Goal: Transaction & Acquisition: Purchase product/service

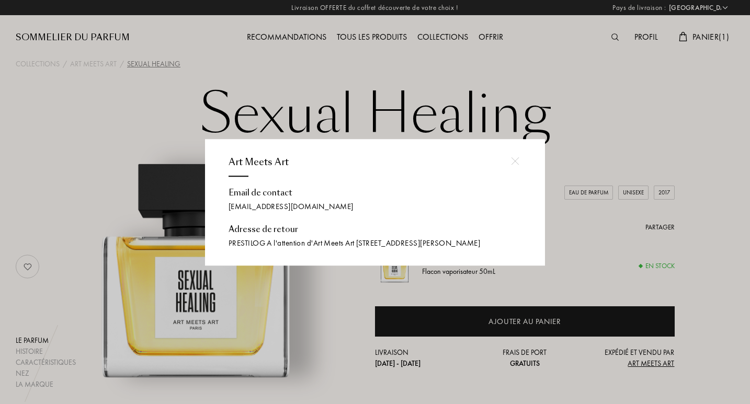
select select "FR"
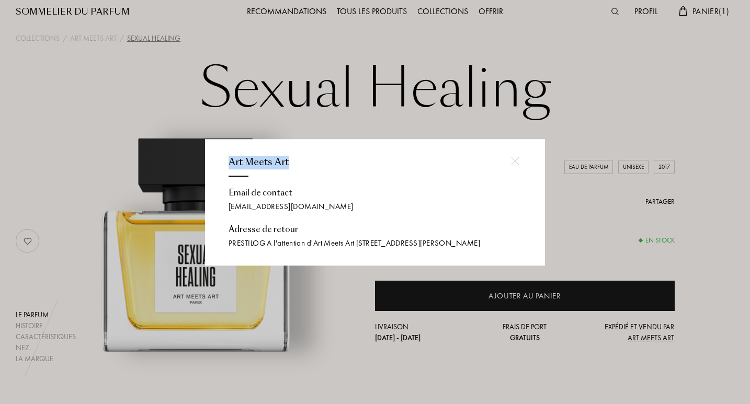
scroll to position [26, 0]
click at [514, 157] on img at bounding box center [515, 161] width 8 height 8
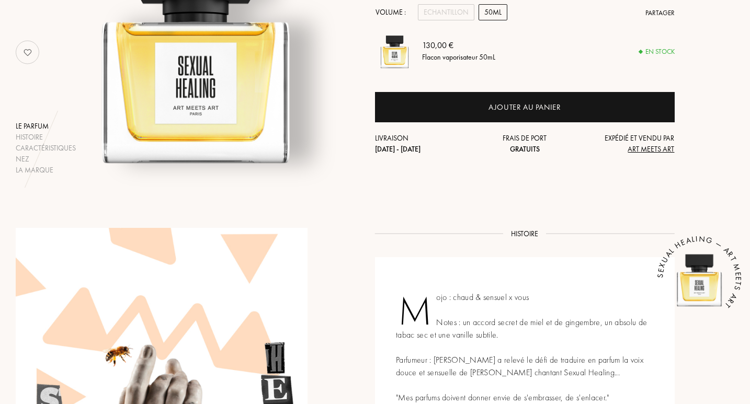
scroll to position [14, 0]
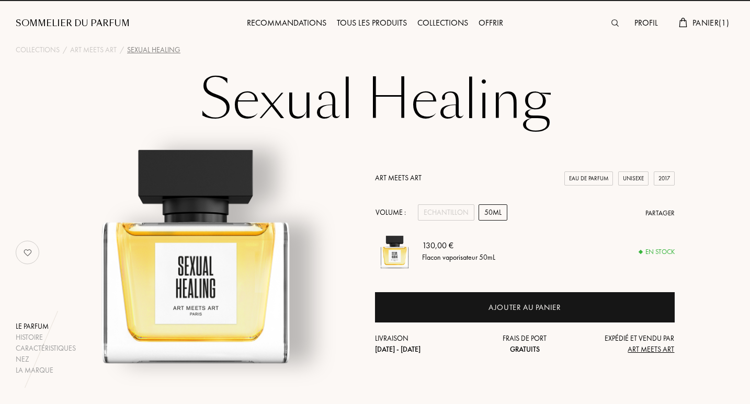
click at [405, 178] on link "Art Meets Art" at bounding box center [398, 177] width 47 height 9
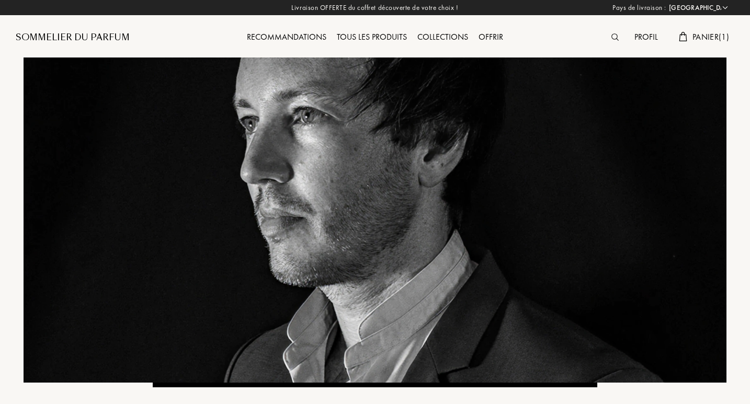
select select "FR"
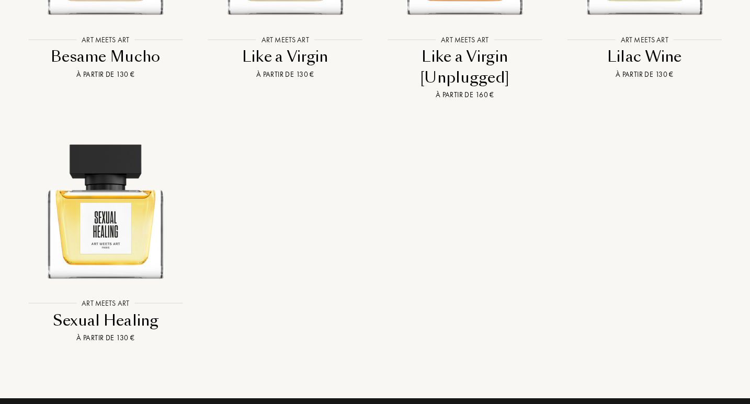
scroll to position [1018, 0]
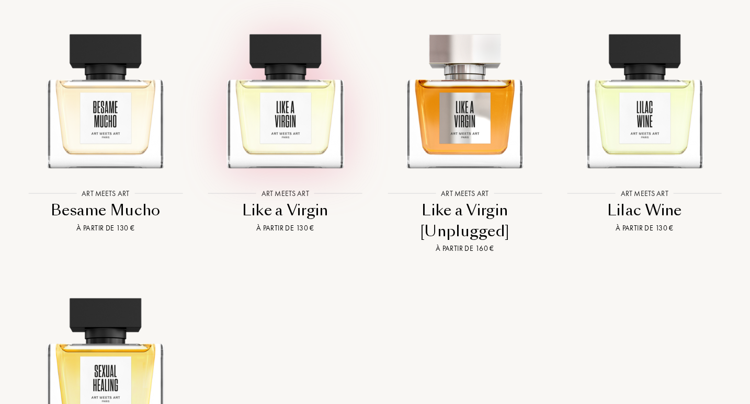
click at [320, 122] on img at bounding box center [285, 96] width 162 height 162
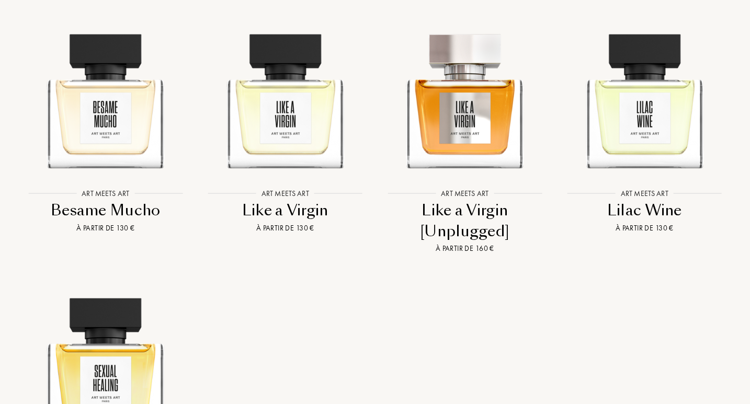
scroll to position [1017, 0]
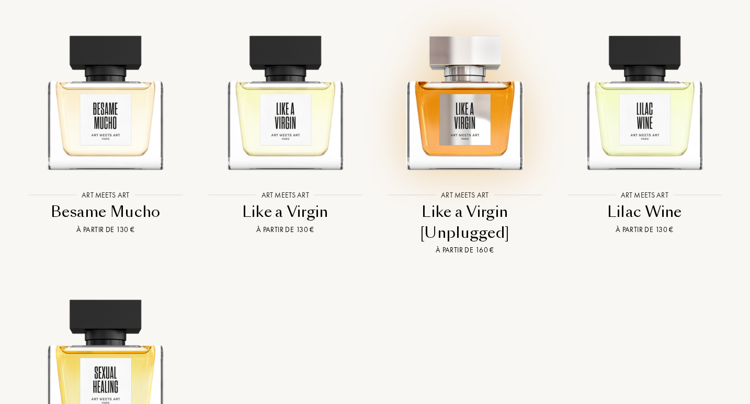
click at [459, 102] on img at bounding box center [465, 97] width 162 height 162
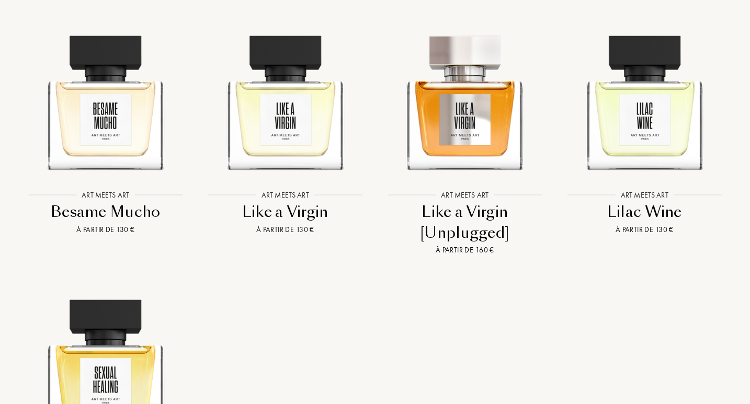
scroll to position [1015, 0]
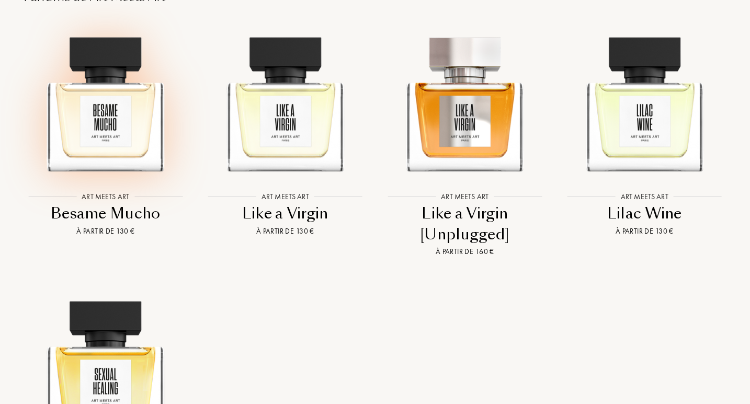
click at [143, 101] on img at bounding box center [106, 99] width 162 height 162
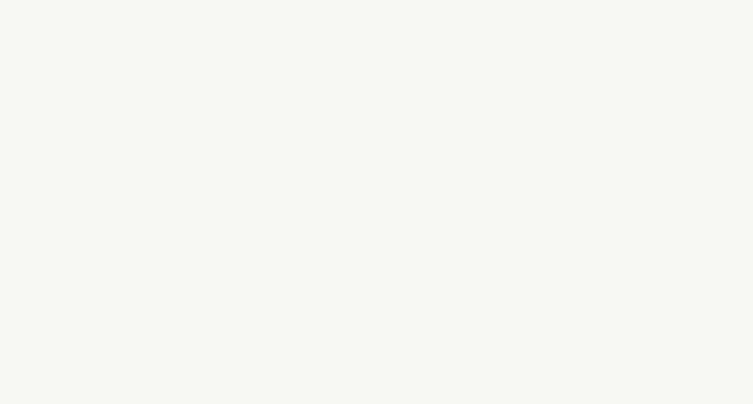
select select "FR"
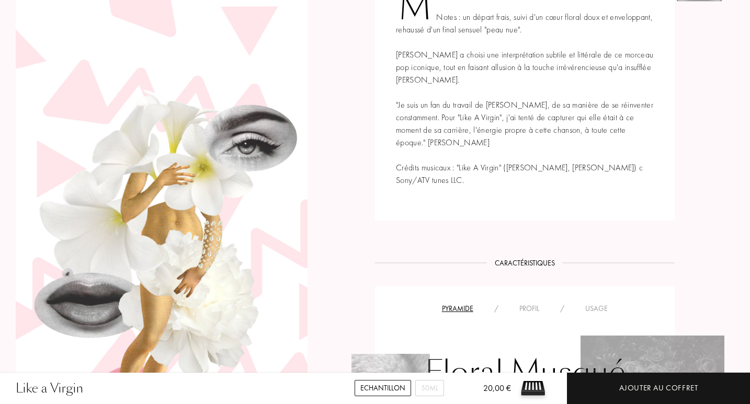
scroll to position [518, 0]
drag, startPoint x: 752, startPoint y: 55, endPoint x: 742, endPoint y: 172, distance: 117.6
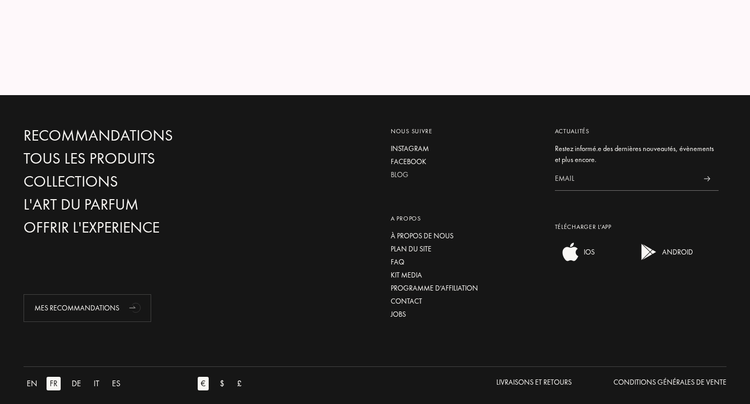
scroll to position [1894, 0]
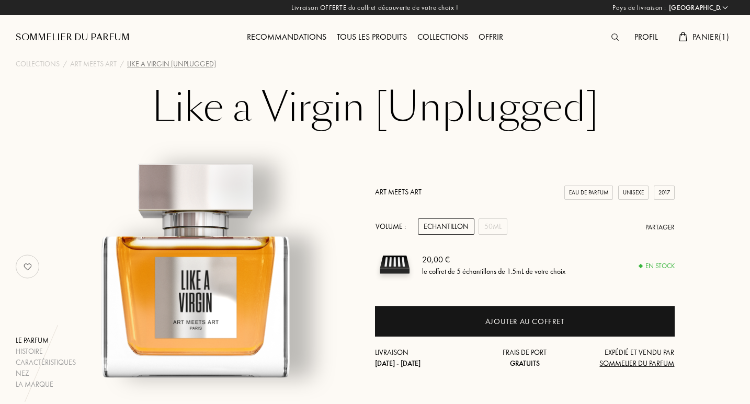
select select "FR"
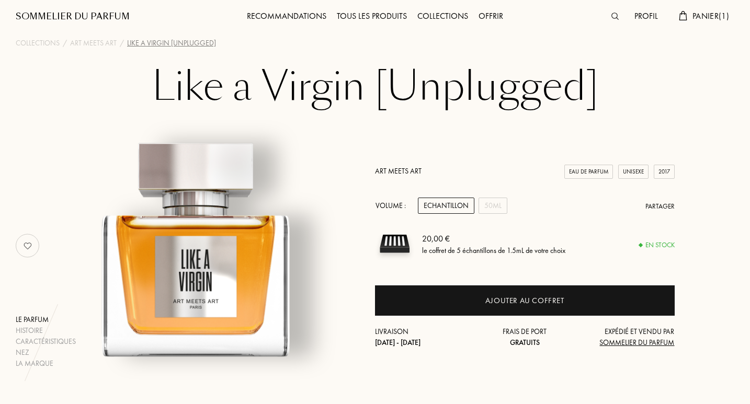
drag, startPoint x: 0, startPoint y: 0, endPoint x: 748, endPoint y: 123, distance: 758.0
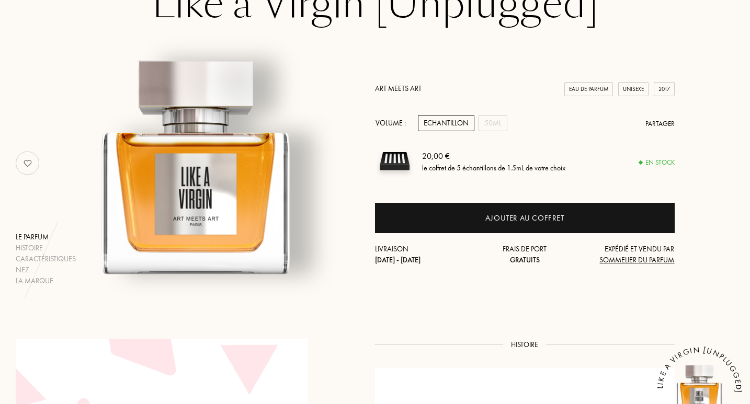
scroll to position [68, 0]
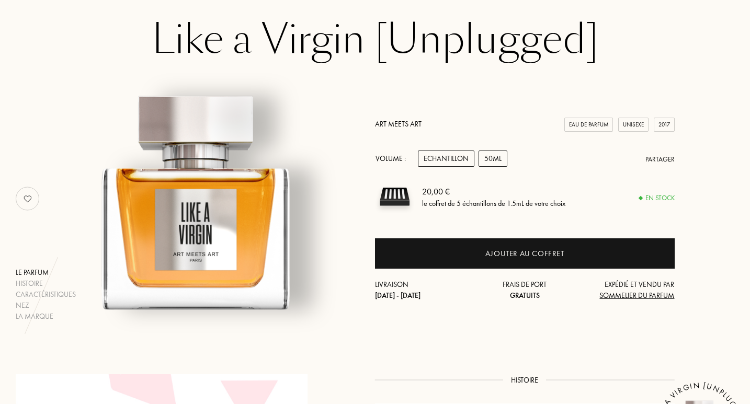
click at [503, 158] on div "50mL" at bounding box center [492, 159] width 29 height 16
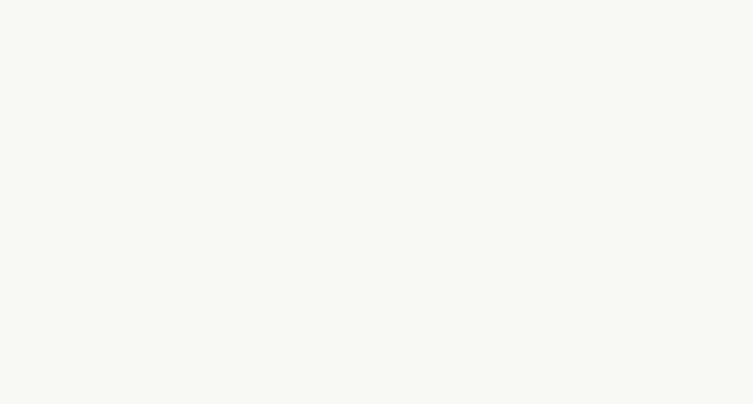
select select "FR"
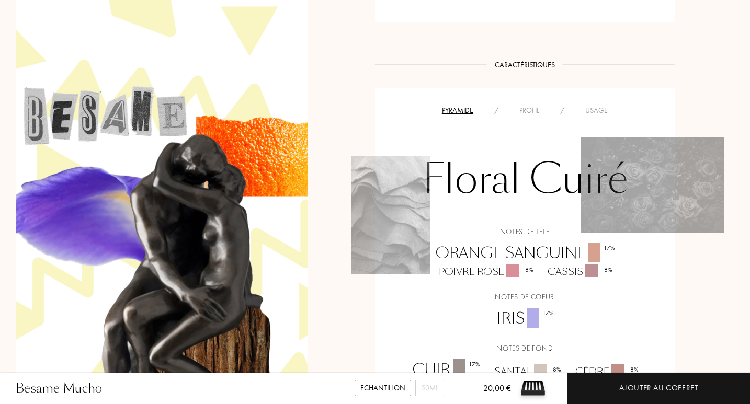
scroll to position [691, 0]
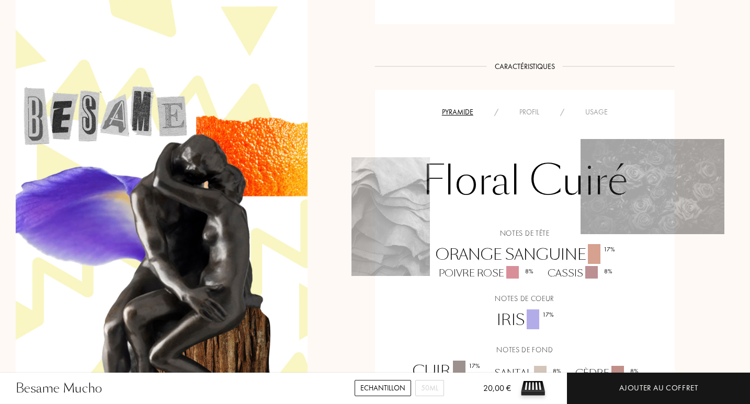
drag, startPoint x: 752, startPoint y: 42, endPoint x: 726, endPoint y: 240, distance: 200.3
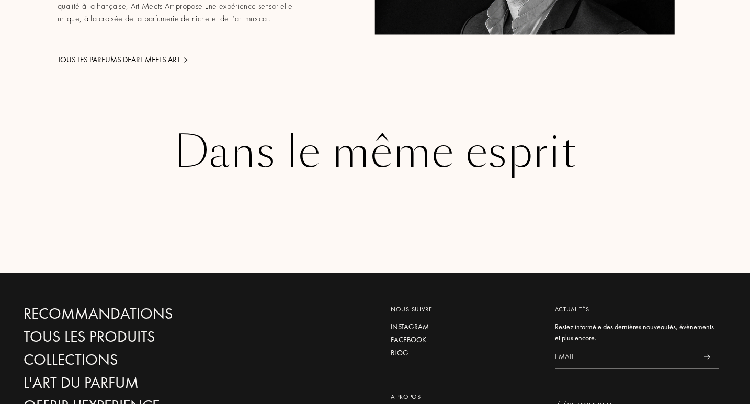
scroll to position [1638, 0]
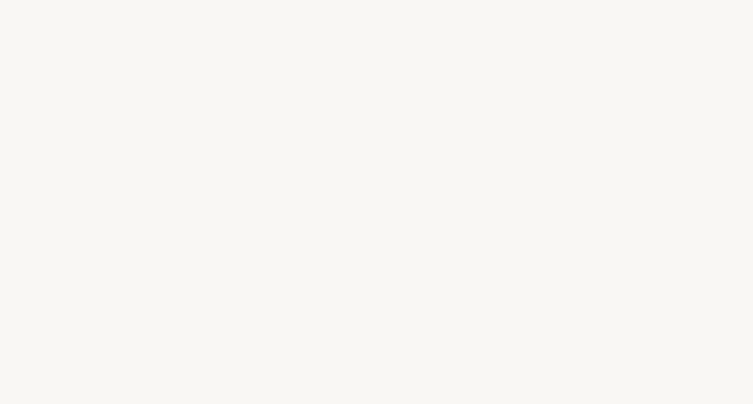
select select "FR"
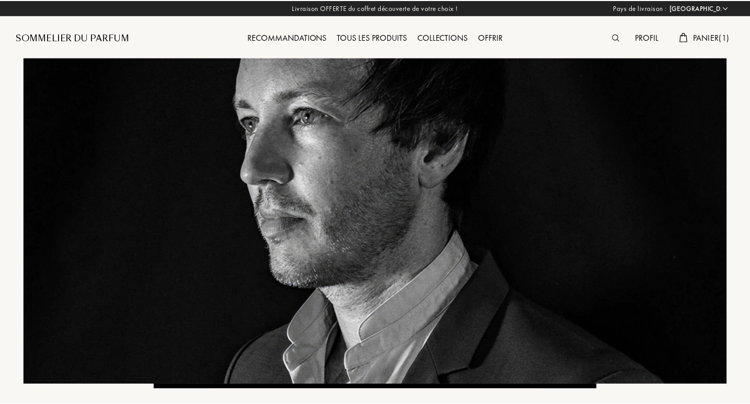
scroll to position [1015, 0]
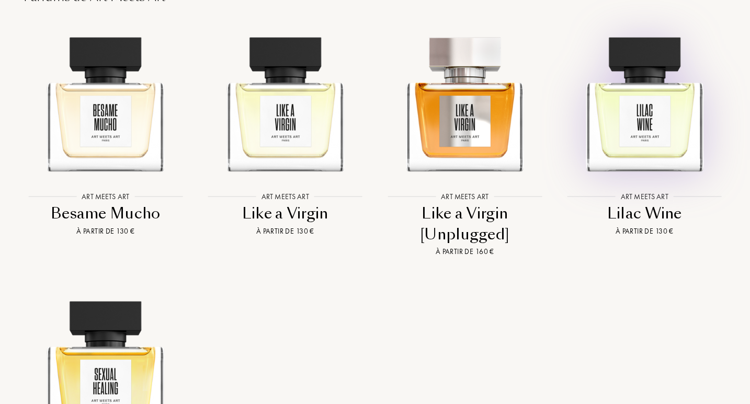
click at [649, 139] on img at bounding box center [644, 99] width 162 height 162
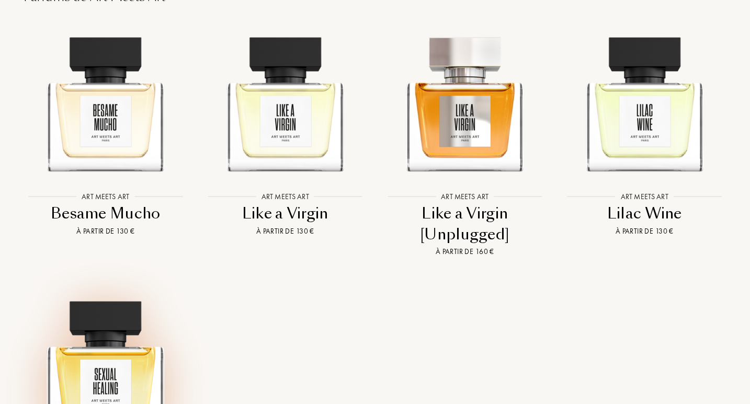
click at [128, 353] on img at bounding box center [106, 363] width 162 height 162
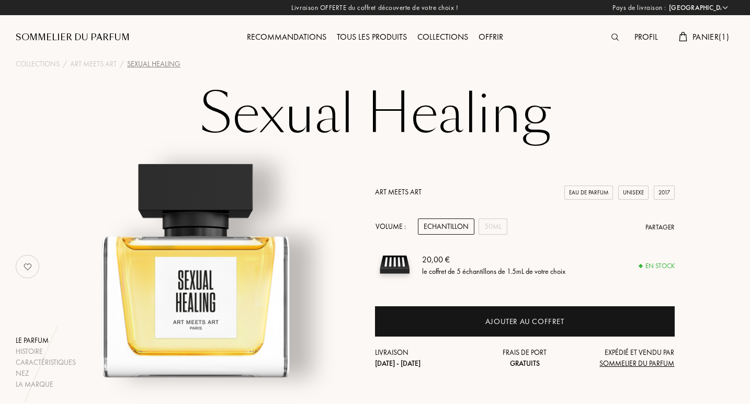
select select "FR"
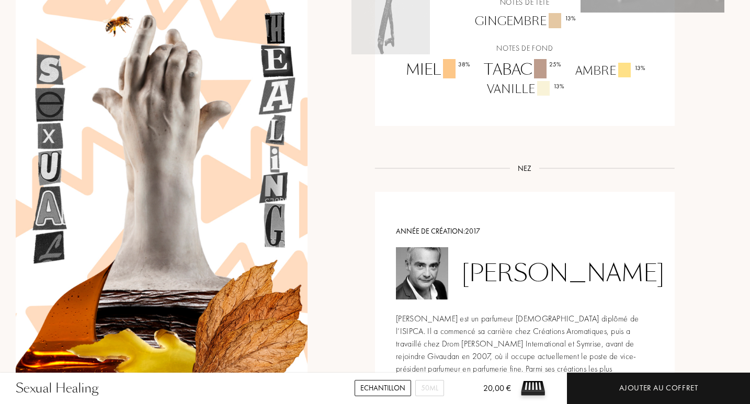
scroll to position [854, 0]
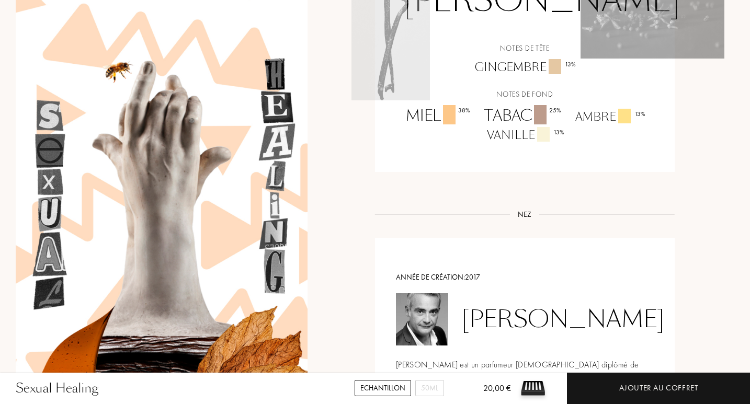
click at [446, 120] on div at bounding box center [449, 115] width 13 height 20
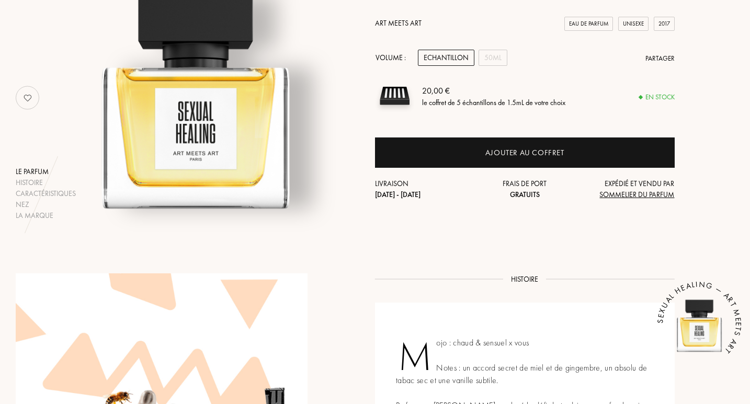
scroll to position [0, 0]
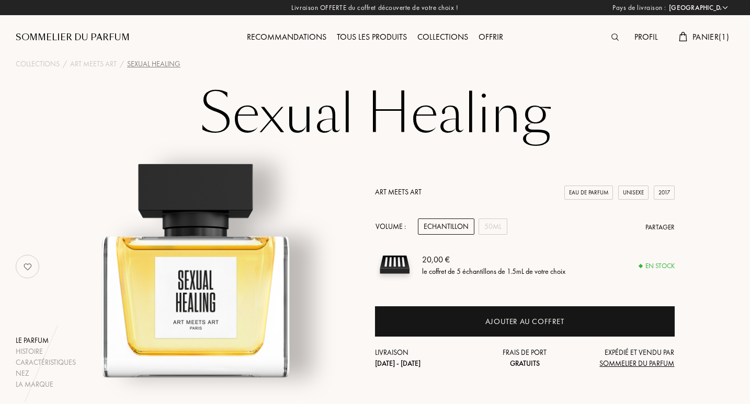
click at [368, 37] on div "Tous les produits" at bounding box center [371, 38] width 80 height 14
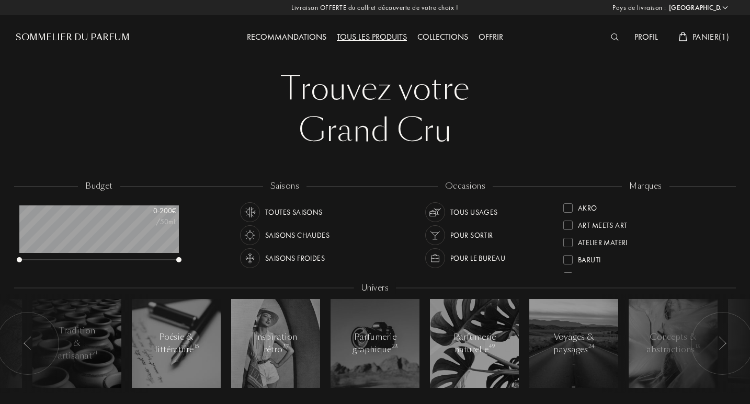
select select "FR"
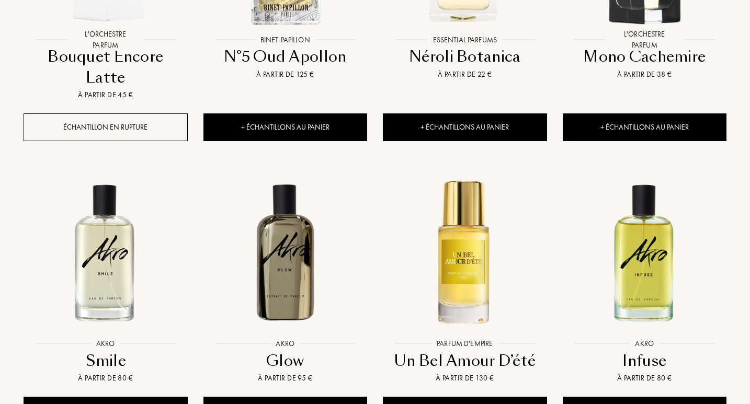
scroll to position [1163, 0]
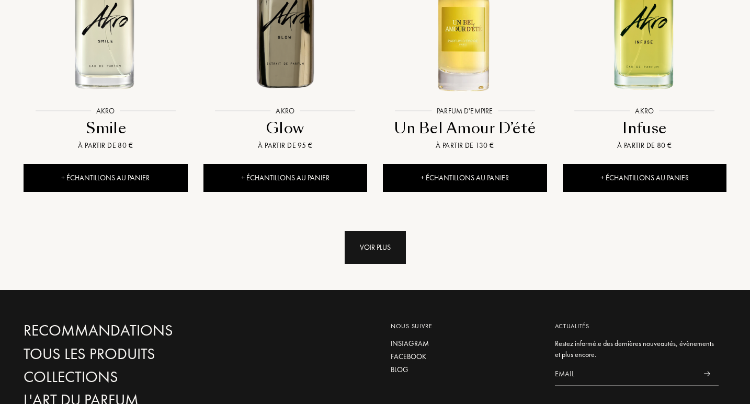
click at [376, 231] on div "Voir plus" at bounding box center [374, 247] width 61 height 33
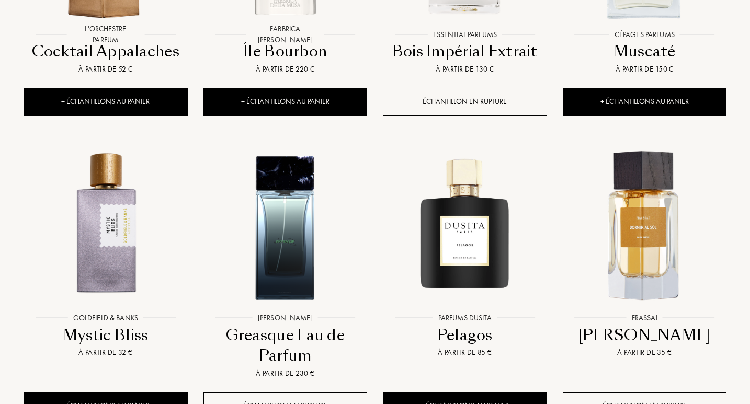
scroll to position [1839, 0]
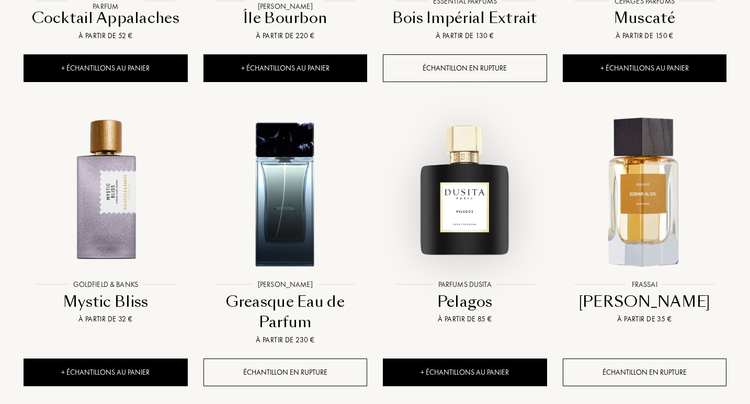
click at [482, 174] on img at bounding box center [465, 193] width 162 height 162
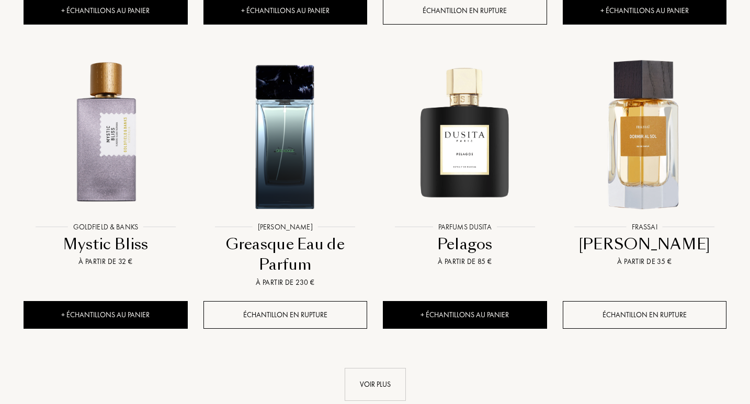
scroll to position [2032, 0]
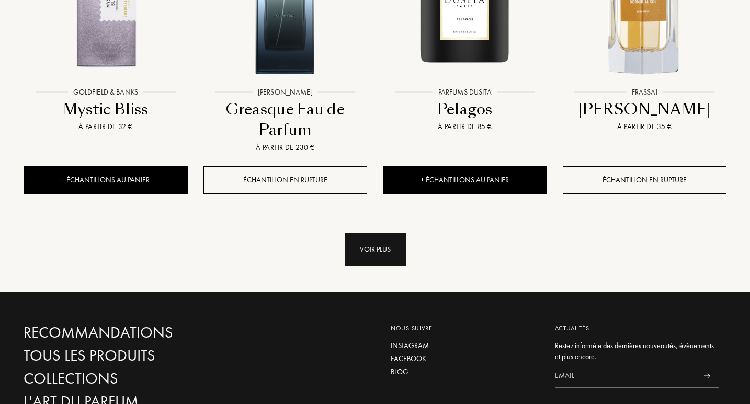
click at [370, 233] on div "Voir plus" at bounding box center [374, 249] width 61 height 33
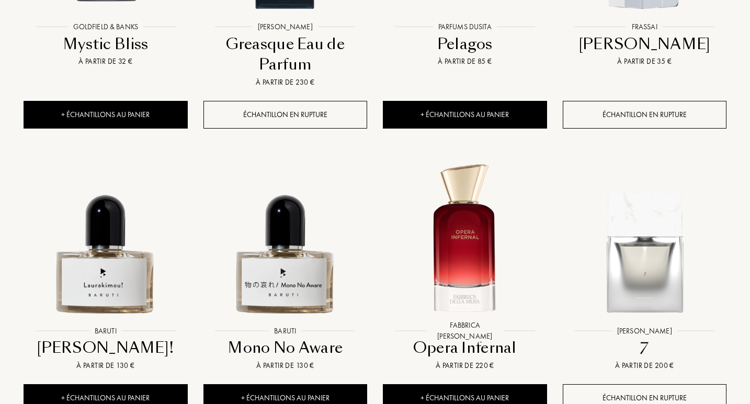
scroll to position [2156, 0]
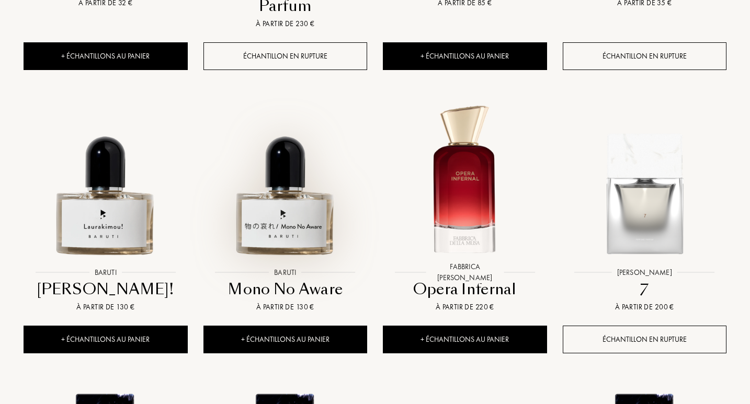
click at [302, 192] on img at bounding box center [285, 181] width 162 height 162
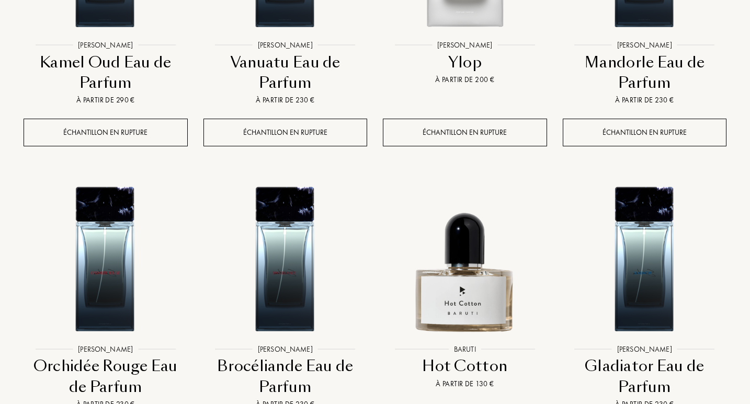
scroll to position [2970, 0]
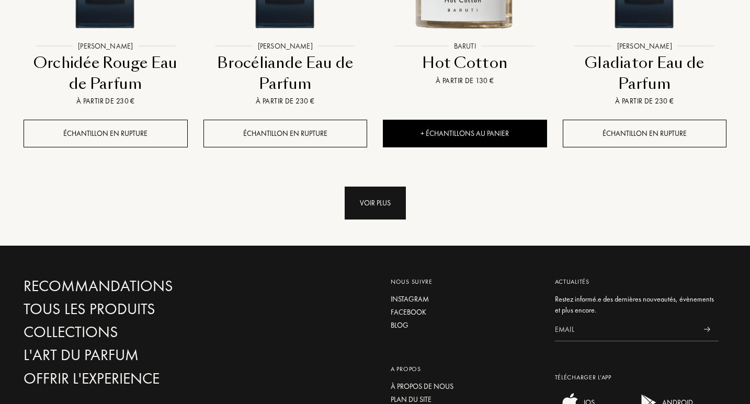
click at [360, 187] on div "Voir plus" at bounding box center [374, 203] width 61 height 33
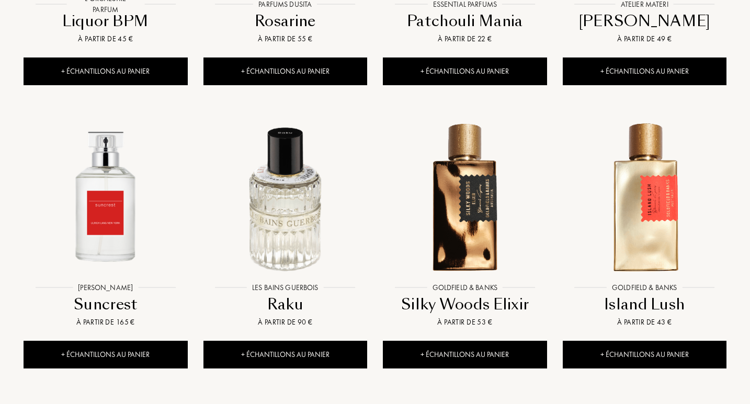
scroll to position [3616, 0]
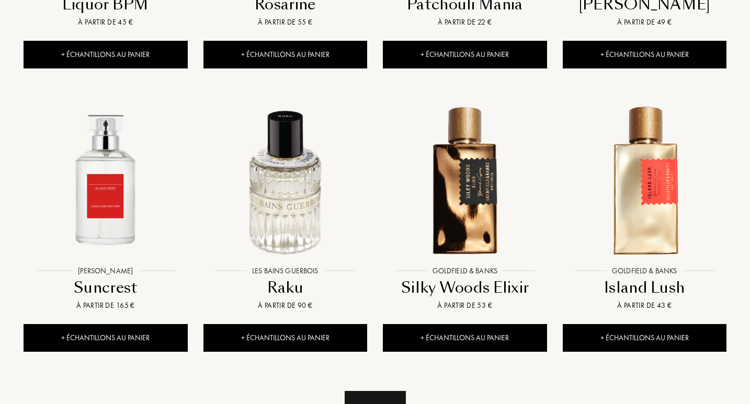
click at [383, 391] on div "Voir plus" at bounding box center [374, 407] width 61 height 33
drag, startPoint x: 749, startPoint y: 295, endPoint x: 750, endPoint y: 316, distance: 21.4
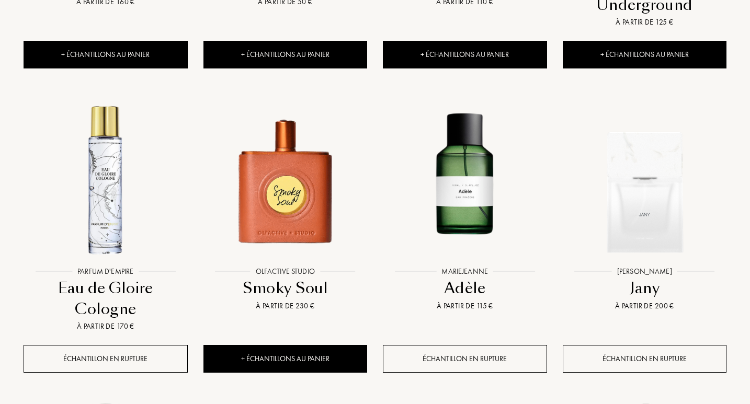
scroll to position [4535, 0]
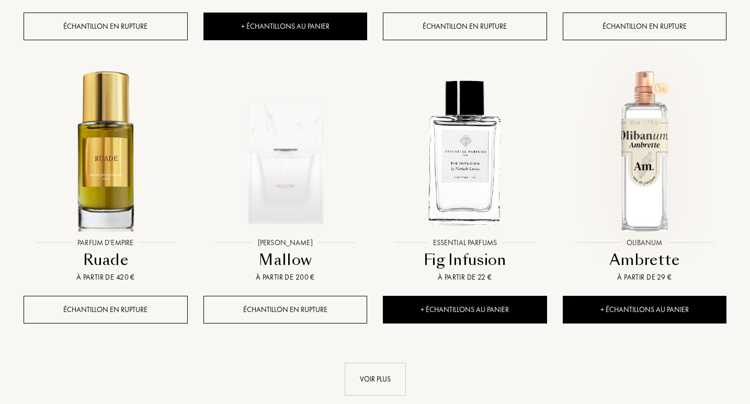
click at [641, 157] on img at bounding box center [644, 151] width 162 height 162
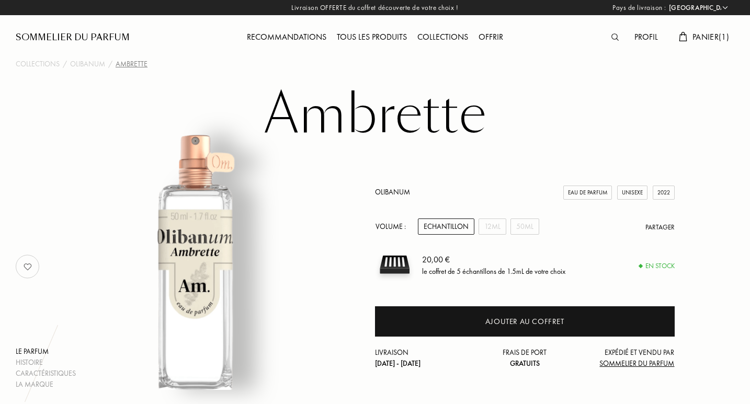
select select "FR"
click at [493, 228] on div "12mL" at bounding box center [492, 226] width 28 height 16
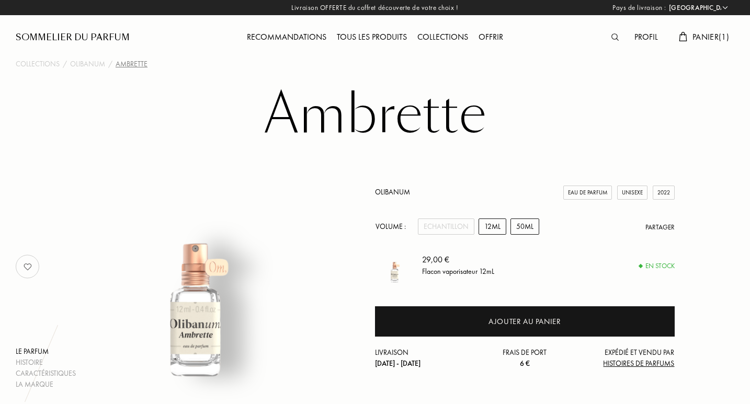
click at [527, 231] on div "50mL" at bounding box center [524, 226] width 29 height 16
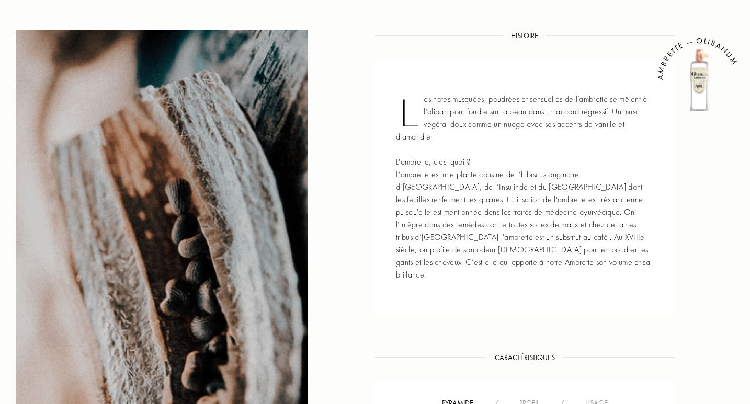
scroll to position [38, 0]
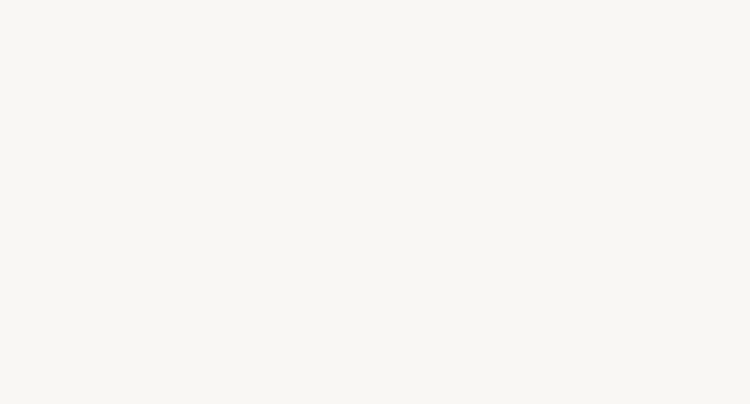
select select "FR"
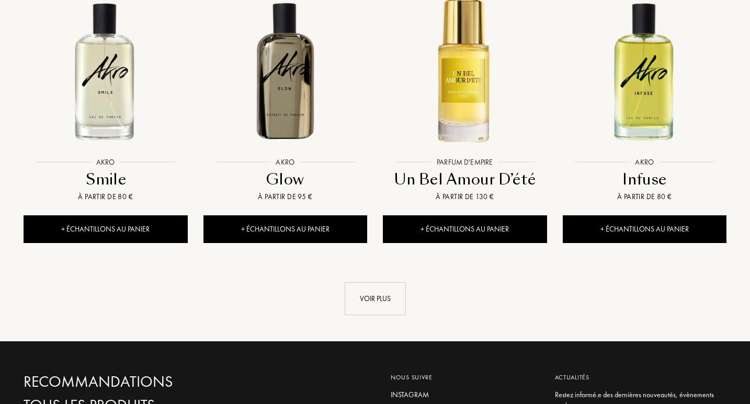
scroll to position [1089, 0]
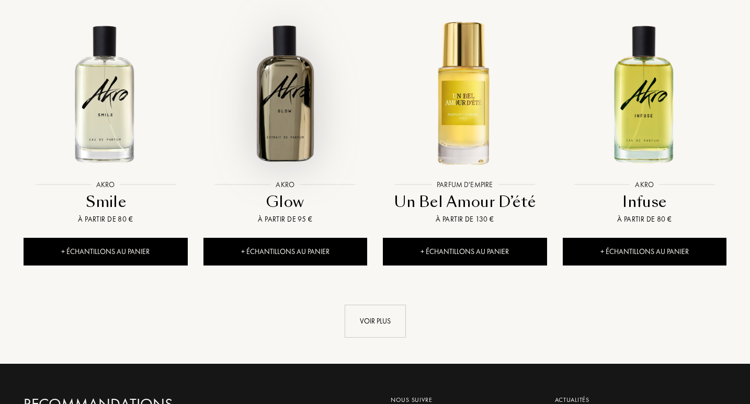
click at [277, 90] on img at bounding box center [285, 93] width 162 height 162
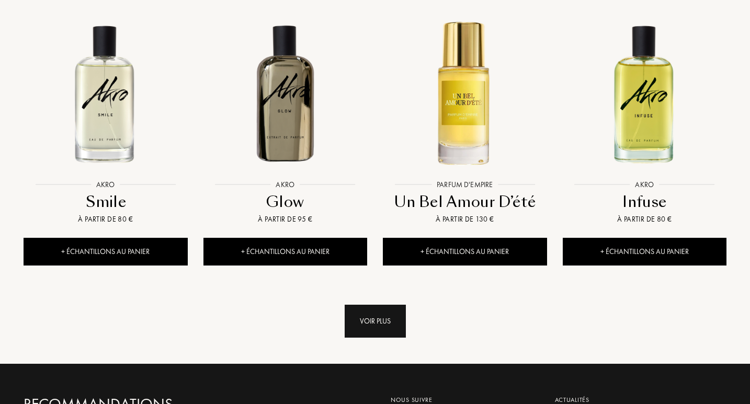
click at [402, 305] on div "Voir plus" at bounding box center [374, 321] width 61 height 33
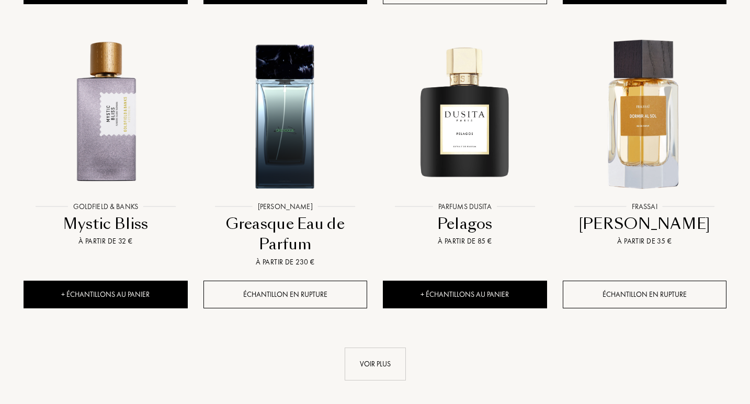
scroll to position [1951, 0]
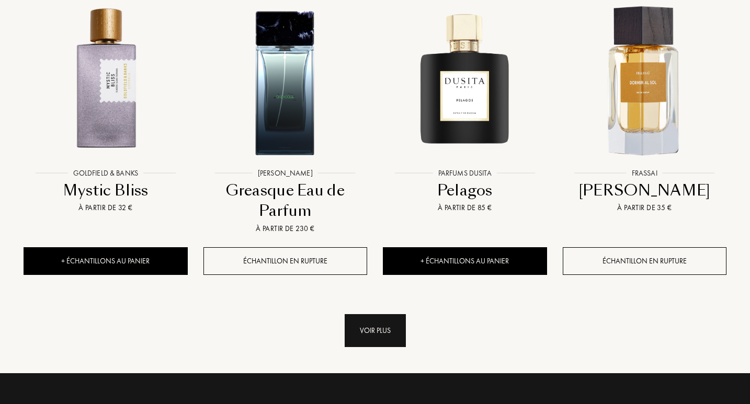
click at [363, 314] on div "Voir plus" at bounding box center [374, 330] width 61 height 33
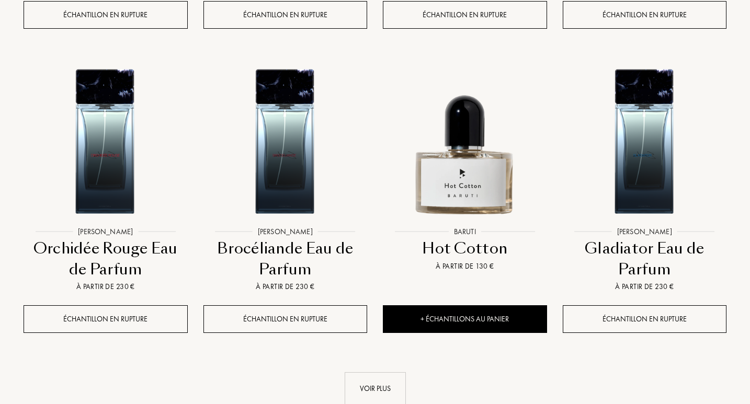
scroll to position [2861, 0]
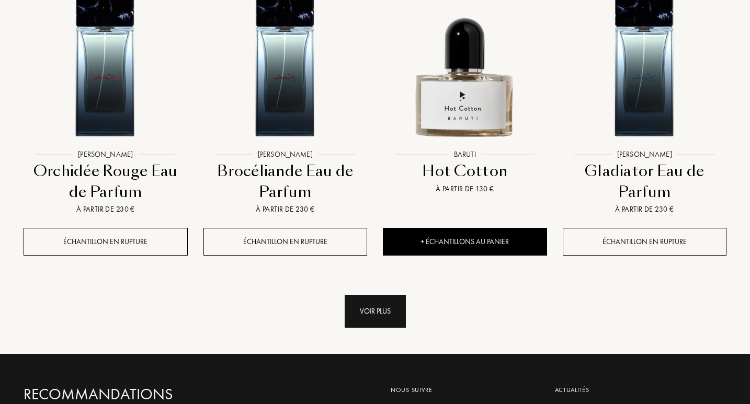
click at [391, 295] on div "Voir plus" at bounding box center [374, 311] width 61 height 33
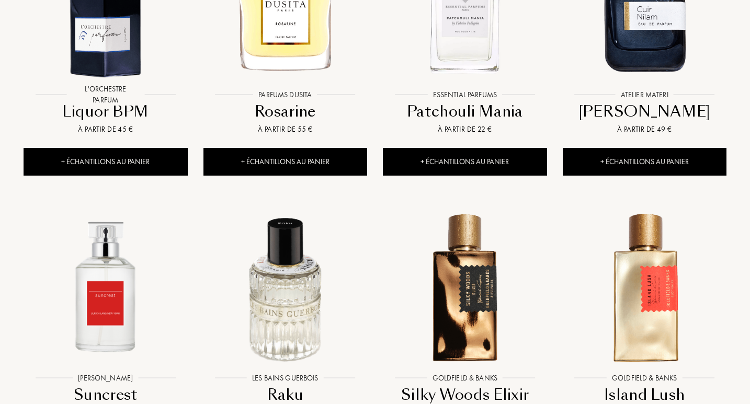
scroll to position [3723, 0]
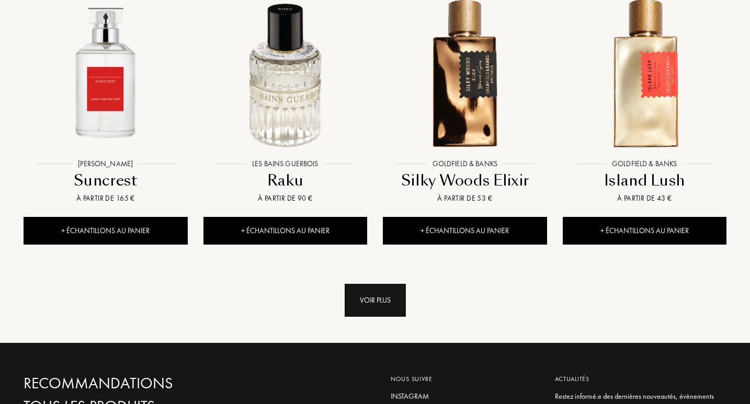
click at [369, 284] on div "Voir plus" at bounding box center [374, 300] width 61 height 33
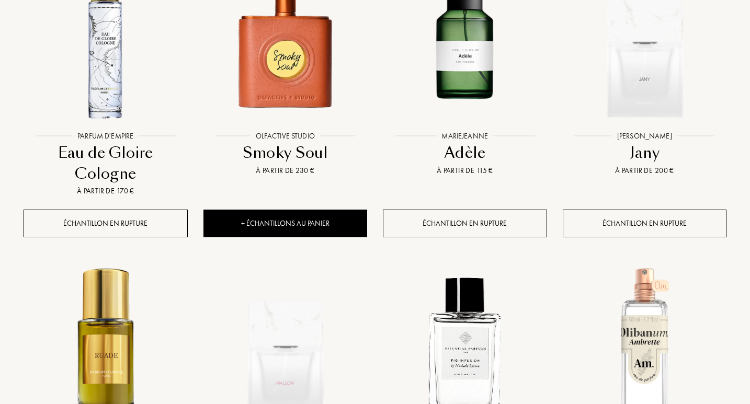
scroll to position [4535, 0]
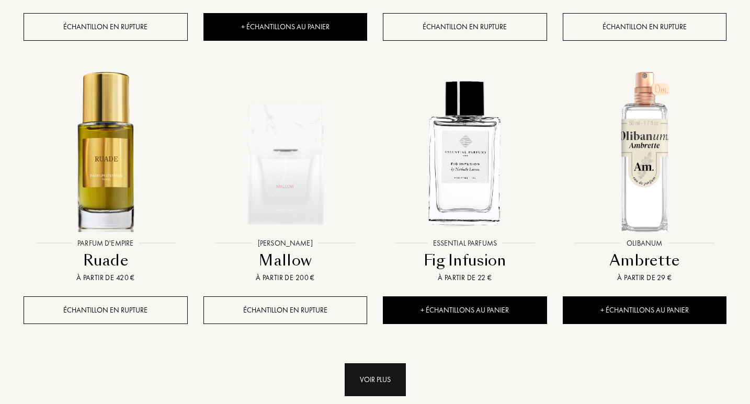
click at [380, 363] on div "Voir plus" at bounding box center [374, 379] width 61 height 33
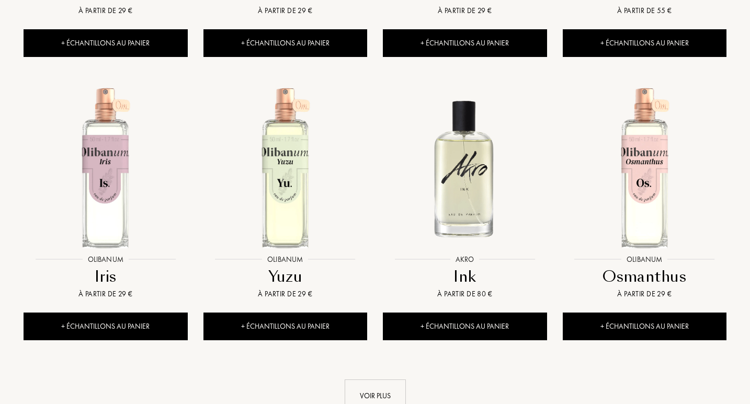
scroll to position [5494, 0]
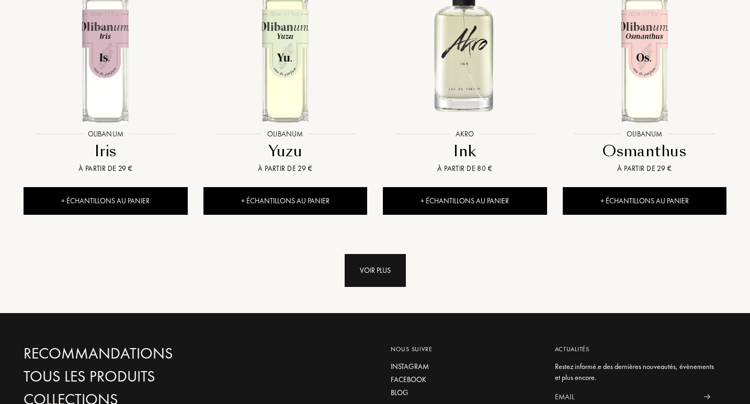
click at [393, 254] on div "Voir plus" at bounding box center [374, 270] width 61 height 33
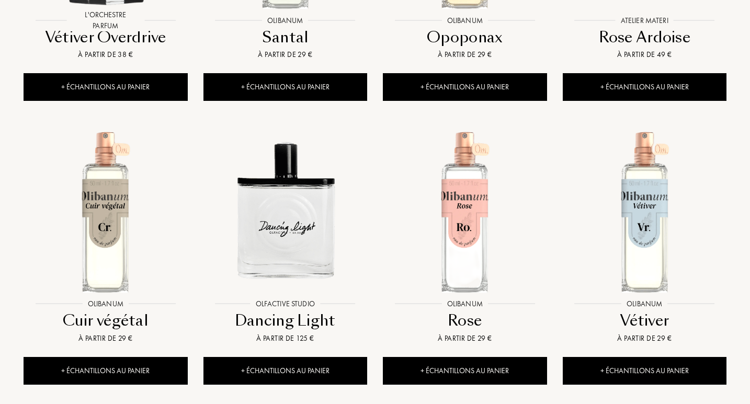
scroll to position [6220, 0]
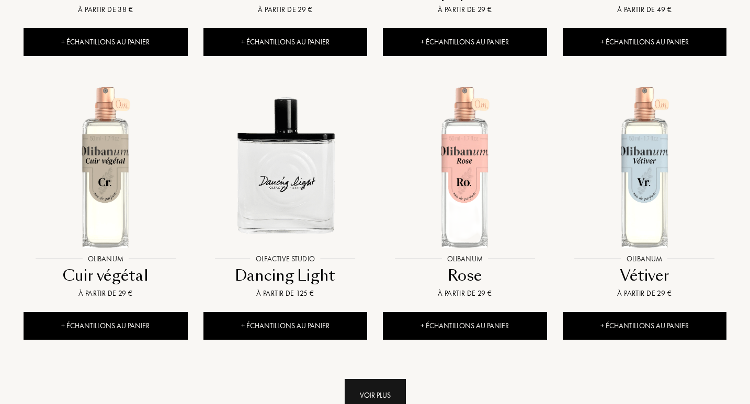
click at [383, 379] on div "Voir plus" at bounding box center [374, 395] width 61 height 33
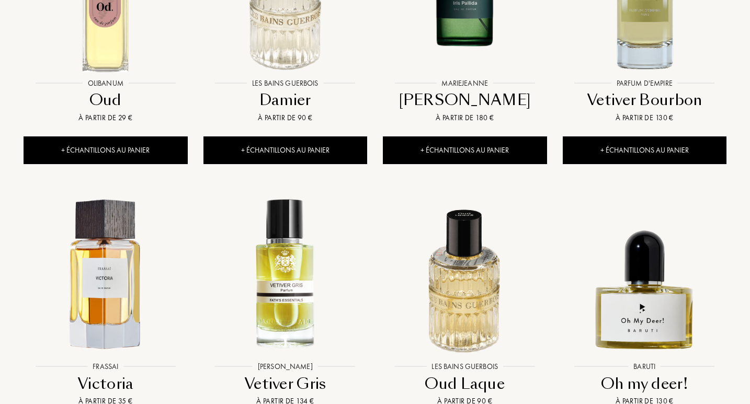
scroll to position [6759, 0]
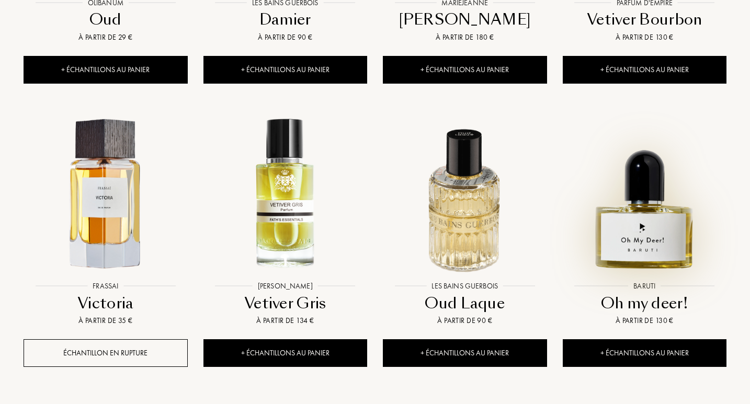
click at [642, 208] on img at bounding box center [644, 194] width 162 height 162
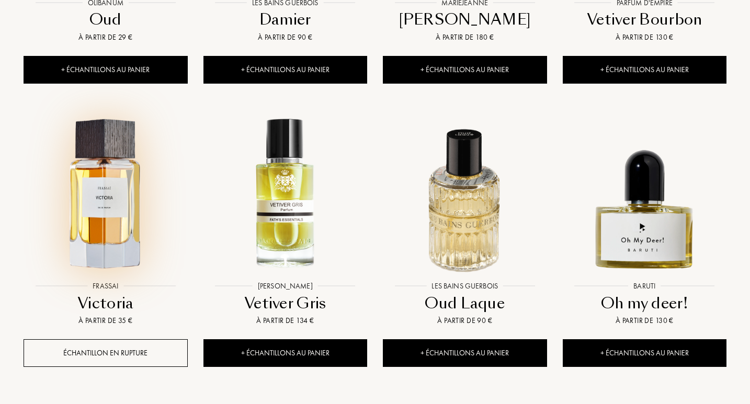
click at [114, 175] on img at bounding box center [106, 194] width 162 height 162
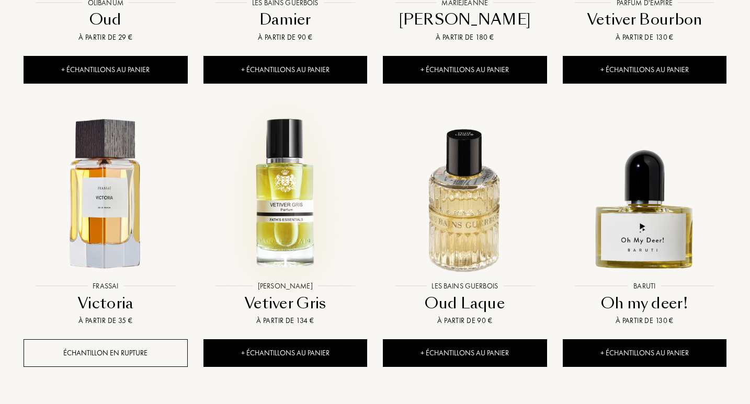
click at [290, 152] on img at bounding box center [285, 194] width 162 height 162
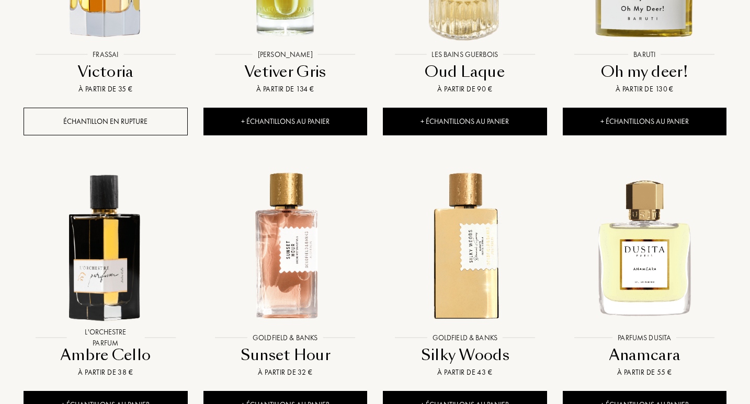
scroll to position [7051, 0]
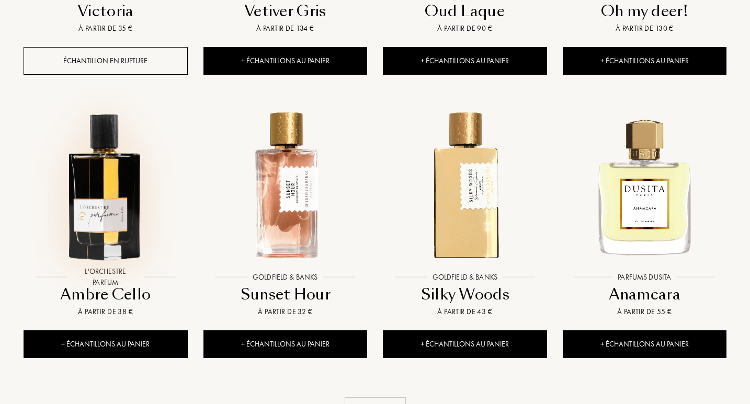
click at [112, 190] on img at bounding box center [106, 186] width 162 height 162
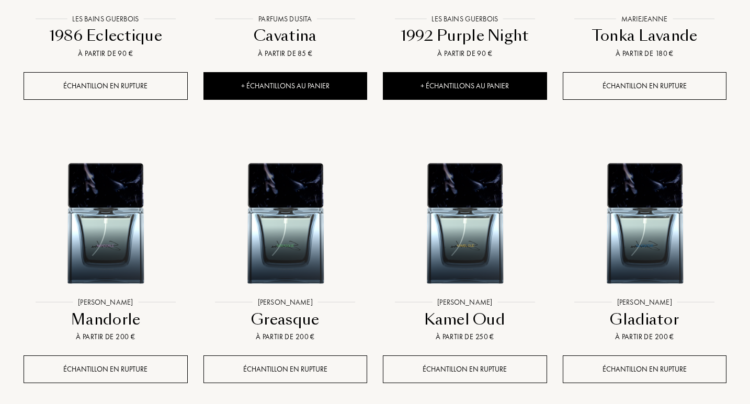
scroll to position [7921, 0]
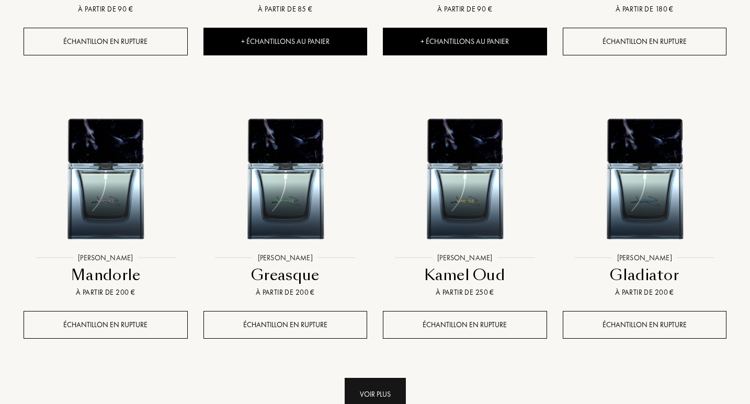
click at [385, 378] on div "Voir plus" at bounding box center [374, 394] width 61 height 33
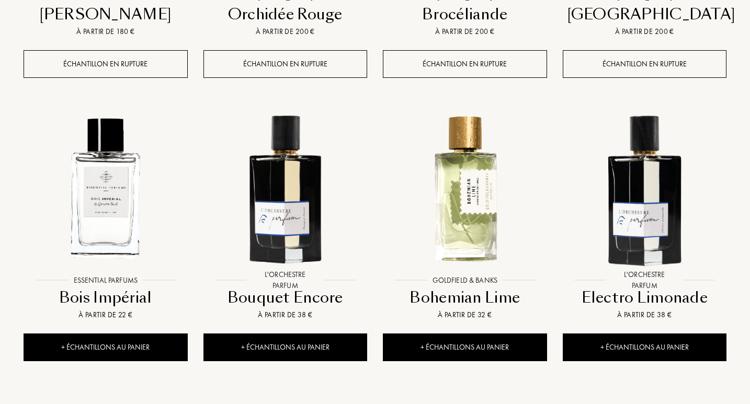
scroll to position [8514, 0]
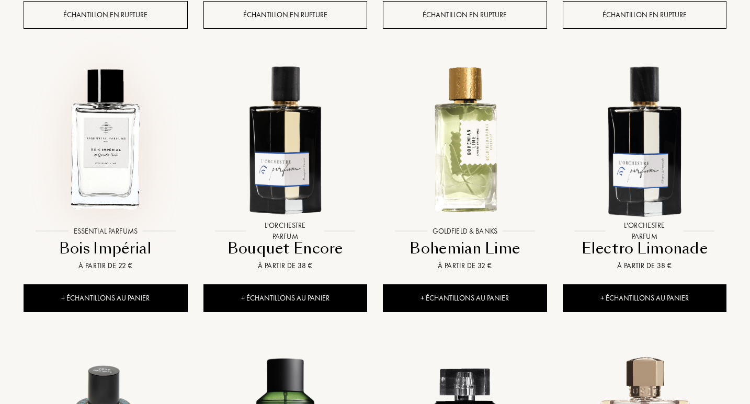
click at [117, 136] on img at bounding box center [106, 140] width 162 height 162
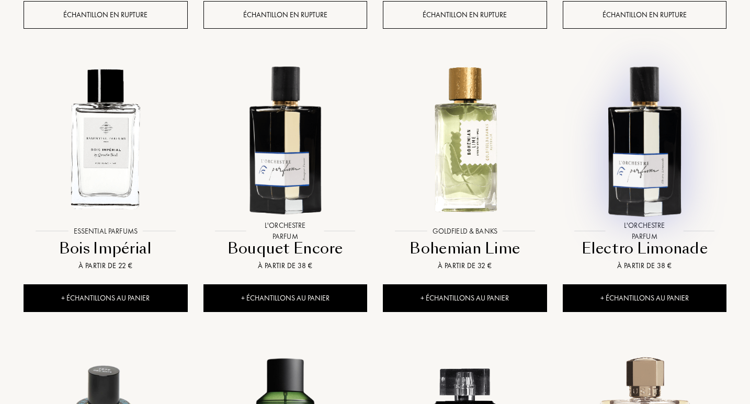
click at [665, 137] on img at bounding box center [644, 140] width 162 height 162
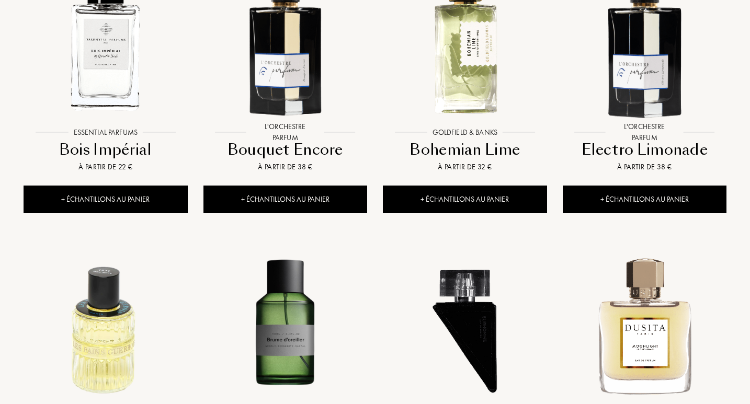
scroll to position [8699, 0]
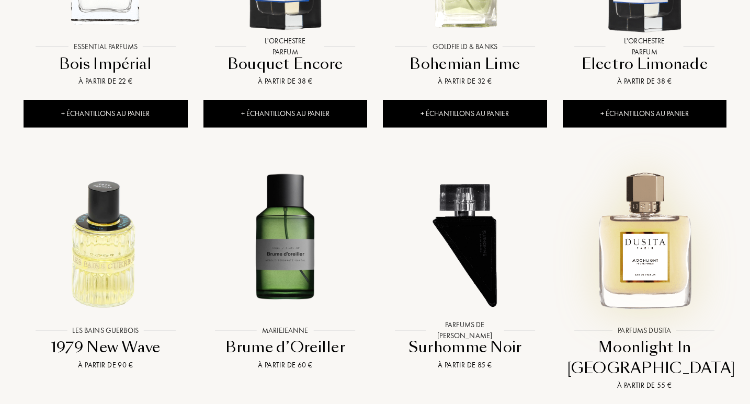
click at [636, 217] on img at bounding box center [644, 238] width 162 height 162
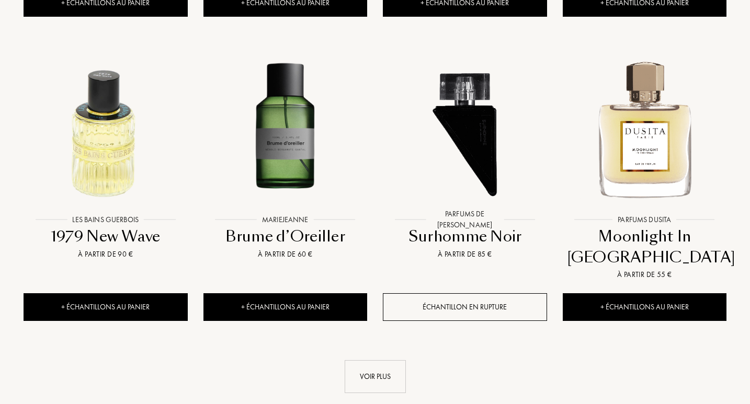
scroll to position [8908, 0]
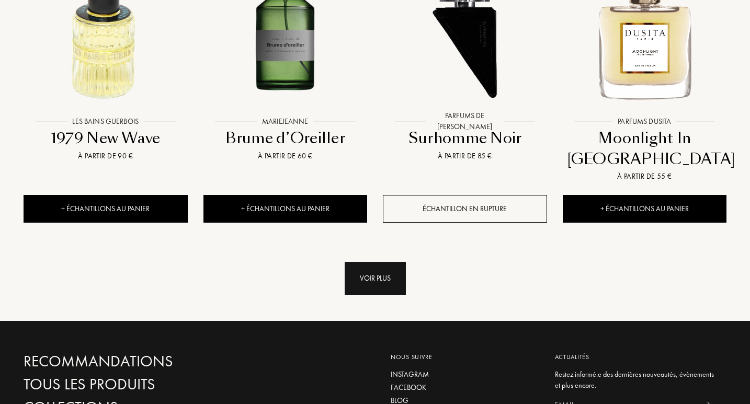
click at [357, 262] on div "Voir plus" at bounding box center [374, 278] width 61 height 33
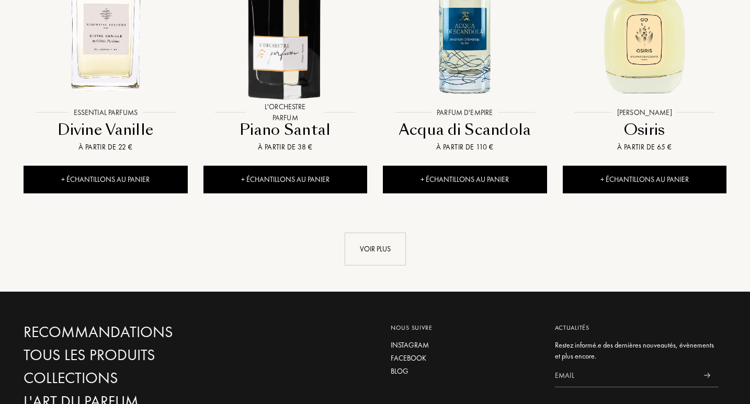
scroll to position [9728, 0]
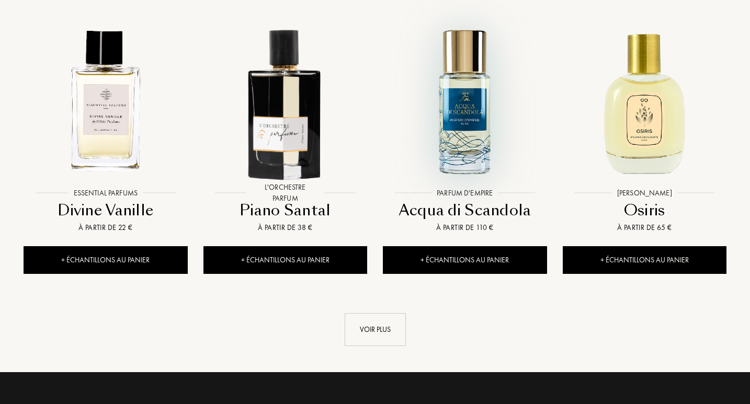
click at [449, 82] on img at bounding box center [465, 101] width 162 height 162
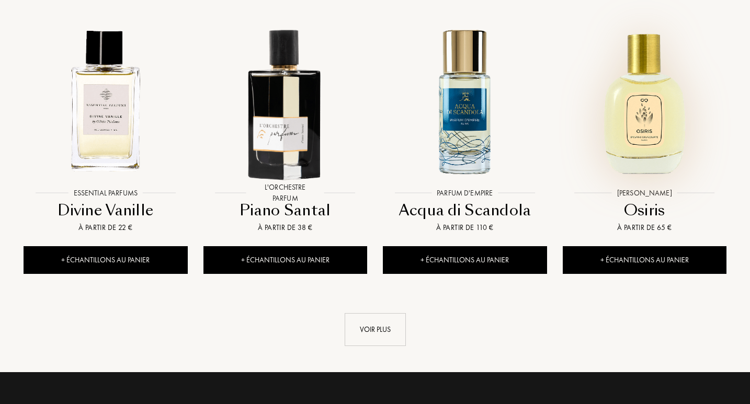
click at [651, 65] on img at bounding box center [644, 101] width 162 height 162
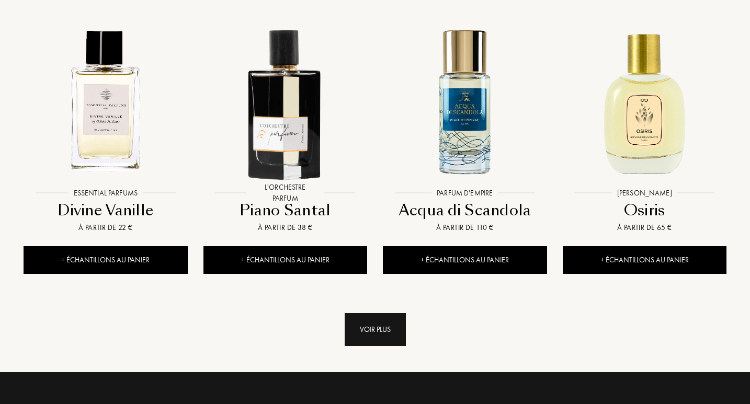
click at [402, 313] on div "Voir plus" at bounding box center [374, 329] width 61 height 33
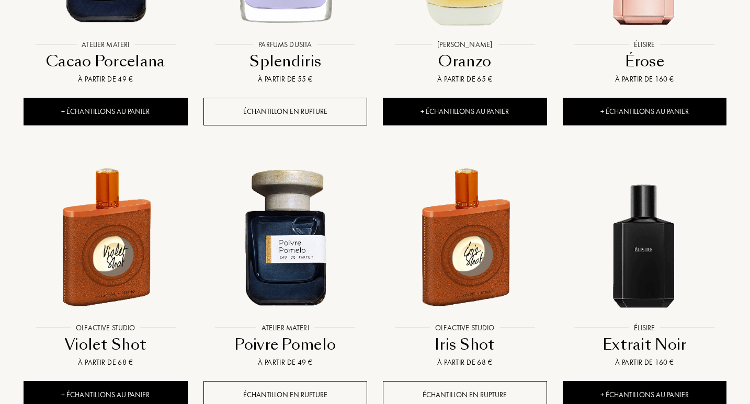
scroll to position [10574, 0]
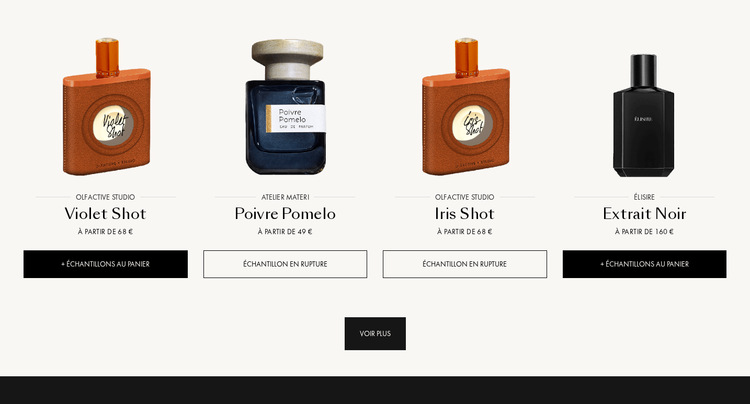
click at [400, 317] on div "Voir plus" at bounding box center [374, 333] width 61 height 33
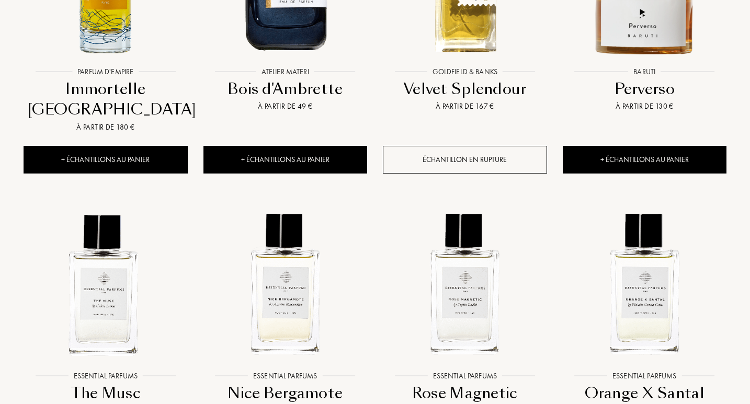
scroll to position [11375, 0]
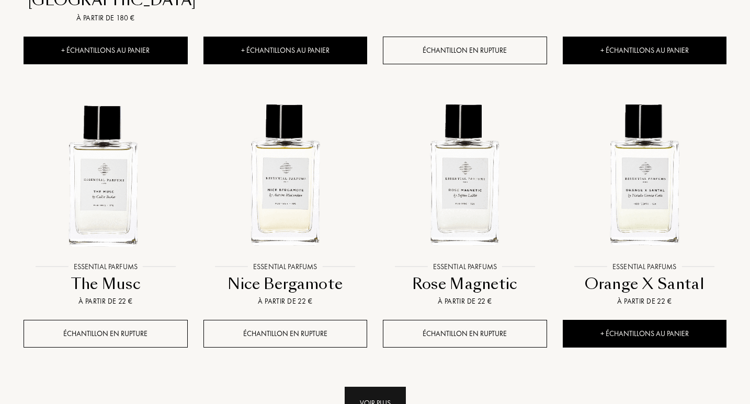
click at [397, 387] on div "Voir plus" at bounding box center [374, 403] width 61 height 33
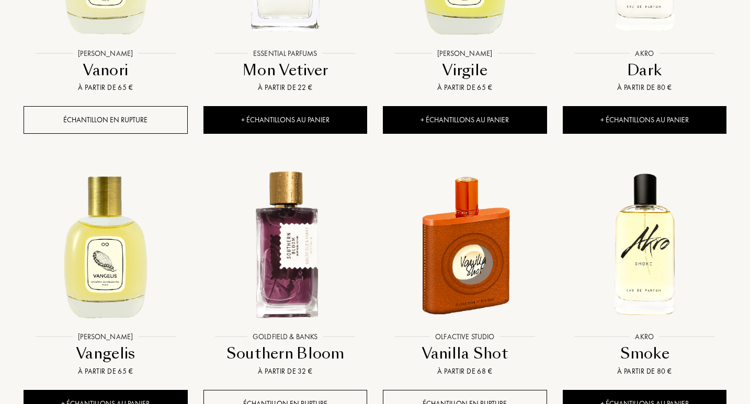
scroll to position [12306, 0]
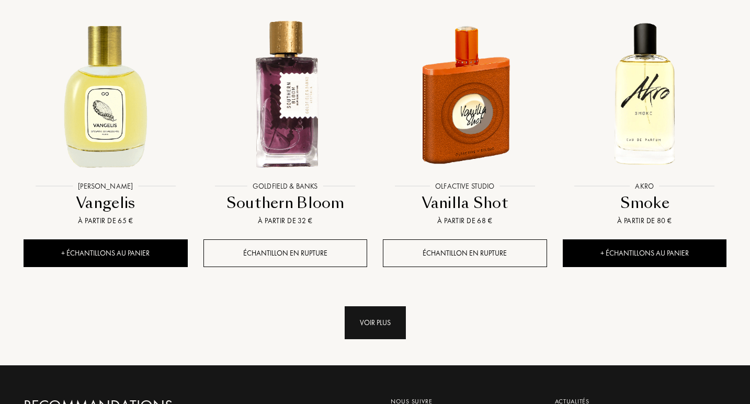
click at [399, 306] on div "Voir plus" at bounding box center [374, 322] width 61 height 33
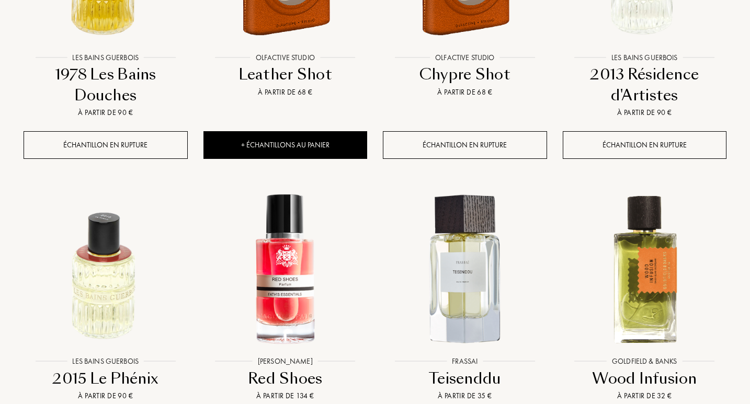
scroll to position [13058, 0]
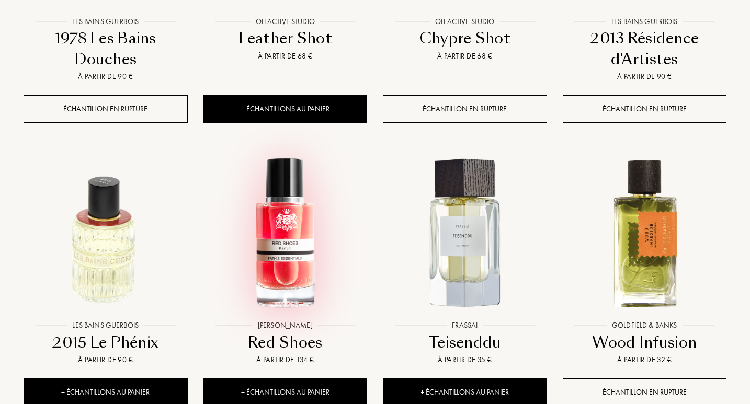
click at [276, 191] on img at bounding box center [285, 234] width 162 height 162
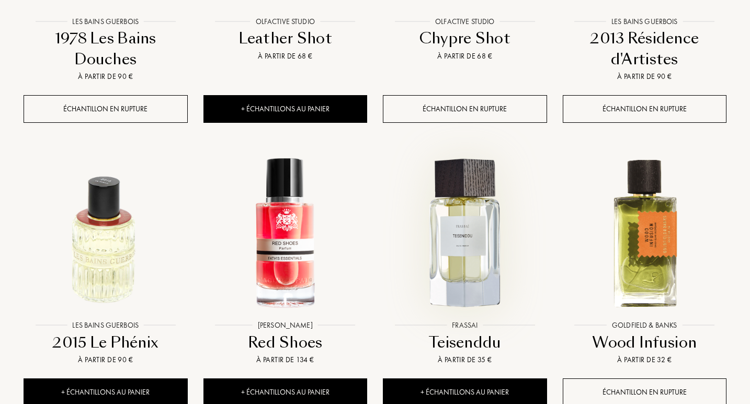
click at [457, 187] on img at bounding box center [465, 234] width 162 height 162
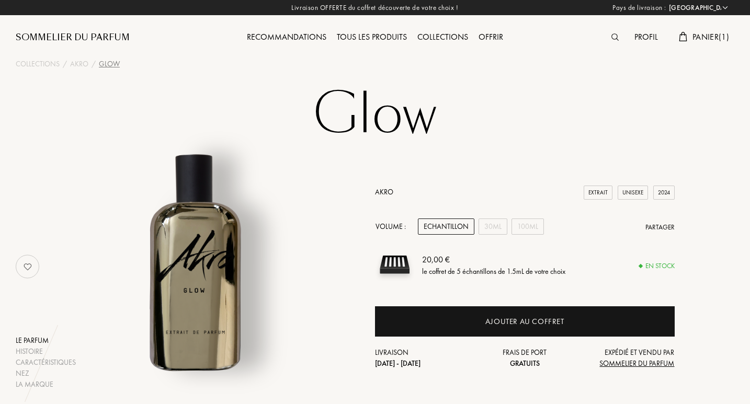
select select "FR"
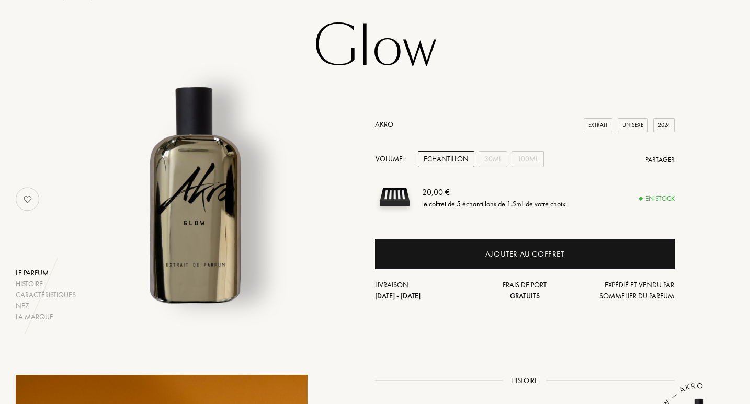
scroll to position [294, 0]
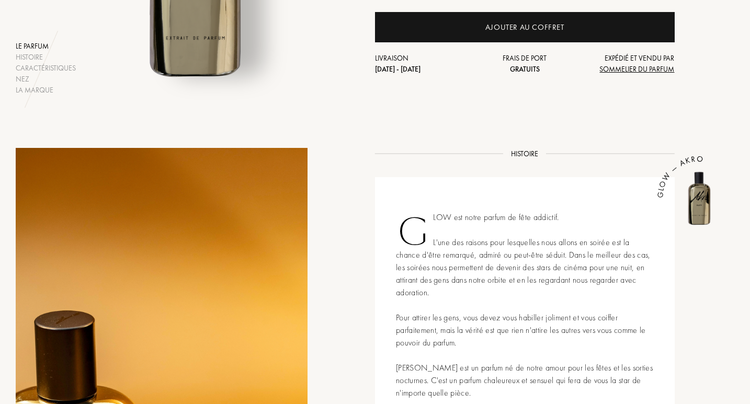
drag, startPoint x: 752, startPoint y: 61, endPoint x: 745, endPoint y: 171, distance: 110.0
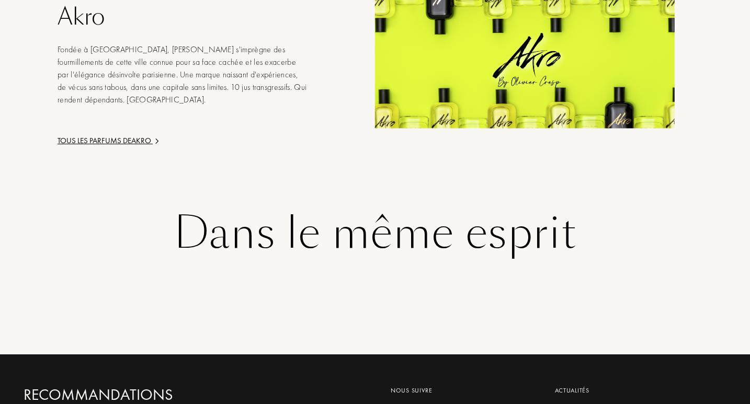
scroll to position [1578, 0]
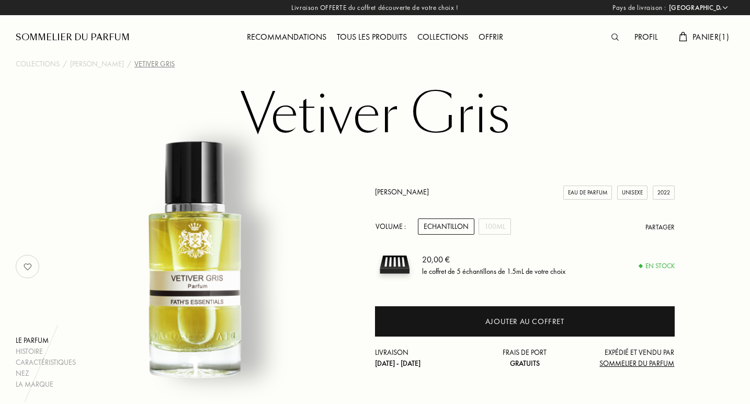
select select "FR"
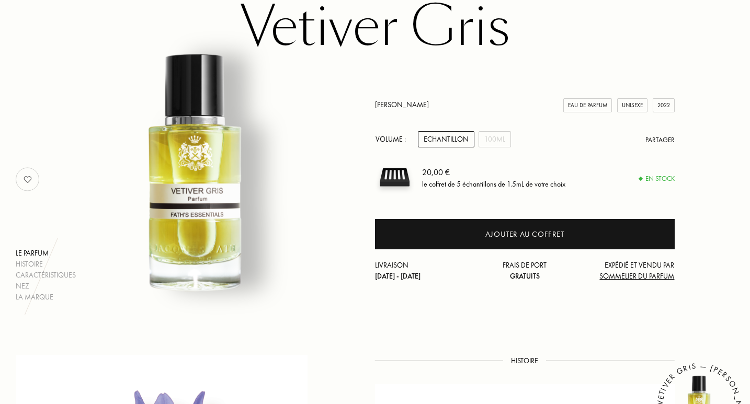
scroll to position [228, 0]
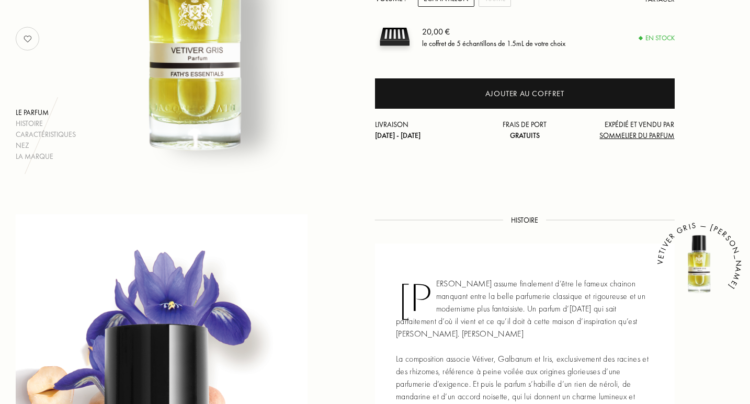
drag, startPoint x: 750, startPoint y: 62, endPoint x: 752, endPoint y: 139, distance: 76.9
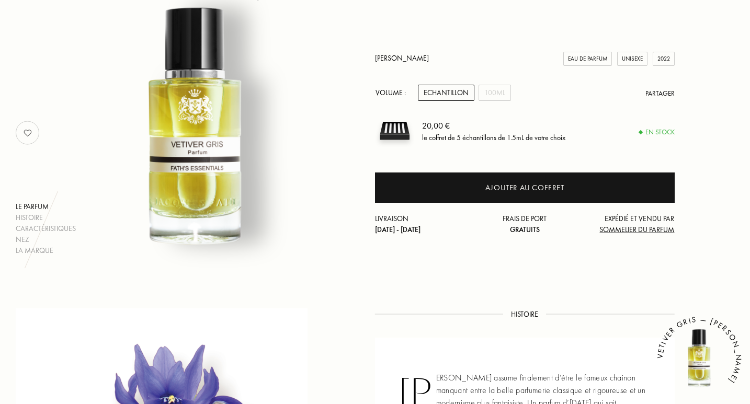
scroll to position [87, 0]
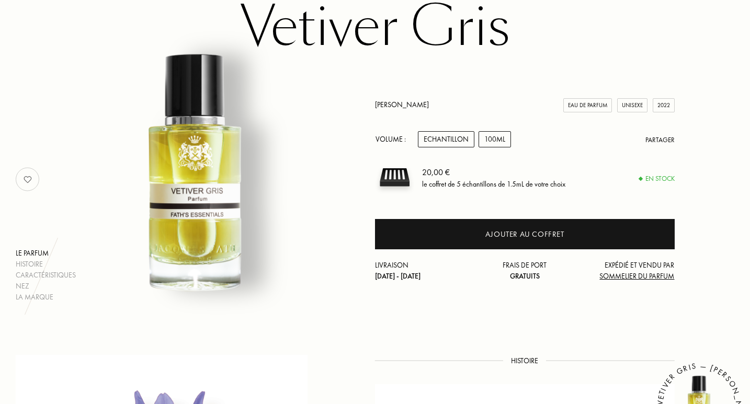
click at [500, 137] on div "100mL" at bounding box center [494, 139] width 32 height 16
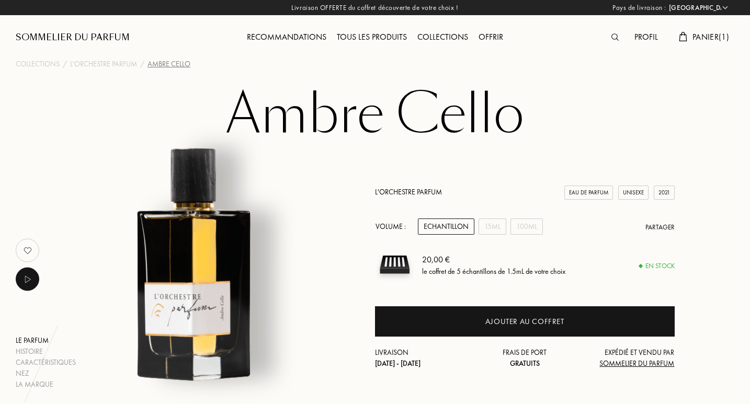
select select "FR"
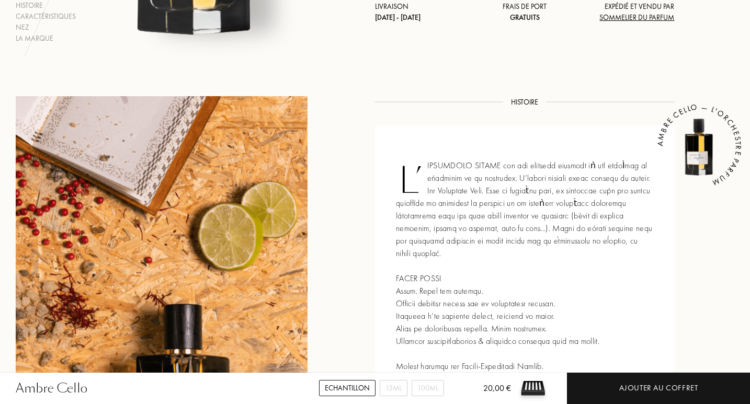
scroll to position [345, 0]
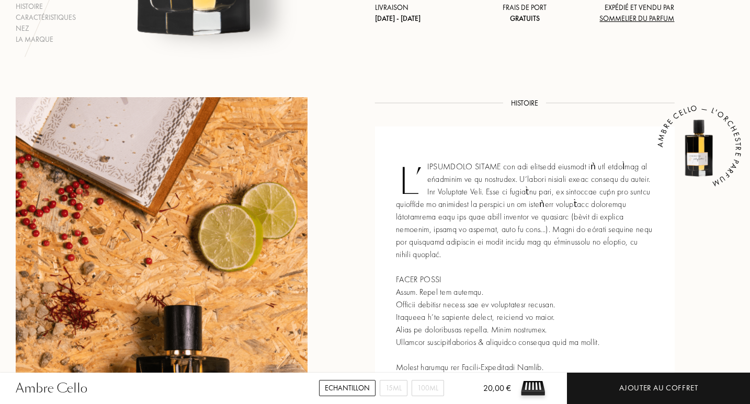
drag, startPoint x: 0, startPoint y: 0, endPoint x: 749, endPoint y: 131, distance: 760.4
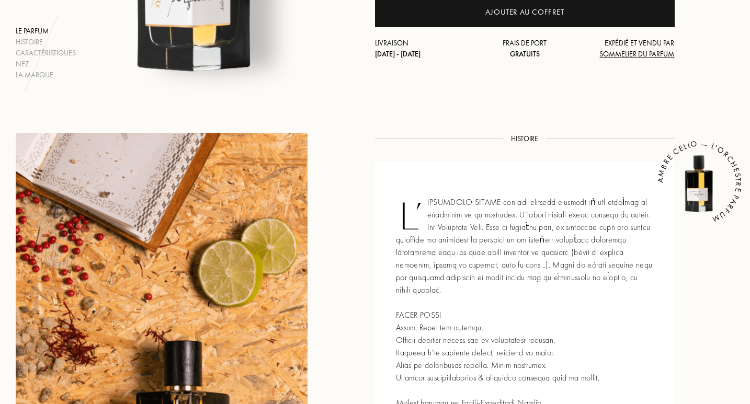
scroll to position [159, 0]
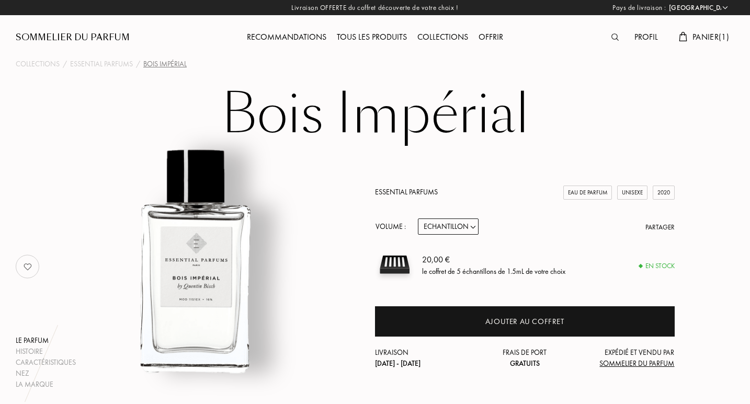
select select "FR"
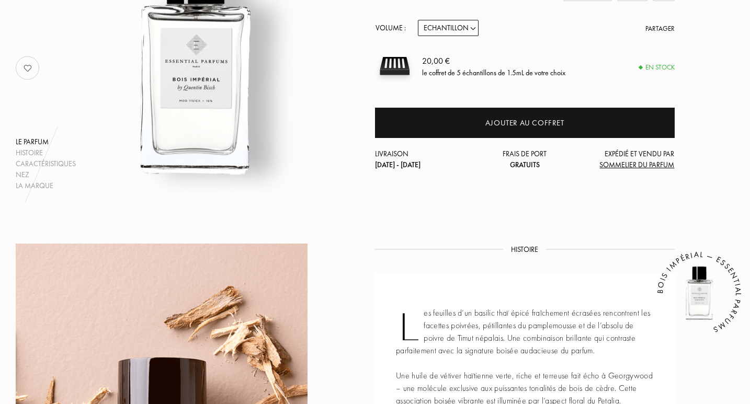
scroll to position [197, 0]
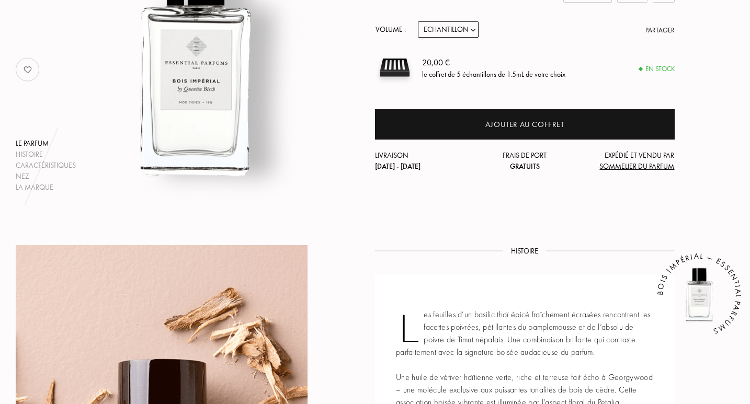
drag, startPoint x: 751, startPoint y: 60, endPoint x: 752, endPoint y: 136, distance: 75.8
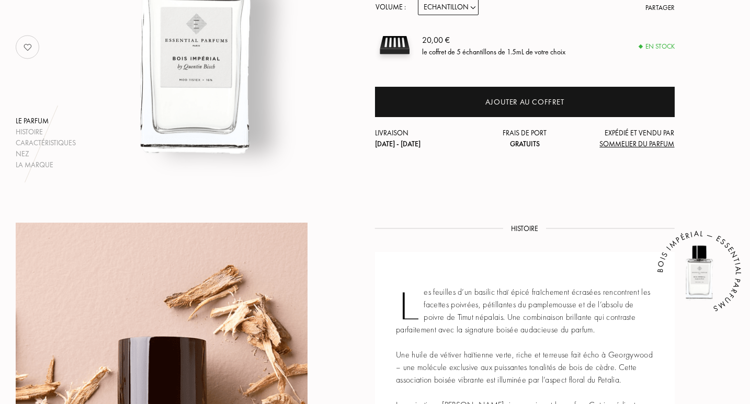
scroll to position [62, 0]
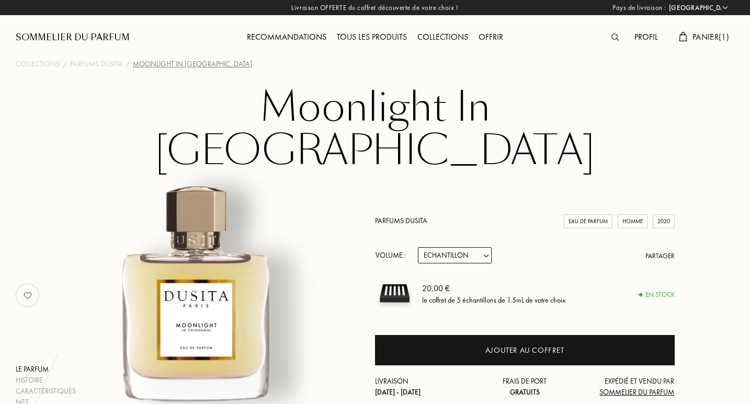
select select "FR"
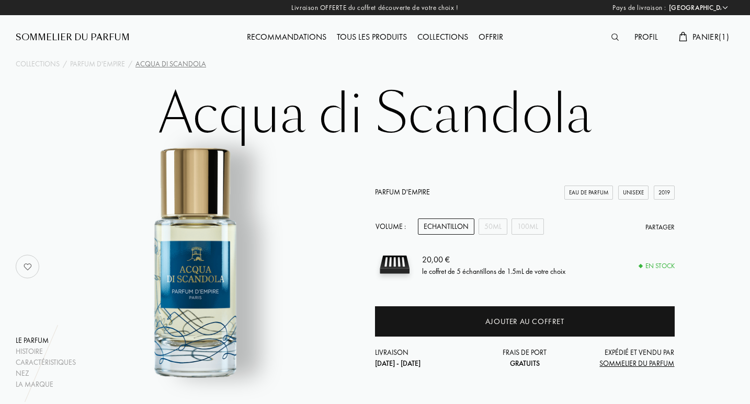
select select "FR"
click at [487, 233] on div "50mL" at bounding box center [492, 226] width 29 height 16
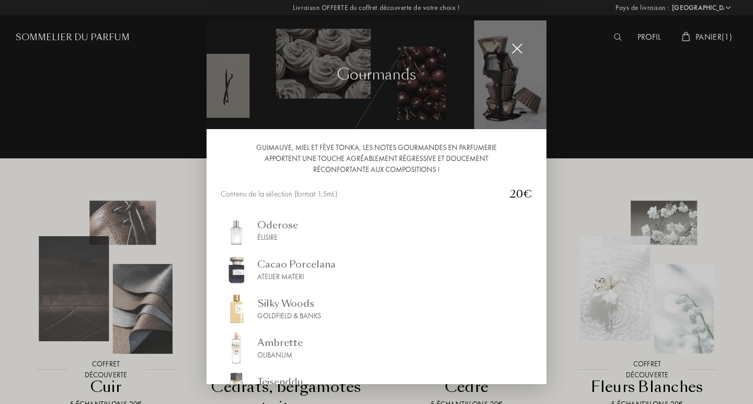
select select "FR"
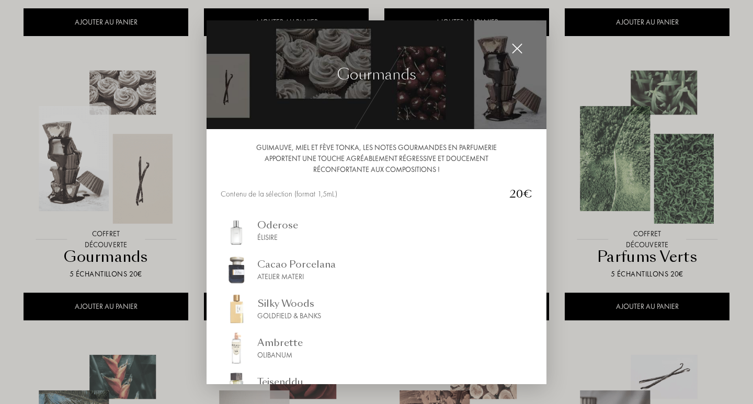
click at [513, 48] on img at bounding box center [516, 48] width 11 height 11
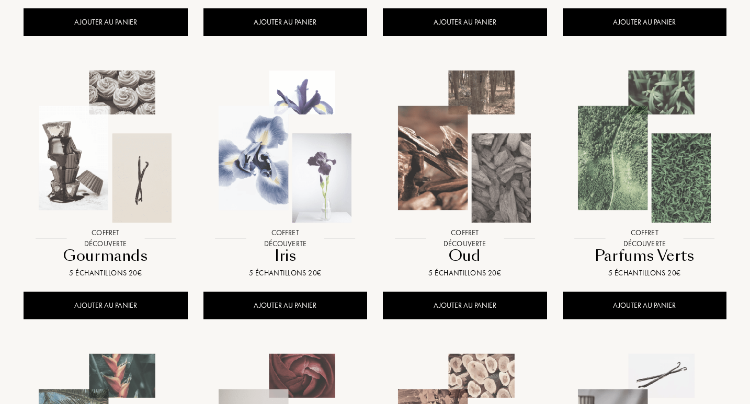
click at [667, 177] on img at bounding box center [644, 147] width 162 height 162
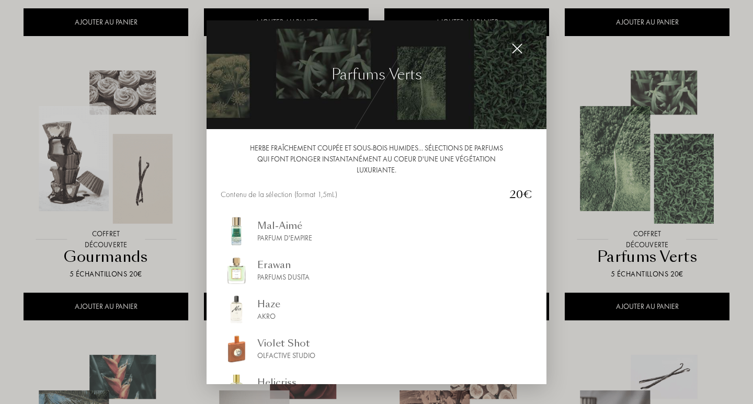
click at [516, 55] on div at bounding box center [517, 48] width 21 height 21
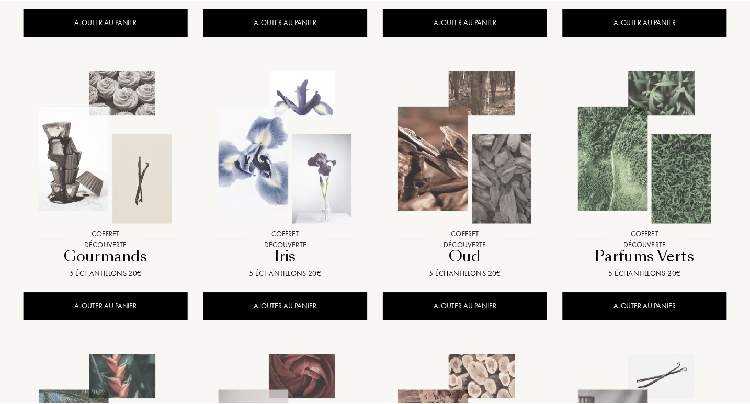
scroll to position [434, 0]
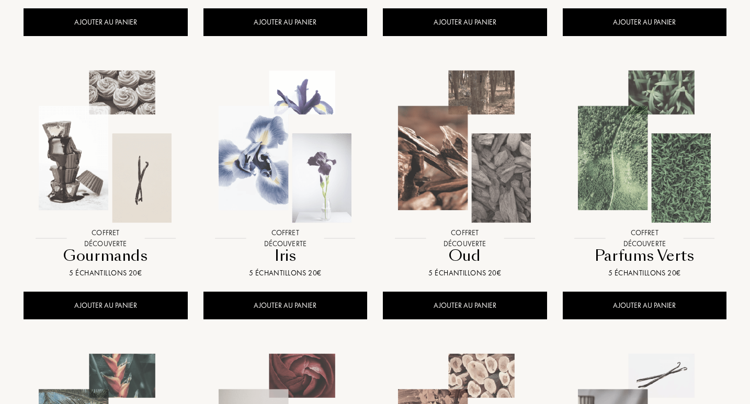
drag, startPoint x: 749, startPoint y: 186, endPoint x: 744, endPoint y: 222, distance: 36.4
click at [744, 222] on div "Collections Explorez de nouveaux parfums grâce aux collections thématiques Coll…" at bounding box center [375, 235] width 750 height 1339
click at [504, 167] on img at bounding box center [465, 147] width 162 height 162
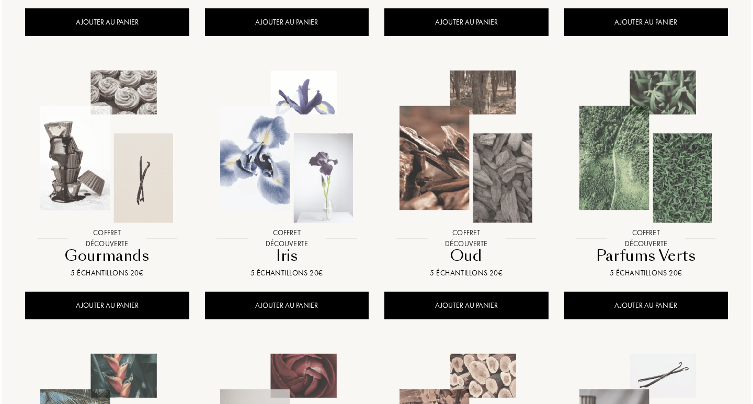
scroll to position [435, 0]
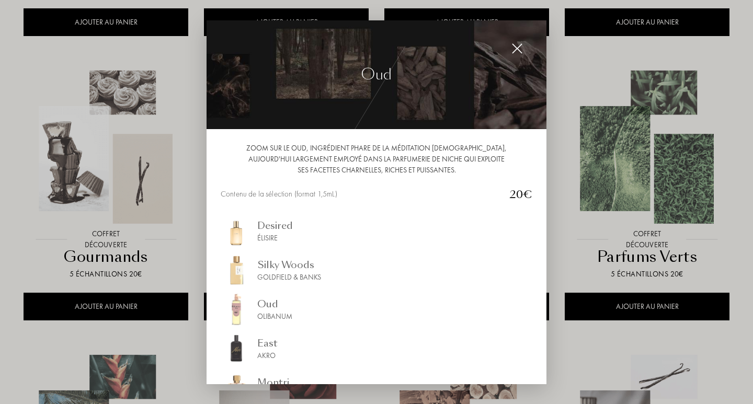
click at [513, 47] on img at bounding box center [516, 48] width 11 height 11
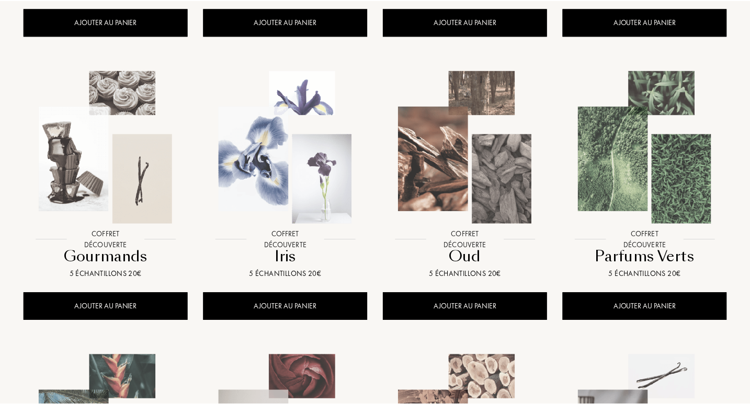
scroll to position [434, 0]
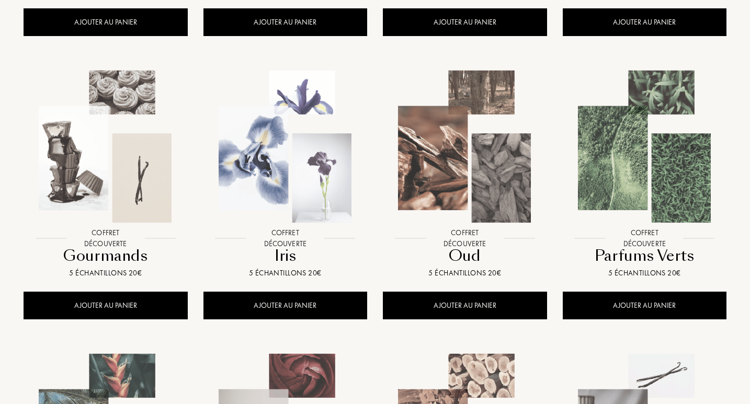
click at [299, 154] on img at bounding box center [285, 147] width 162 height 162
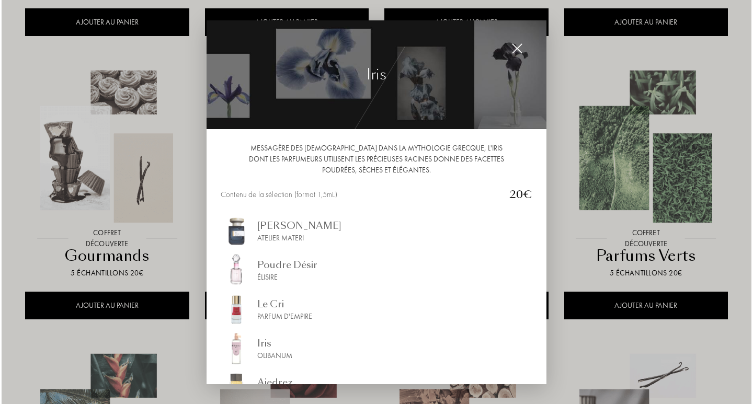
scroll to position [435, 0]
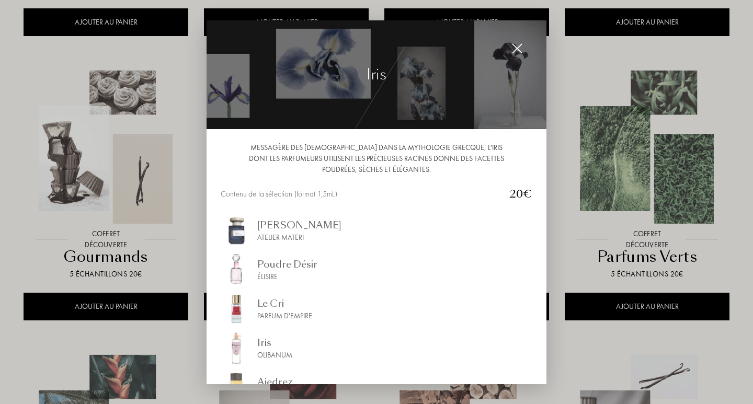
click at [515, 60] on img at bounding box center [376, 74] width 340 height 109
click at [514, 50] on img at bounding box center [516, 48] width 11 height 11
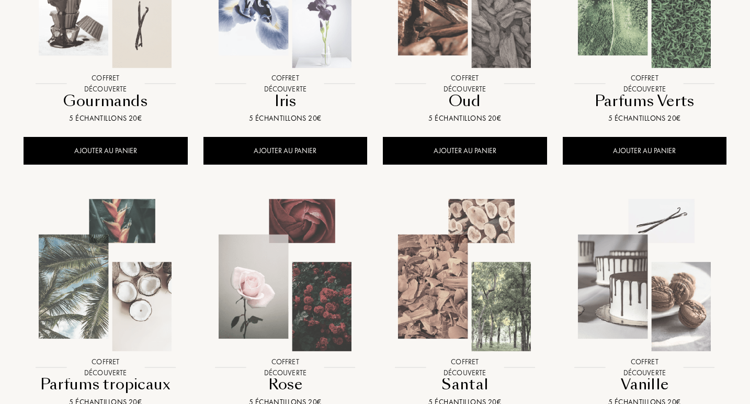
scroll to position [700, 0]
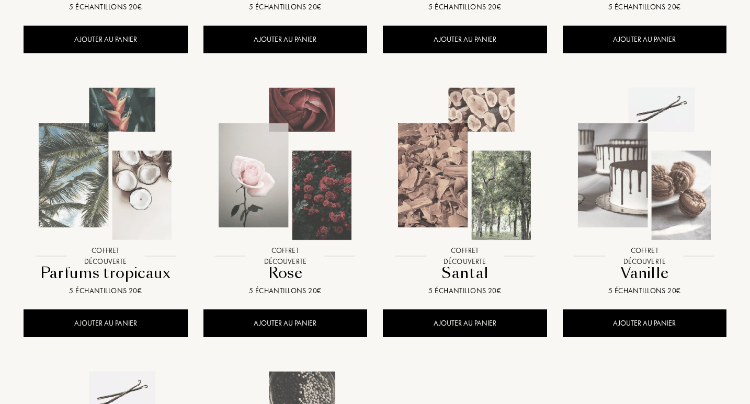
click at [647, 218] on img at bounding box center [644, 164] width 162 height 162
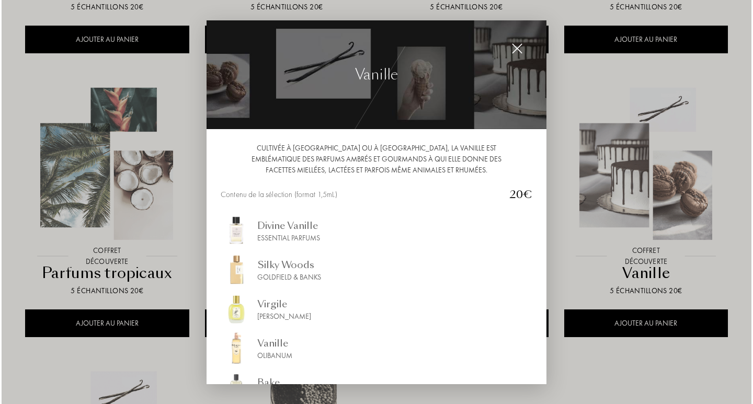
scroll to position [702, 0]
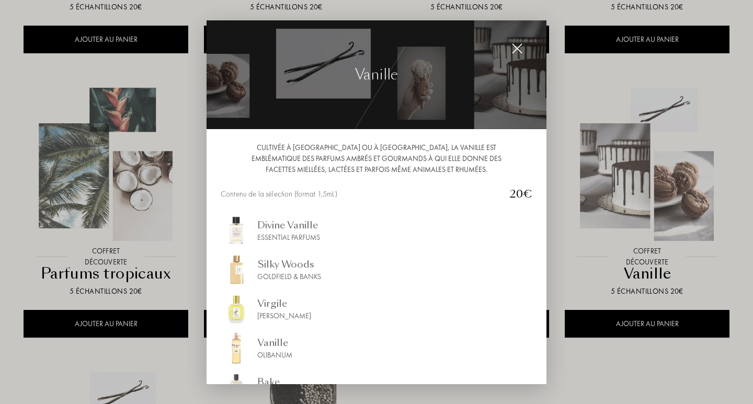
click at [523, 52] on div at bounding box center [517, 48] width 21 height 21
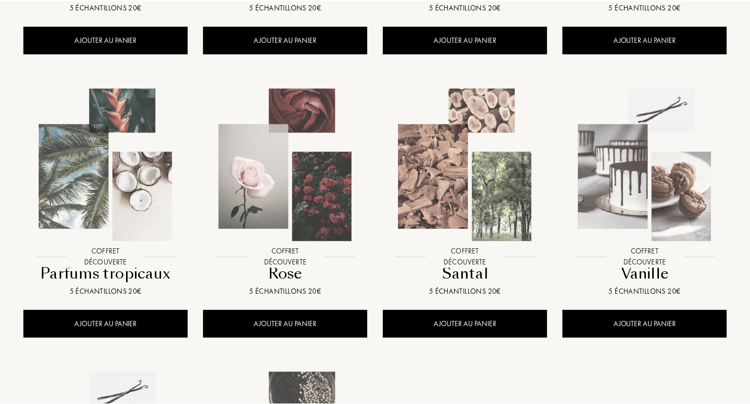
scroll to position [700, 0]
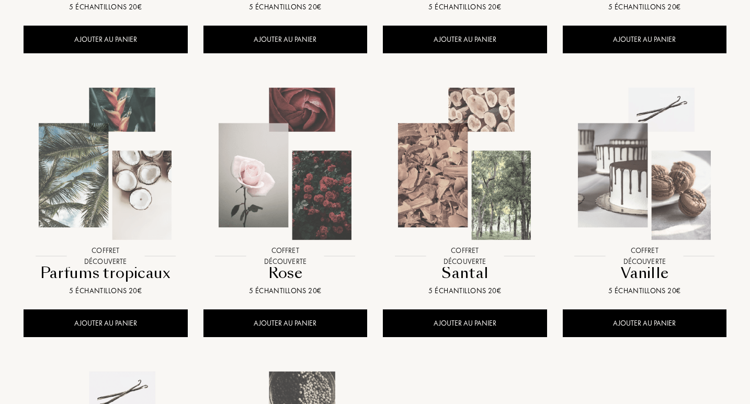
click at [311, 189] on img at bounding box center [285, 164] width 162 height 162
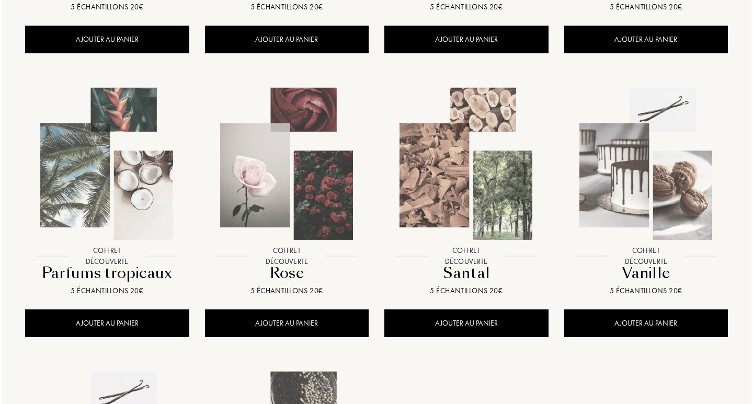
scroll to position [702, 0]
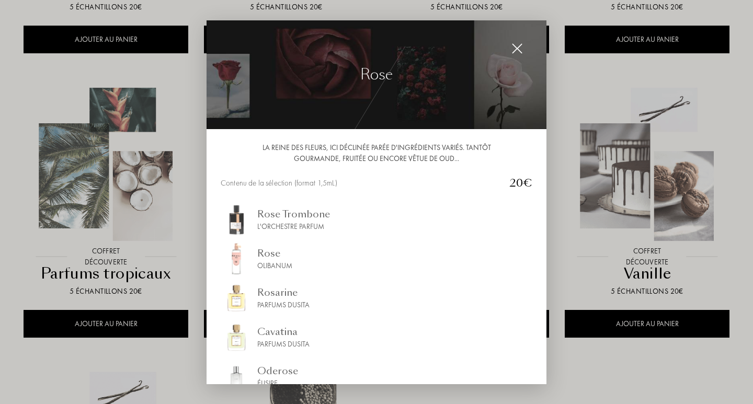
click at [527, 49] on div at bounding box center [517, 48] width 21 height 21
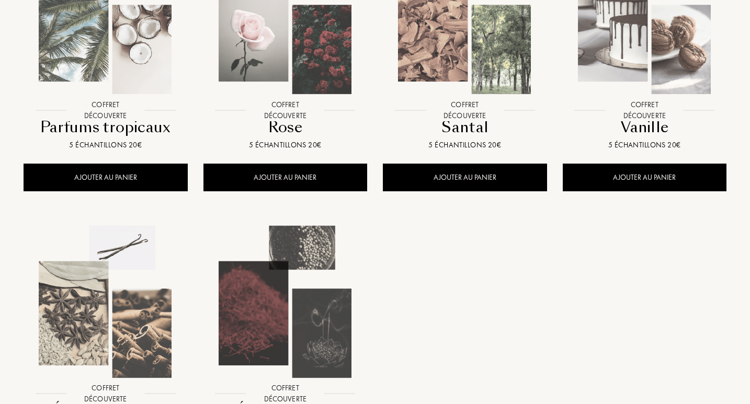
scroll to position [929, 0]
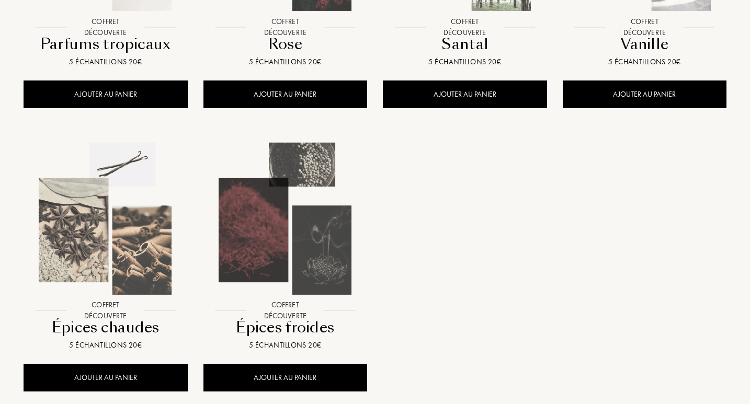
click at [129, 251] on img at bounding box center [106, 219] width 162 height 162
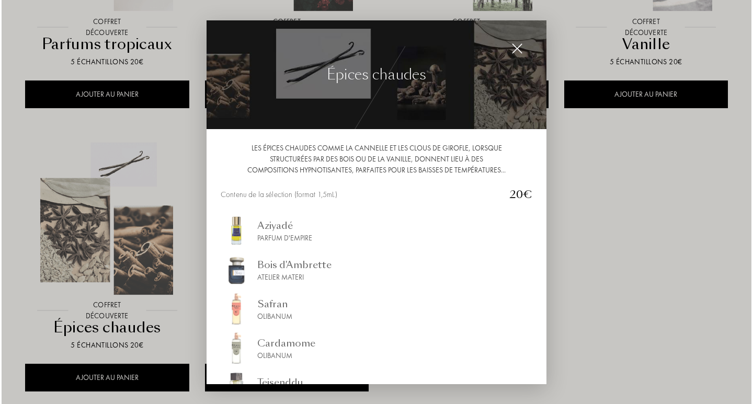
scroll to position [931, 0]
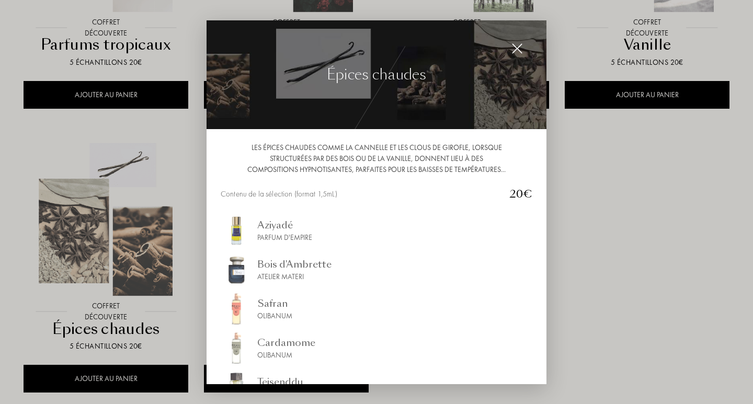
click at [521, 48] on img at bounding box center [516, 48] width 11 height 11
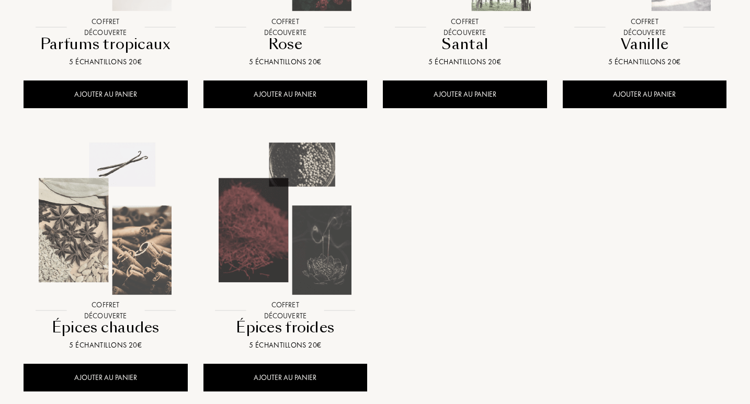
click at [321, 231] on img at bounding box center [285, 219] width 162 height 162
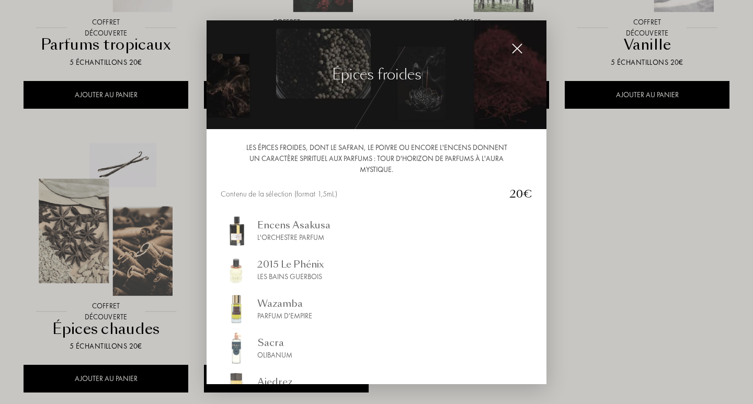
click at [286, 303] on div "Wazamba" at bounding box center [284, 303] width 55 height 14
click at [515, 47] on img at bounding box center [516, 48] width 11 height 11
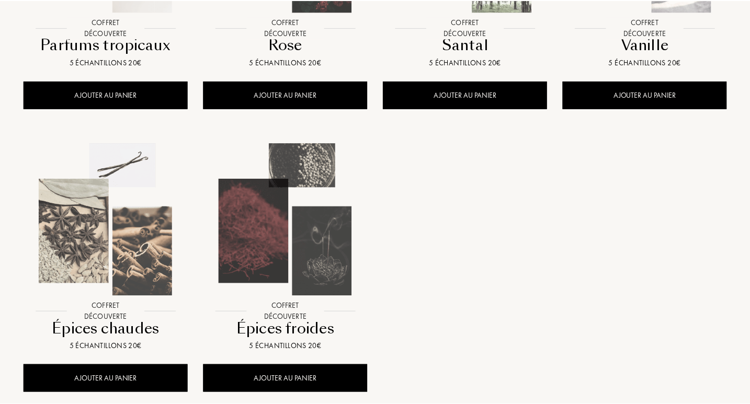
scroll to position [929, 0]
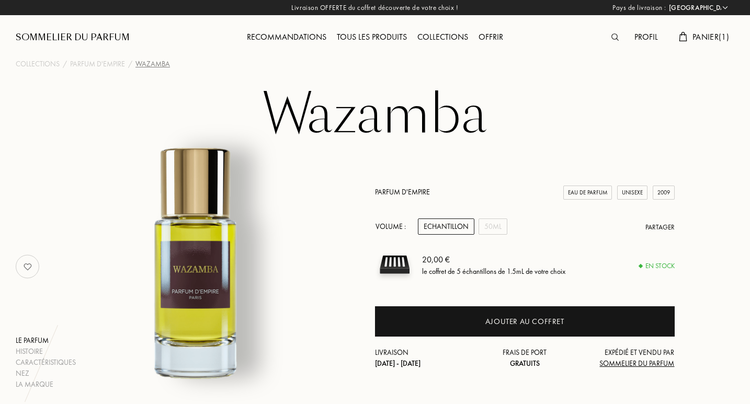
select select "FR"
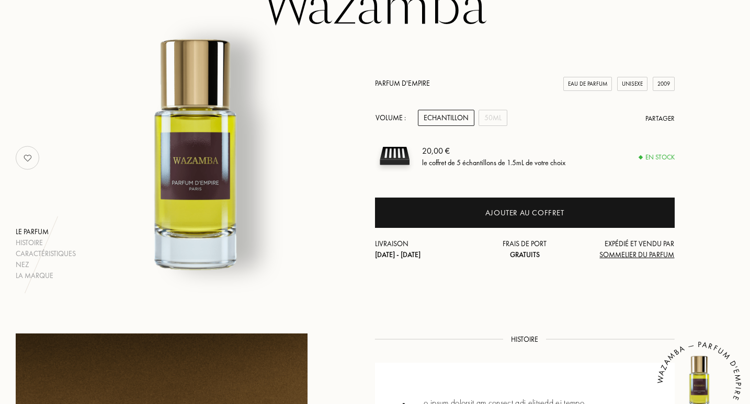
click at [487, 144] on div "20,00 €" at bounding box center [493, 150] width 143 height 13
click at [490, 110] on div "50mL" at bounding box center [492, 118] width 29 height 16
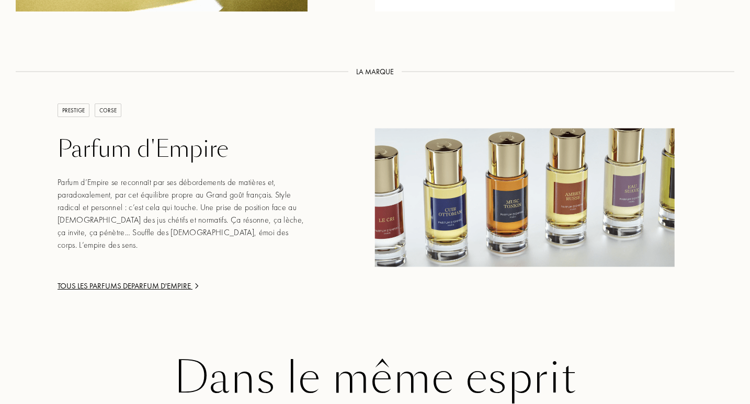
scroll to position [1837, 0]
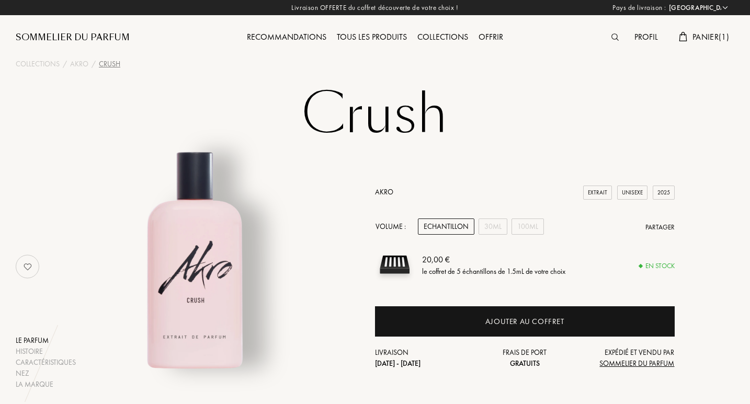
select select "FR"
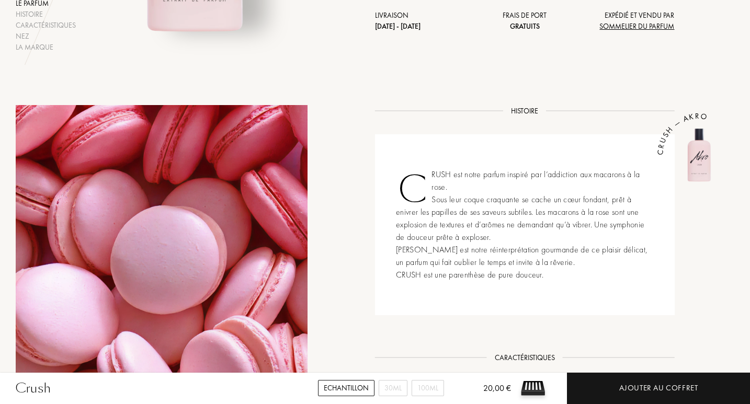
scroll to position [348, 0]
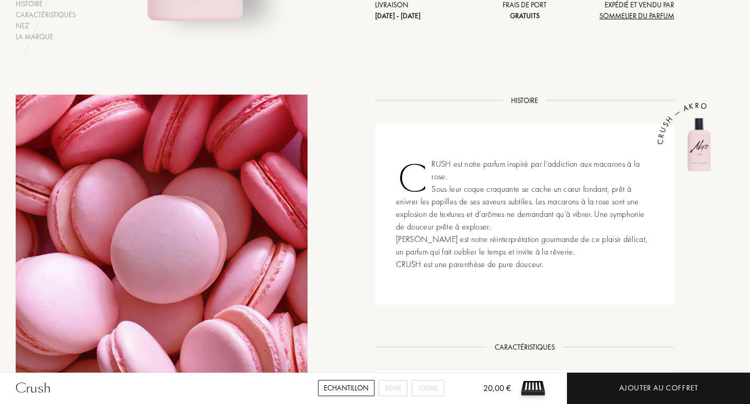
drag, startPoint x: 752, startPoint y: 63, endPoint x: 743, endPoint y: 170, distance: 107.6
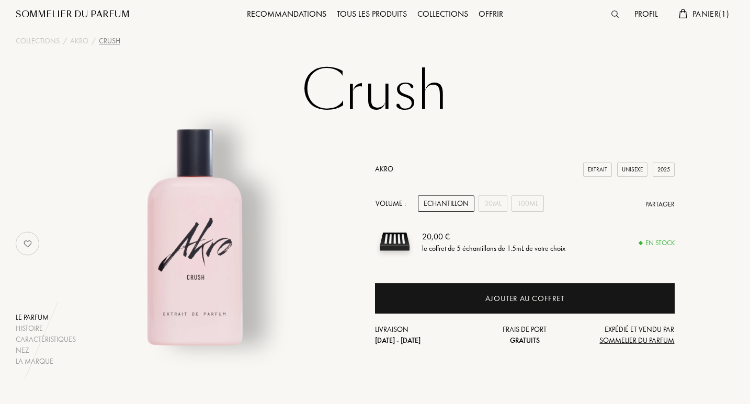
scroll to position [9, 0]
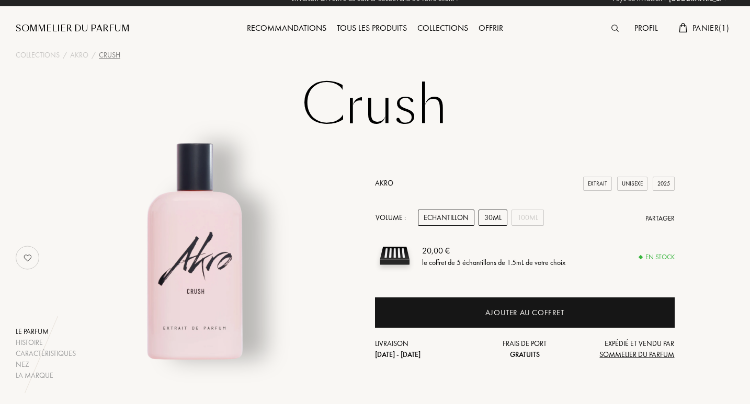
click at [490, 217] on div "30mL" at bounding box center [492, 218] width 29 height 16
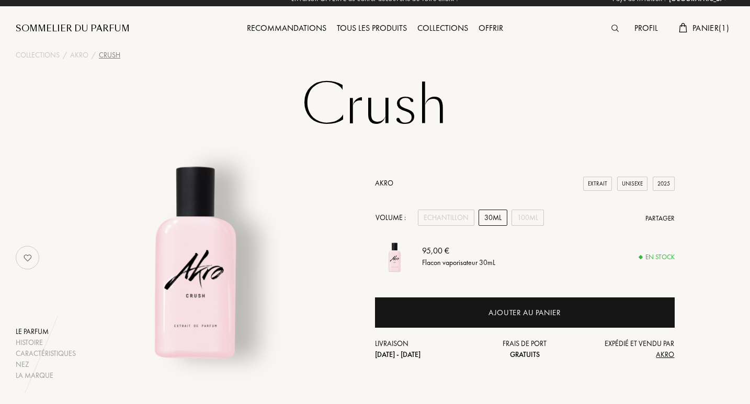
click at [644, 27] on div "Profil" at bounding box center [646, 29] width 34 height 14
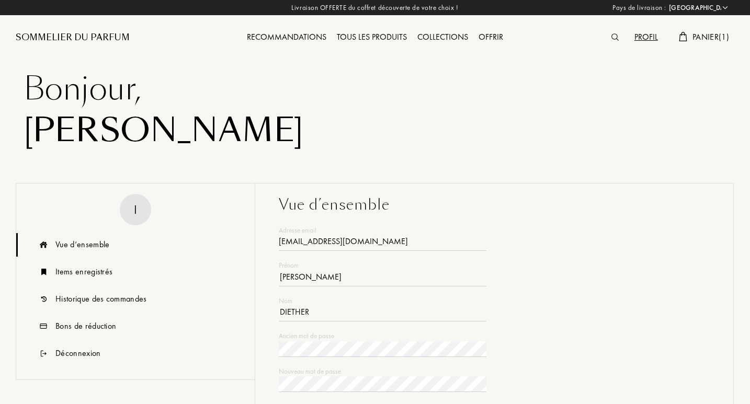
select select "FR"
type input "[EMAIL_ADDRESS][DOMAIN_NAME]"
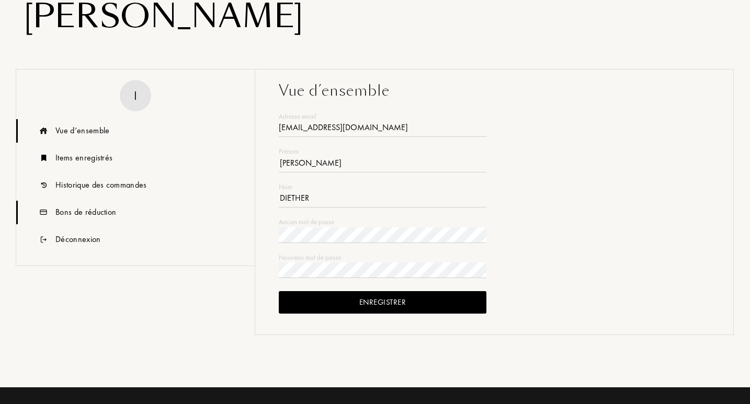
click at [96, 214] on div "Bons de réduction" at bounding box center [85, 212] width 61 height 13
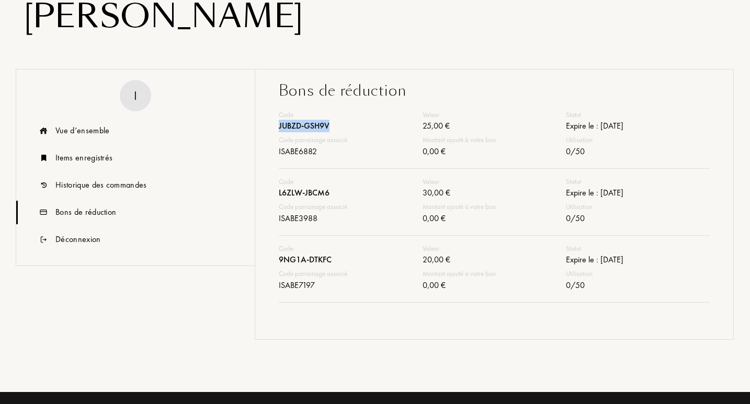
drag, startPoint x: 337, startPoint y: 125, endPoint x: 278, endPoint y: 125, distance: 59.1
click at [278, 125] on div "Code JUBZD-GSH9V Valeur 25,00 € Statut Expire le : [DATE] Code parrainage assoc…" at bounding box center [494, 219] width 446 height 219
copy div "JUBZD-GSH9V"
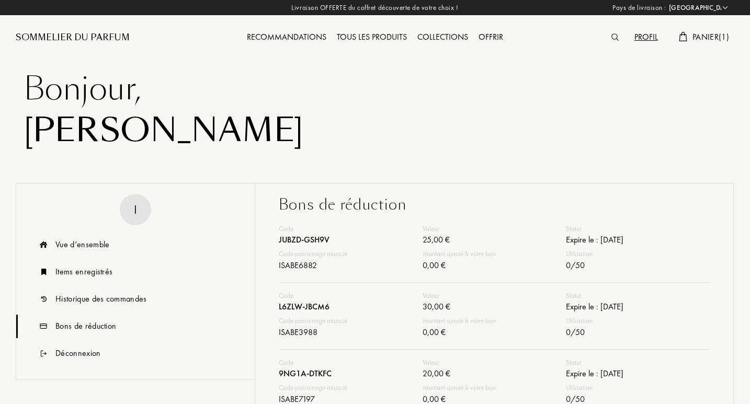
click at [707, 35] on span "Panier ( 1 )" at bounding box center [710, 36] width 37 height 11
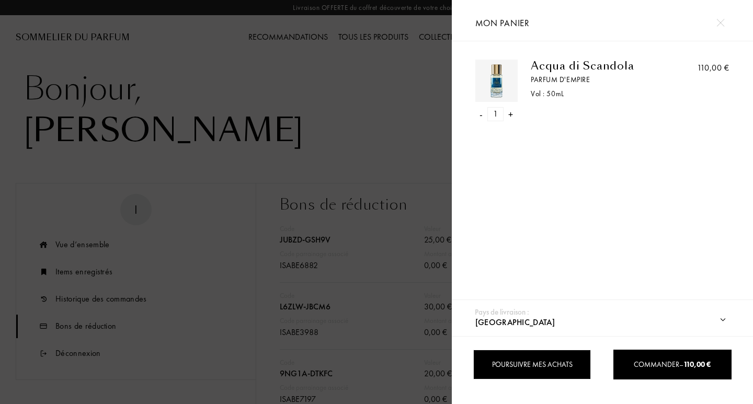
click at [556, 365] on div "Poursuivre mes achats" at bounding box center [532, 365] width 118 height 30
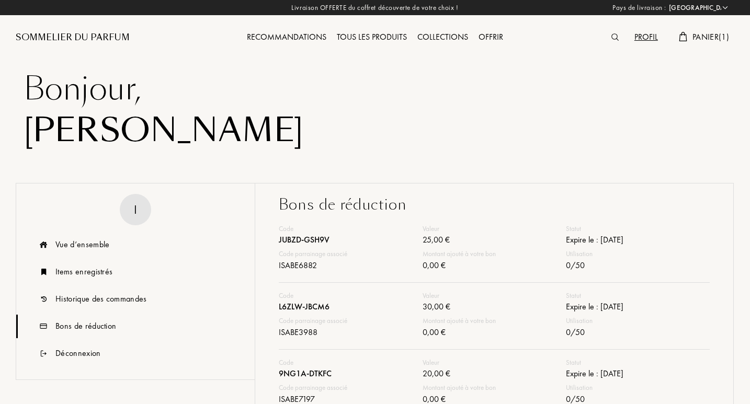
click at [699, 34] on span "Panier ( 1 )" at bounding box center [710, 36] width 37 height 11
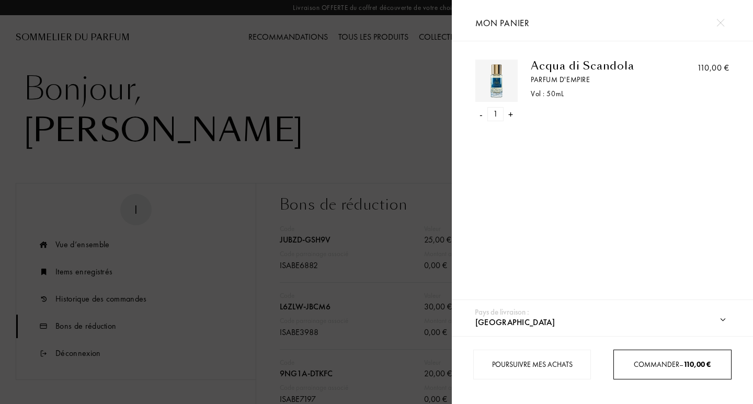
click at [666, 360] on span "Commander – 110,00 €" at bounding box center [672, 364] width 77 height 9
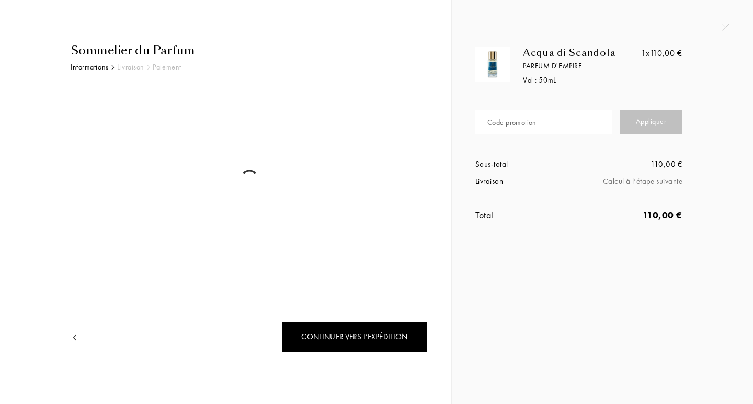
select select "FR"
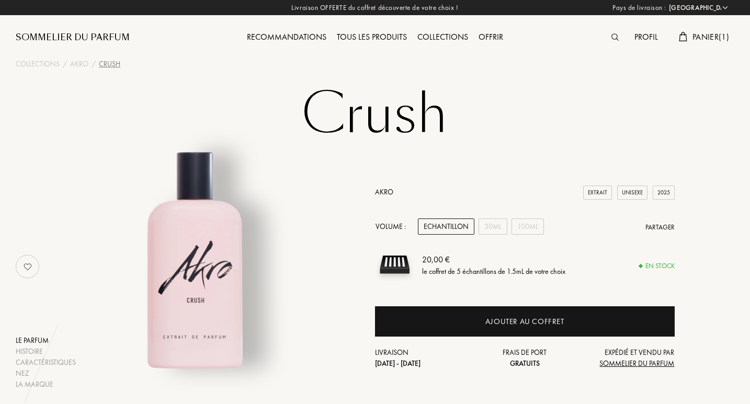
select select "FR"
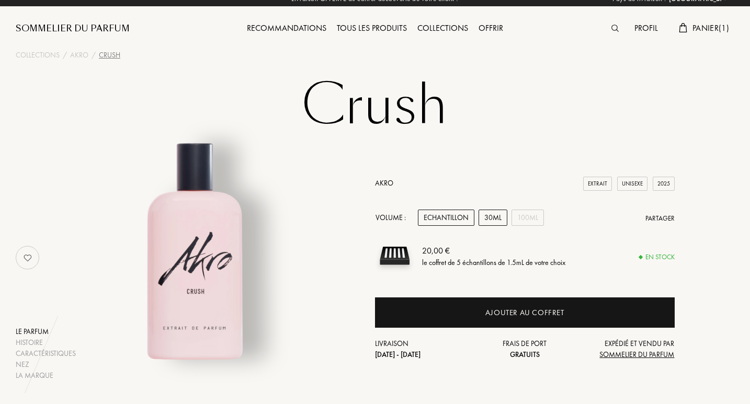
click at [498, 221] on div "30mL" at bounding box center [492, 218] width 29 height 16
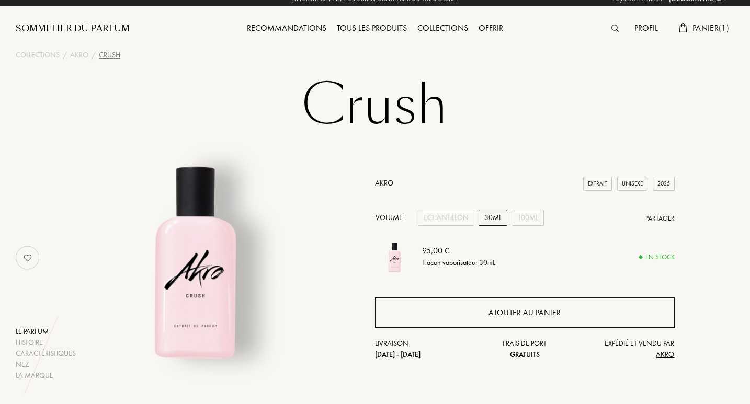
click at [498, 320] on div "Ajouter au panier" at bounding box center [525, 312] width 300 height 30
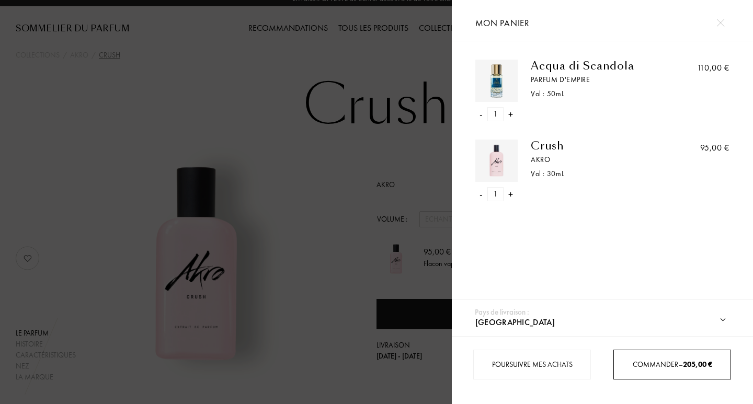
click at [624, 360] on div "Commander – 205,00 €" at bounding box center [672, 364] width 117 height 11
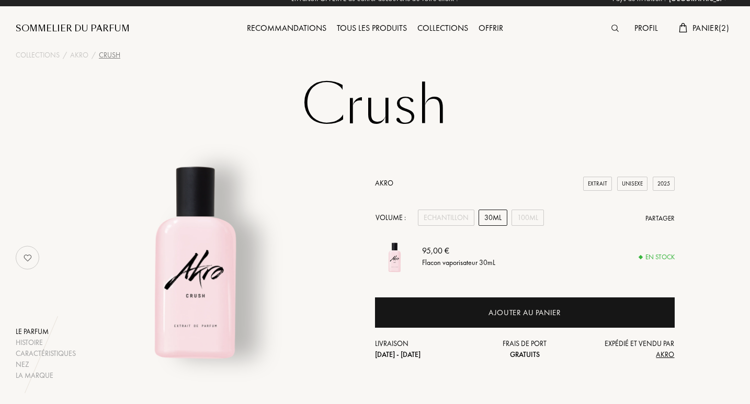
click at [706, 28] on span "Panier ( 2 )" at bounding box center [710, 27] width 37 height 11
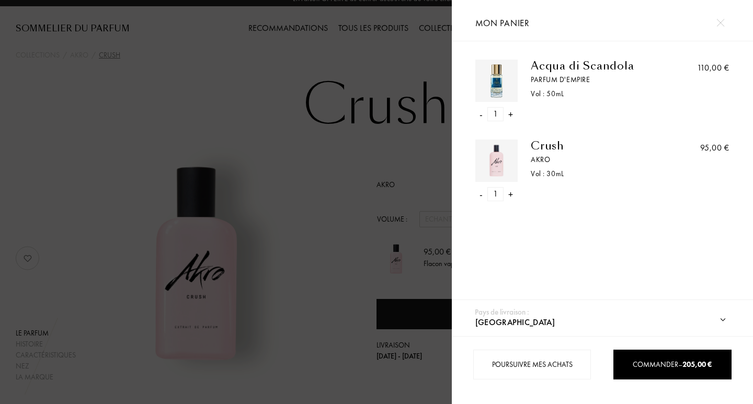
click at [480, 117] on div "-" at bounding box center [481, 114] width 3 height 14
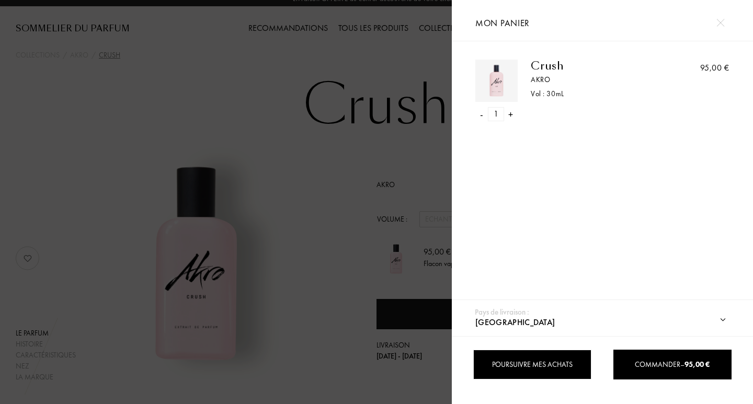
click at [541, 366] on div "Poursuivre mes achats" at bounding box center [532, 365] width 118 height 30
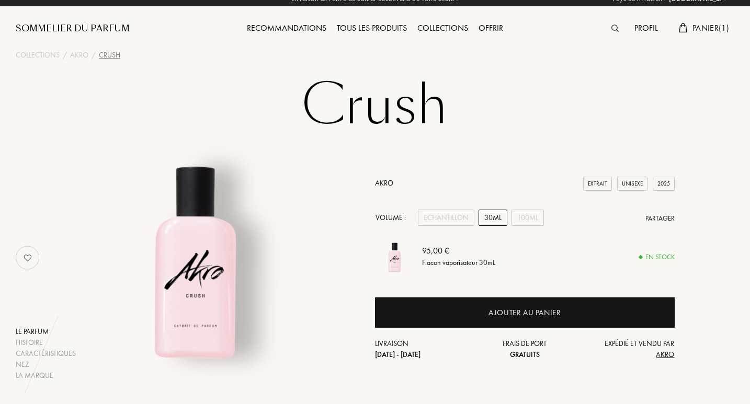
click at [713, 32] on span "Panier ( 1 )" at bounding box center [710, 27] width 37 height 11
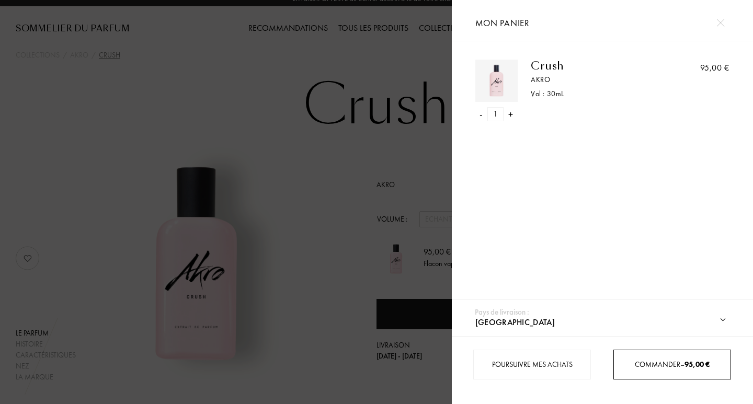
click at [683, 367] on span "Commander – 95,00 €" at bounding box center [672, 364] width 75 height 9
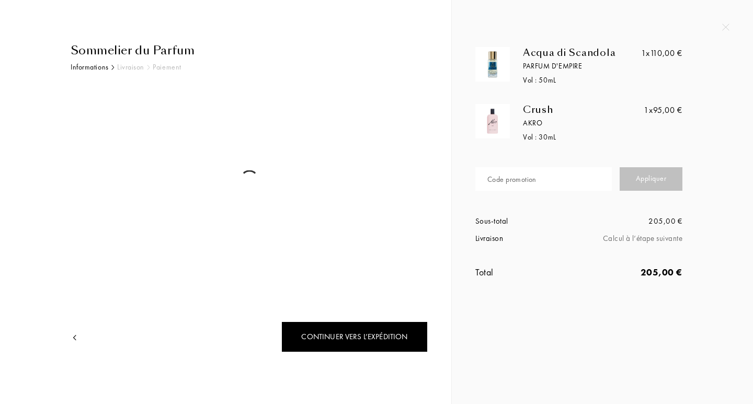
select select "FR"
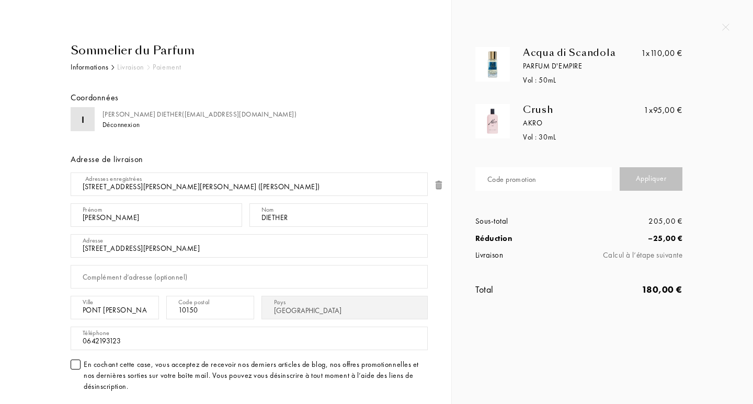
click at [568, 67] on div "Parfum d'Empire" at bounding box center [585, 66] width 125 height 11
click at [527, 118] on div "Akro" at bounding box center [585, 123] width 125 height 11
click at [540, 77] on div "Vol : 50 mL" at bounding box center [585, 80] width 125 height 11
click at [494, 74] on img at bounding box center [492, 64] width 29 height 29
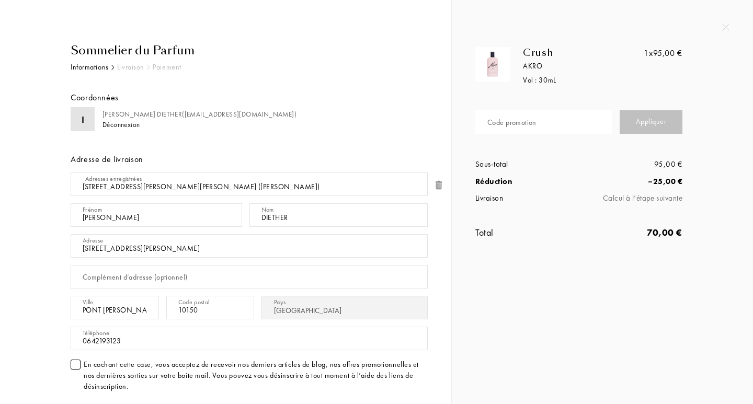
select select "FR"
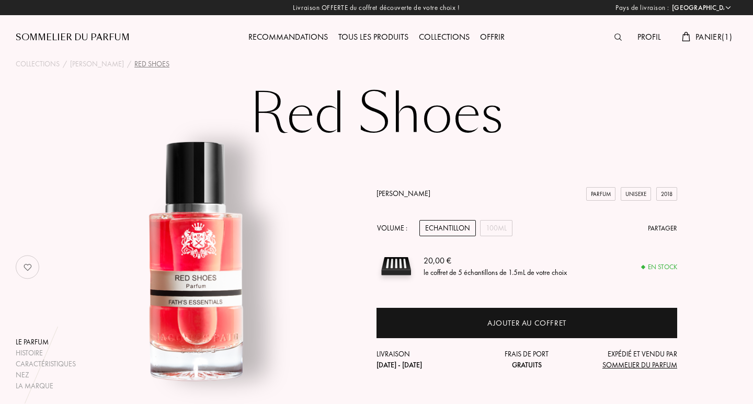
select select "FR"
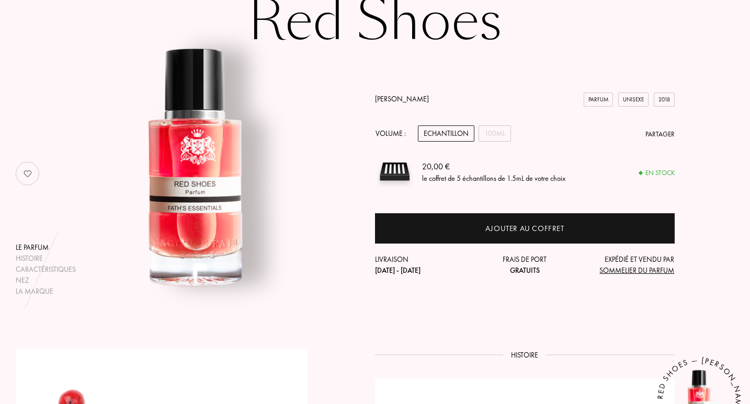
scroll to position [197, 0]
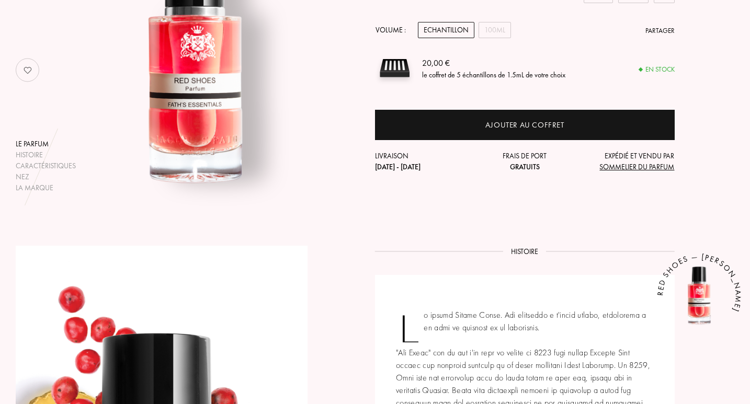
drag, startPoint x: 752, startPoint y: 55, endPoint x: 752, endPoint y: 123, distance: 68.5
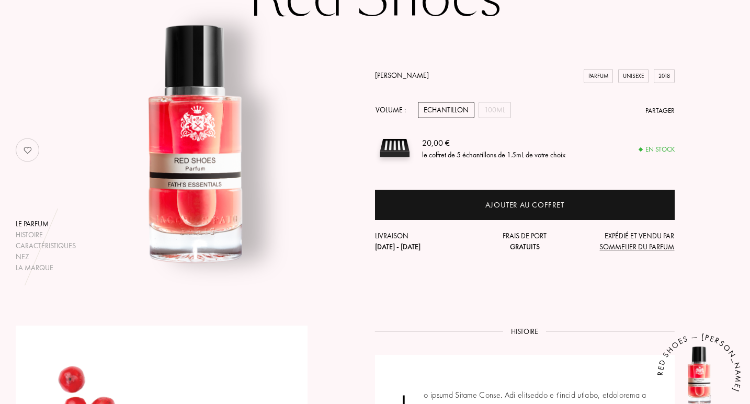
scroll to position [108, 0]
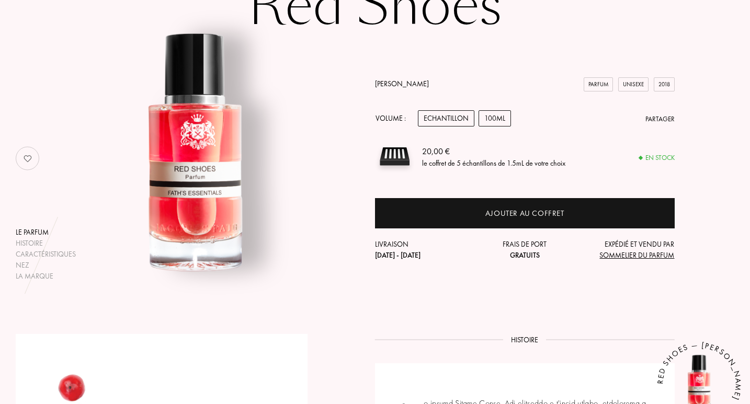
click at [491, 117] on div "100mL" at bounding box center [494, 118] width 32 height 16
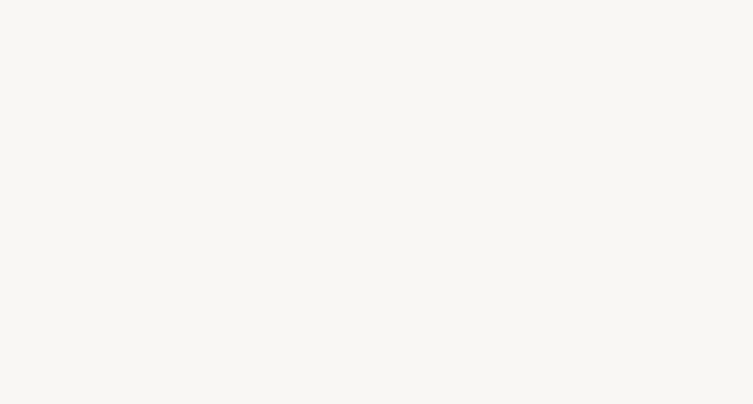
select select "FR"
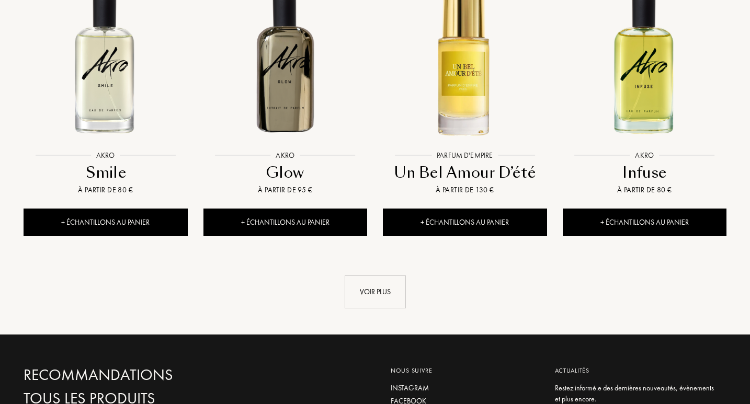
scroll to position [1120, 0]
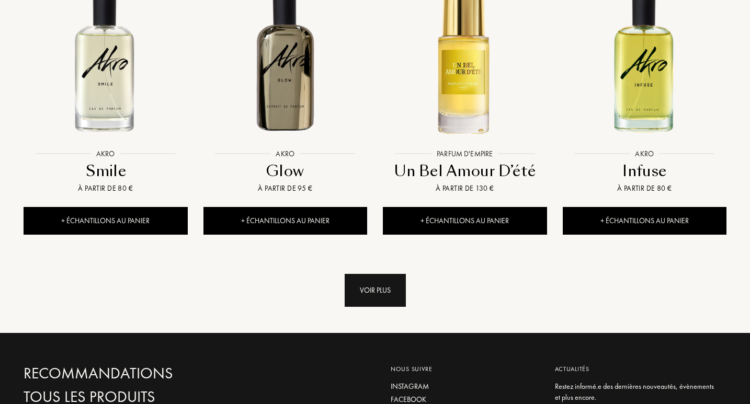
click at [380, 274] on div "Voir plus" at bounding box center [374, 290] width 61 height 33
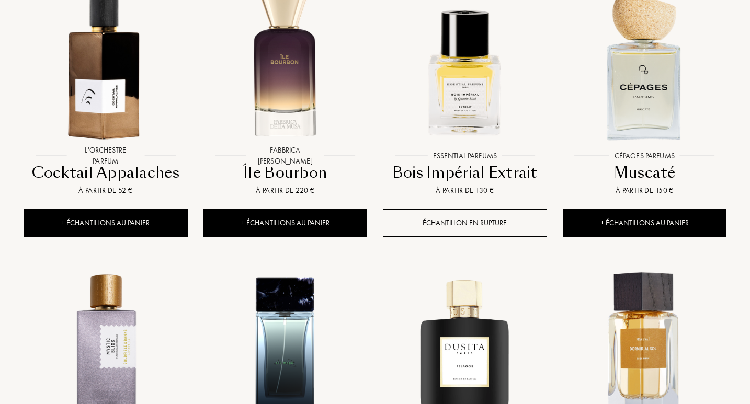
scroll to position [1755, 0]
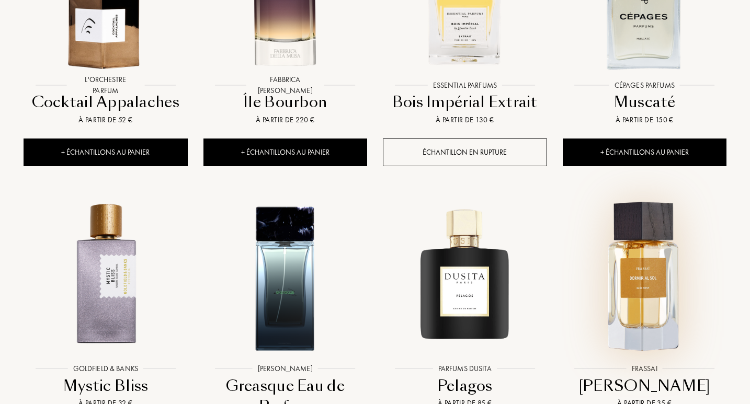
click at [651, 256] on img at bounding box center [644, 277] width 162 height 162
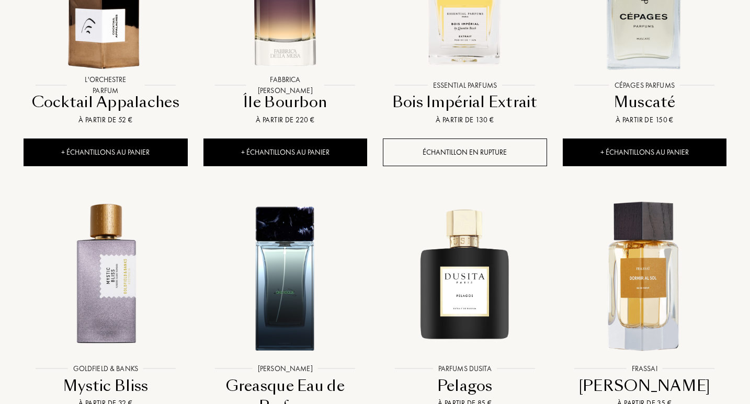
scroll to position [1873, 0]
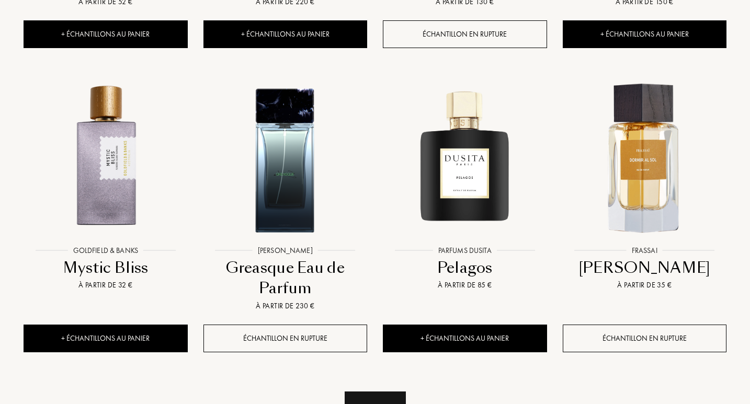
click at [394, 392] on div "Voir plus" at bounding box center [374, 408] width 61 height 33
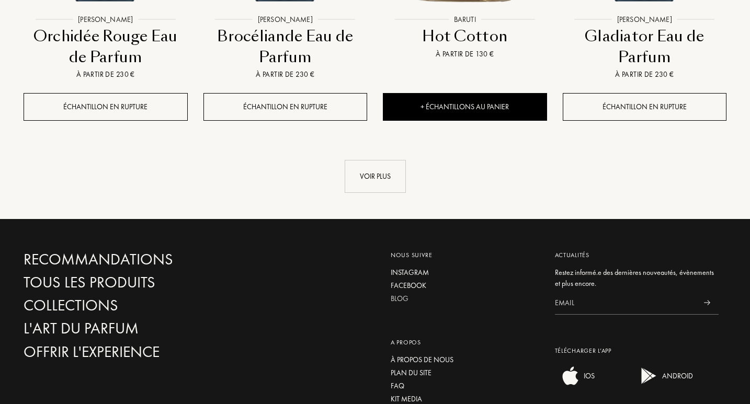
scroll to position [3001, 0]
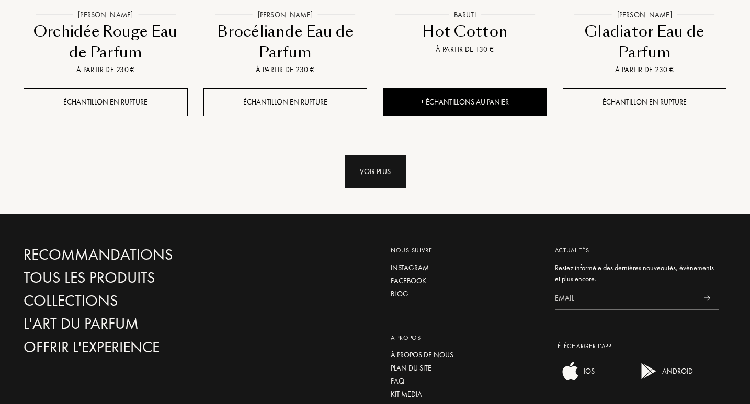
click at [362, 155] on div "Voir plus" at bounding box center [374, 171] width 61 height 33
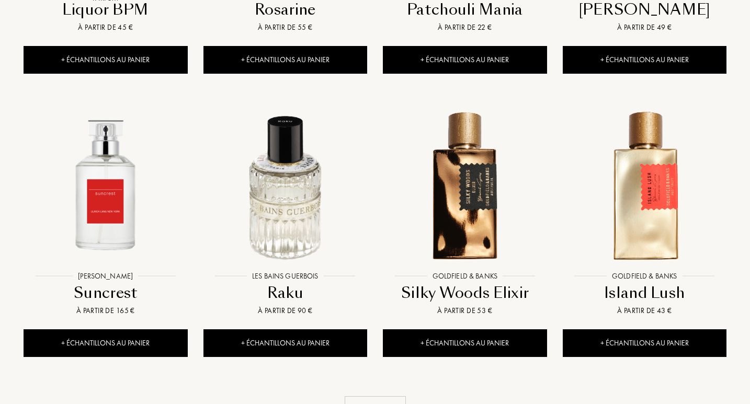
scroll to position [3734, 0]
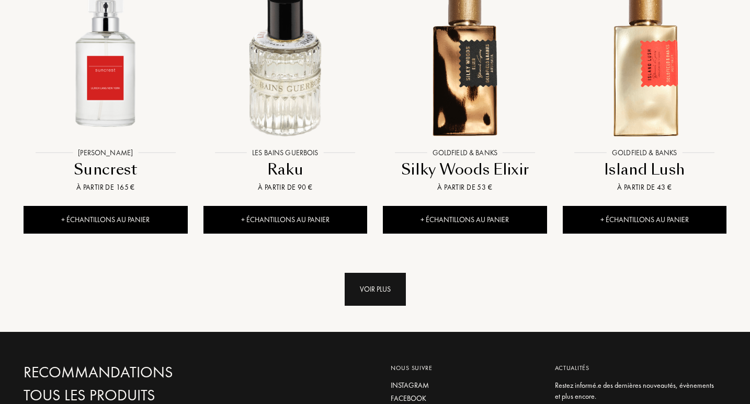
click at [375, 273] on div "Voir plus" at bounding box center [374, 289] width 61 height 33
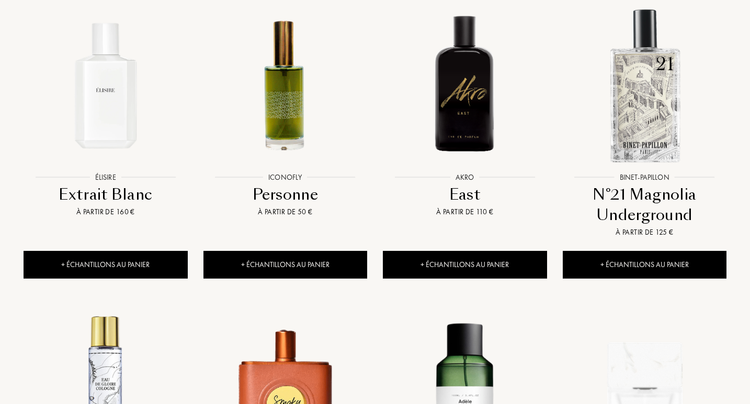
scroll to position [4250, 0]
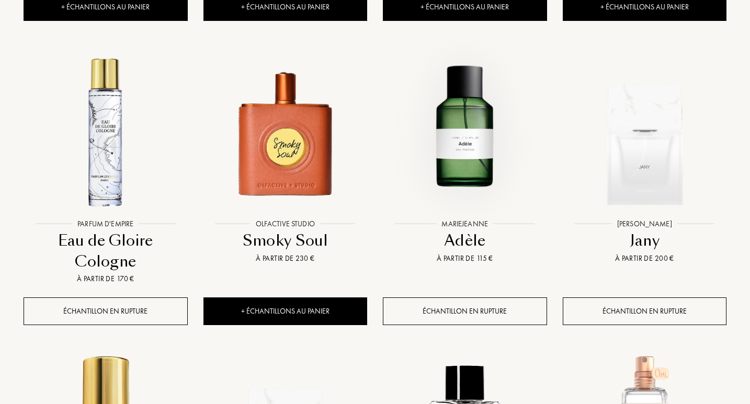
click at [470, 122] on img at bounding box center [465, 132] width 162 height 162
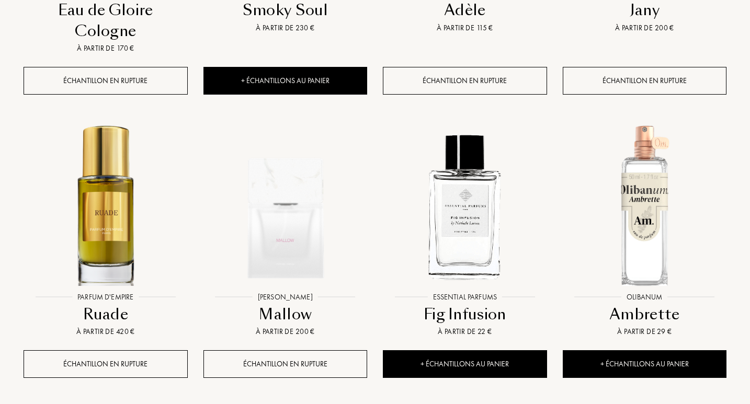
scroll to position [4528, 0]
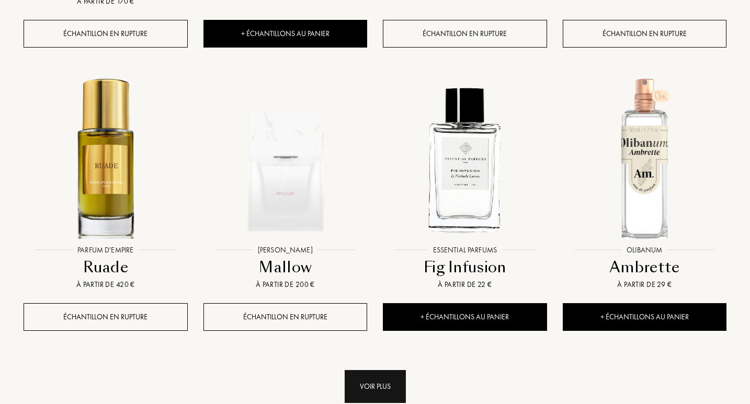
click at [386, 370] on div "Voir plus" at bounding box center [374, 386] width 61 height 33
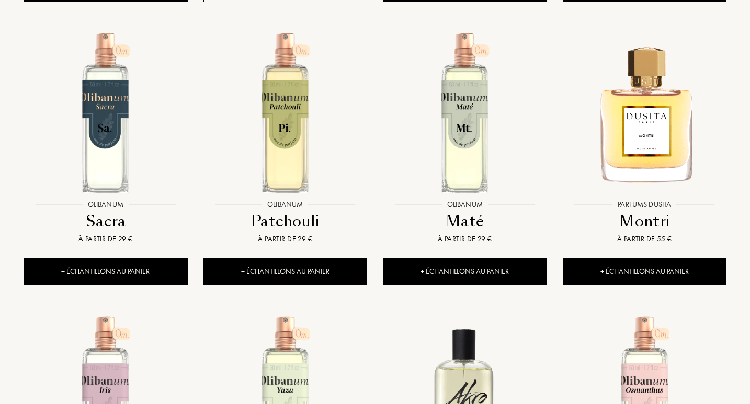
scroll to position [5392, 0]
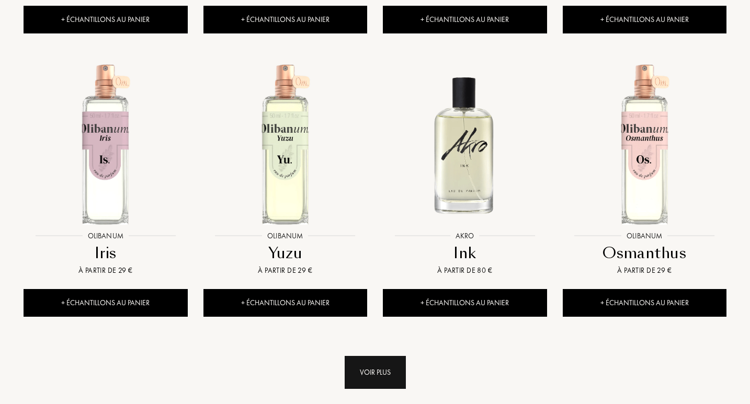
click at [382, 356] on div "Voir plus" at bounding box center [374, 372] width 61 height 33
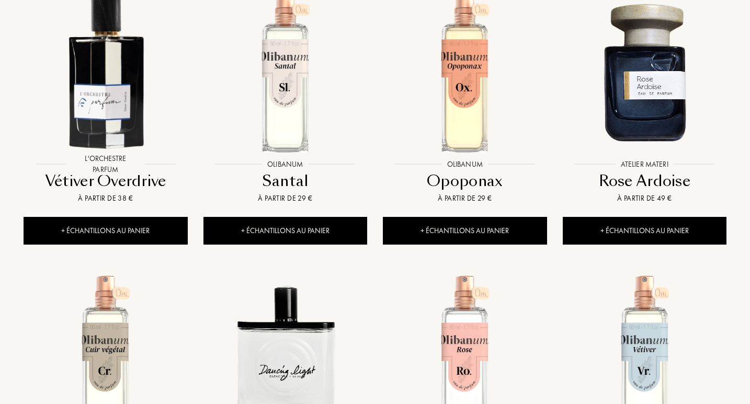
scroll to position [6274, 0]
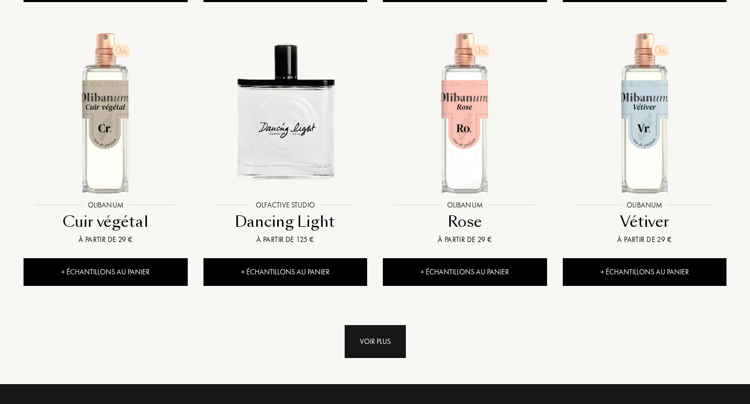
click at [374, 325] on div "Voir plus" at bounding box center [374, 341] width 61 height 33
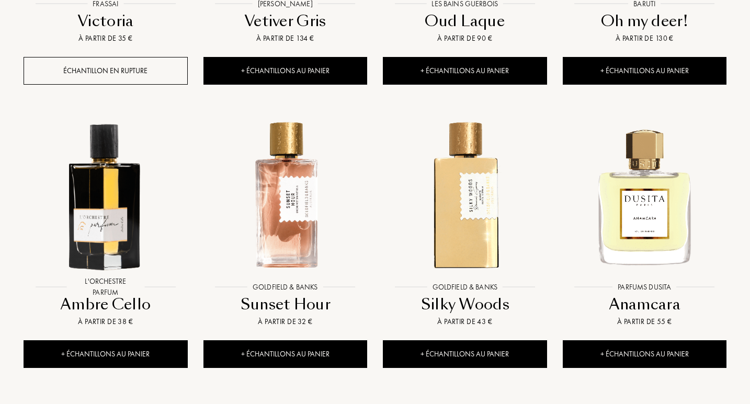
scroll to position [7092, 0]
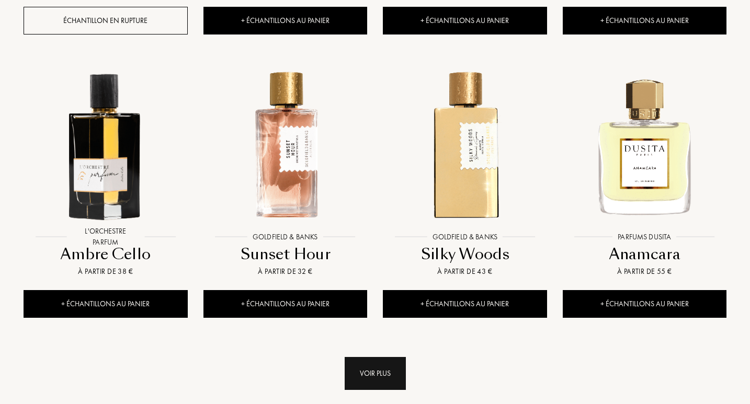
click at [386, 357] on div "Voir plus" at bounding box center [374, 373] width 61 height 33
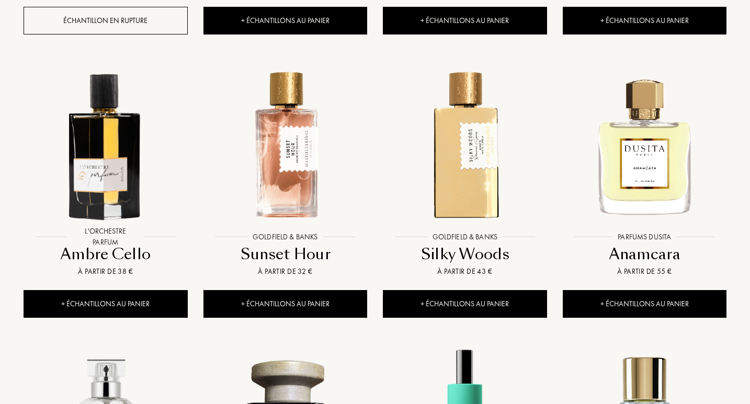
drag, startPoint x: 749, startPoint y: 341, endPoint x: 751, endPoint y: 353, distance: 12.1
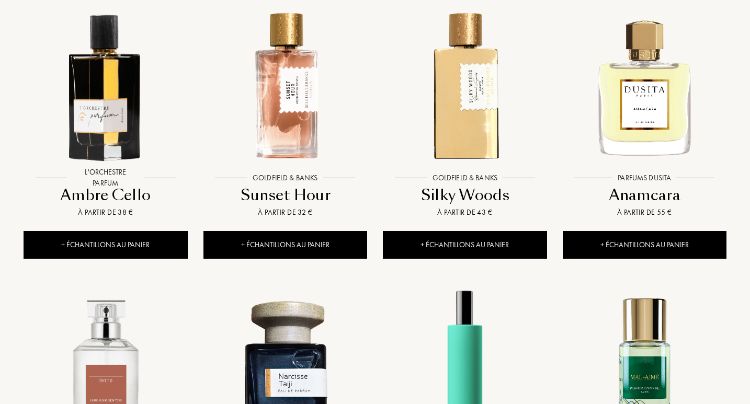
scroll to position [7240, 0]
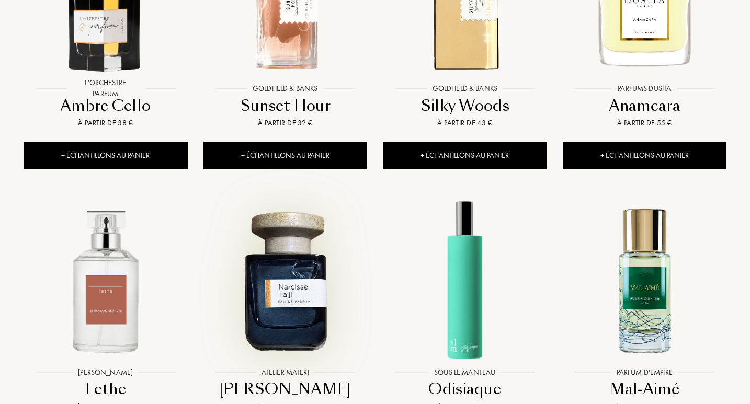
click at [296, 263] on img at bounding box center [285, 280] width 162 height 162
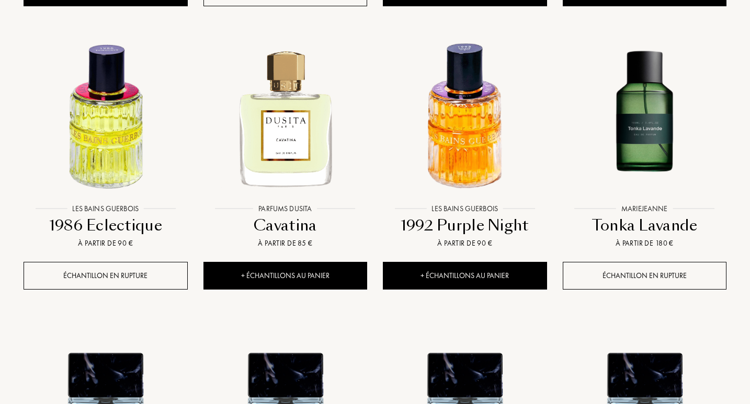
scroll to position [8078, 0]
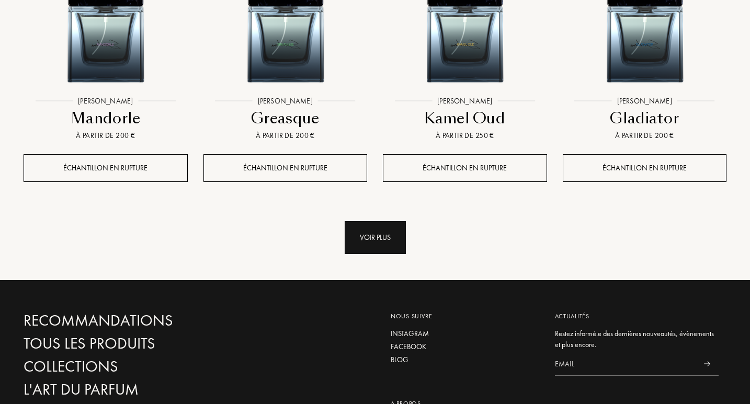
click at [377, 221] on div "Voir plus" at bounding box center [374, 237] width 61 height 33
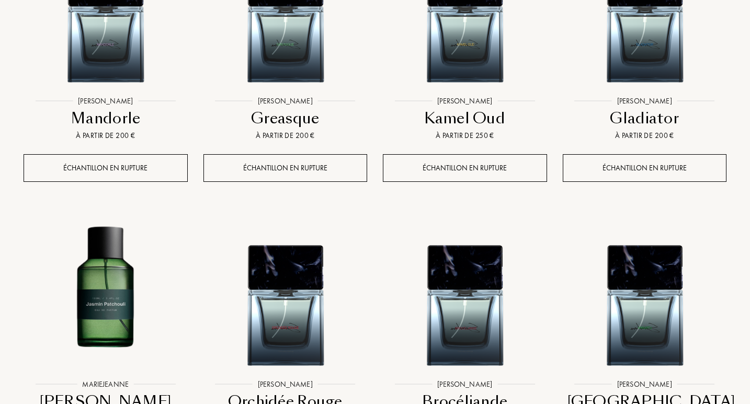
scroll to position [8207, 0]
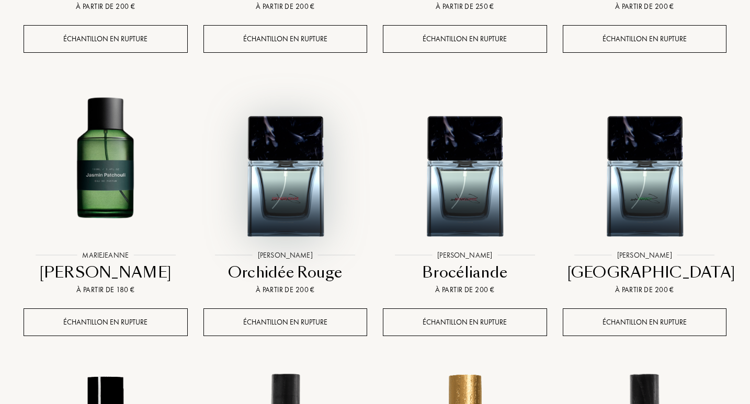
click at [292, 163] on img at bounding box center [285, 164] width 162 height 162
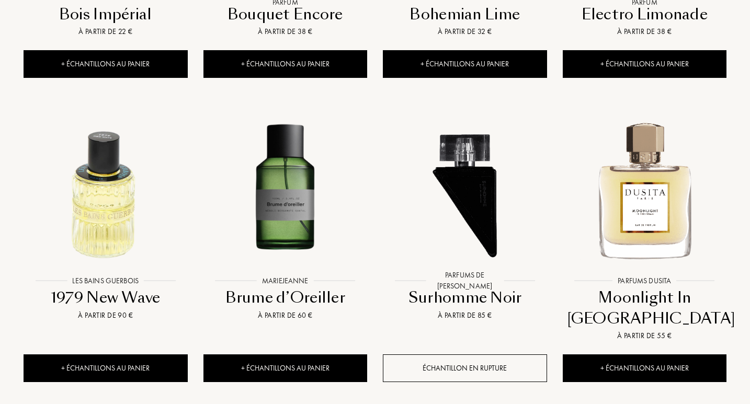
scroll to position [8921, 0]
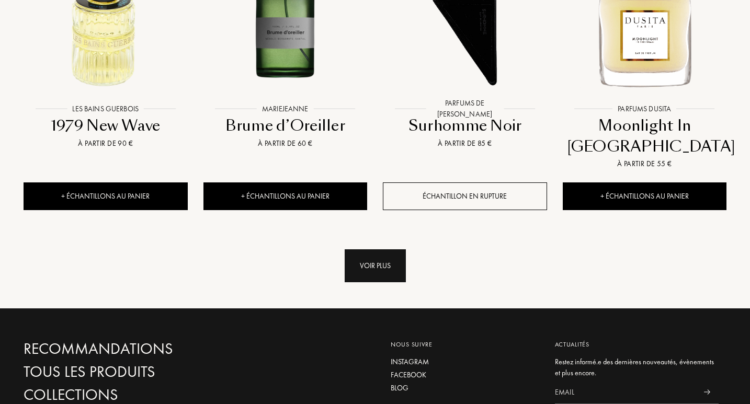
click at [376, 249] on div "Voir plus" at bounding box center [374, 265] width 61 height 33
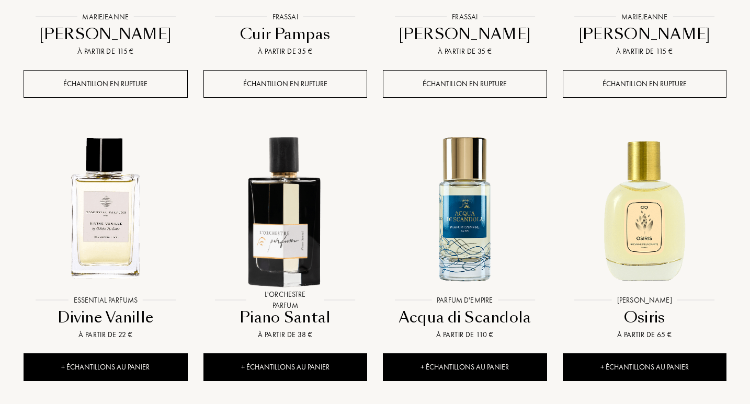
scroll to position [9661, 0]
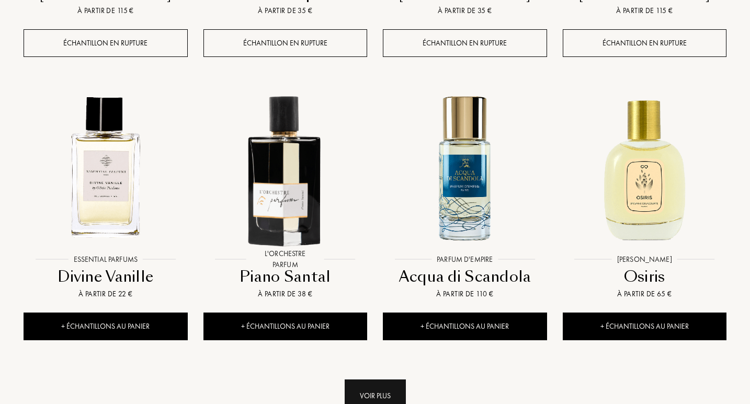
click at [391, 379] on div "Voir plus" at bounding box center [374, 395] width 61 height 33
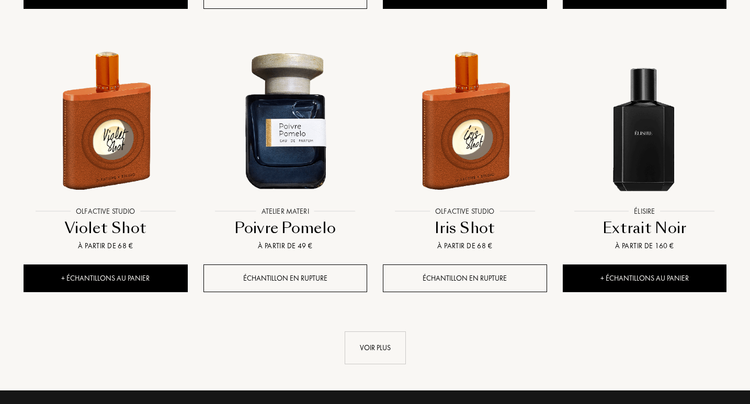
scroll to position [10632, 0]
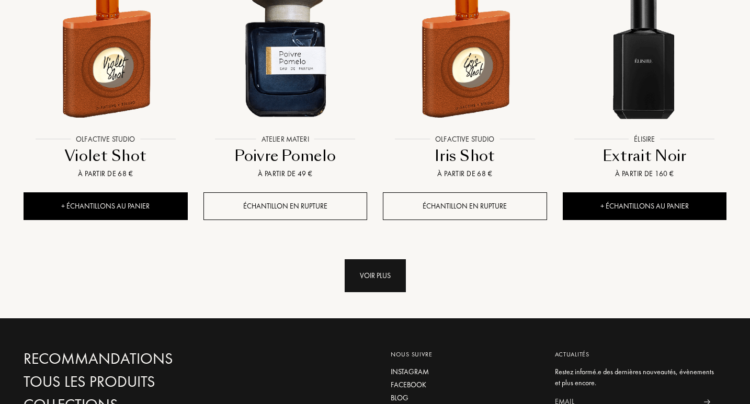
click at [373, 259] on div "Voir plus" at bounding box center [374, 275] width 61 height 33
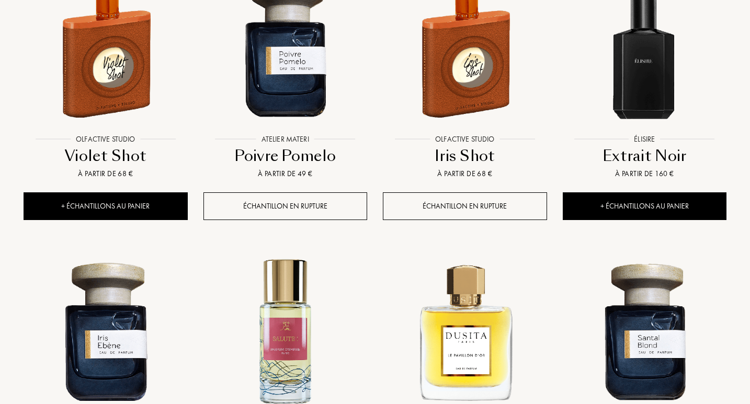
drag, startPoint x: 749, startPoint y: 361, endPoint x: 752, endPoint y: 370, distance: 10.1
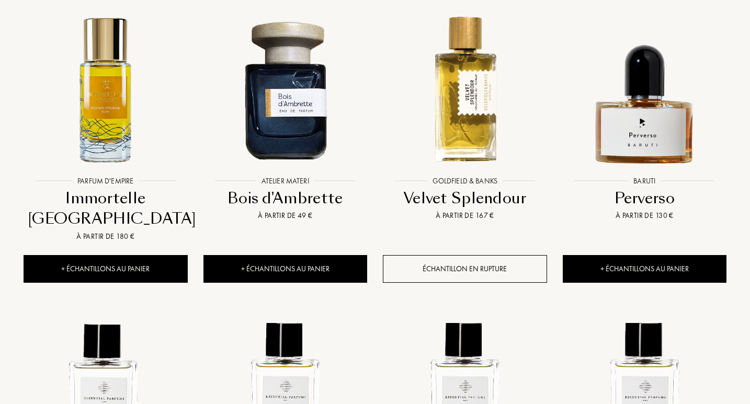
scroll to position [11344, 0]
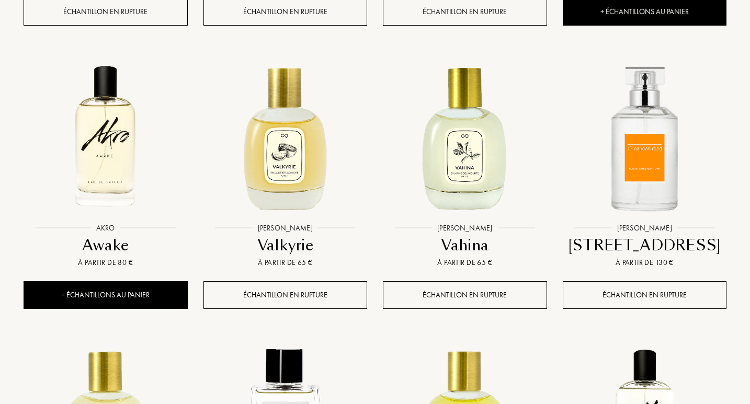
scroll to position [12506, 0]
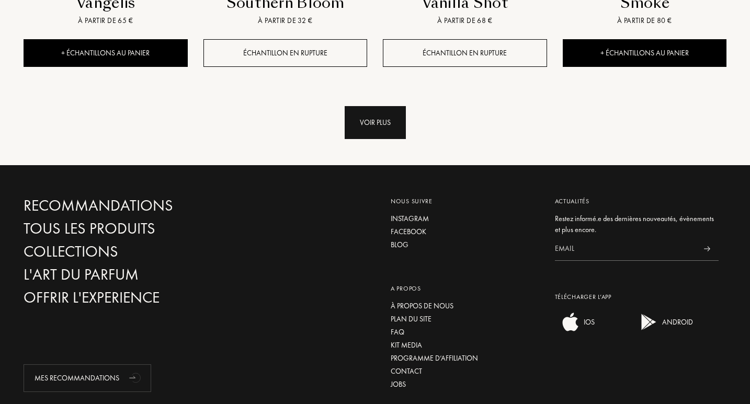
click at [381, 106] on div "Voir plus" at bounding box center [374, 122] width 61 height 33
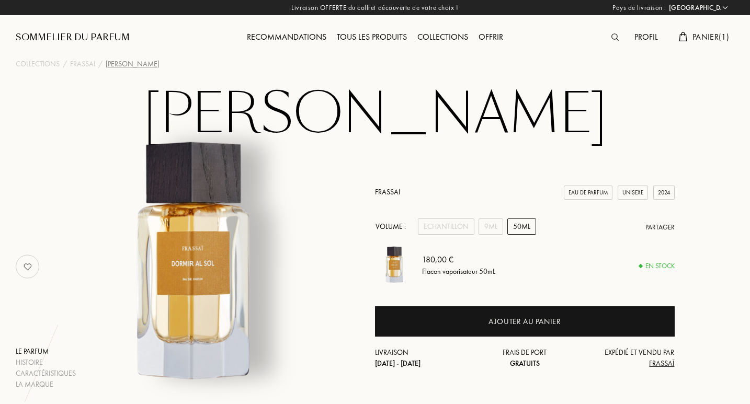
select select "FR"
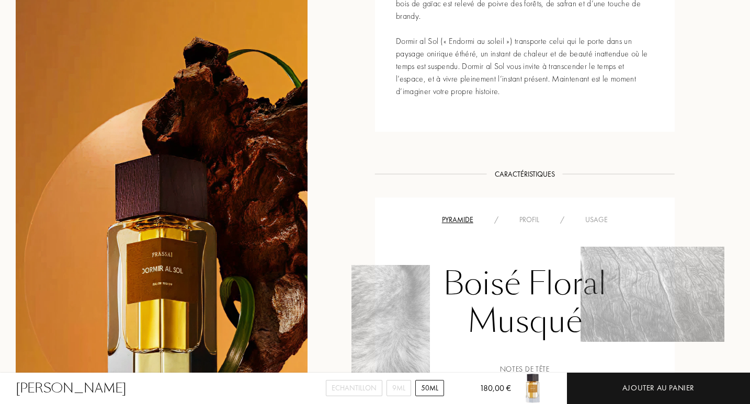
scroll to position [544, 0]
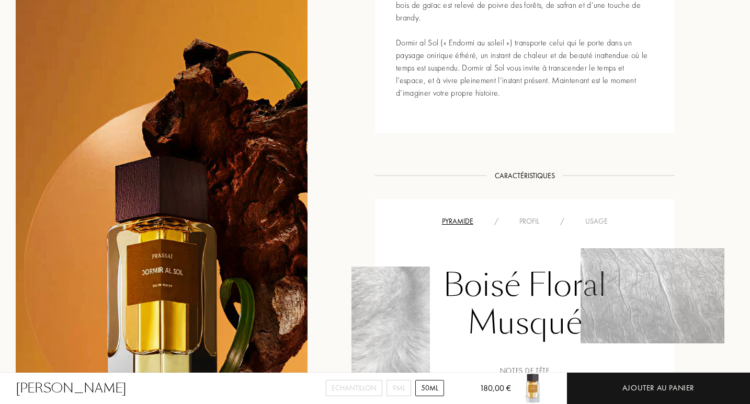
drag, startPoint x: 0, startPoint y: 0, endPoint x: 750, endPoint y: 204, distance: 776.8
click at [749, 204] on html "Pays de livraison : Afghanistan Afrique du Sud Albanie Algérie Allemagne Andorr…" at bounding box center [375, 411] width 750 height 1911
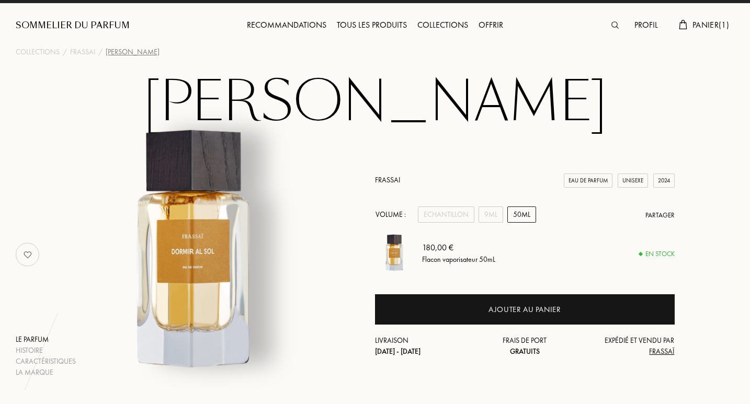
scroll to position [7, 0]
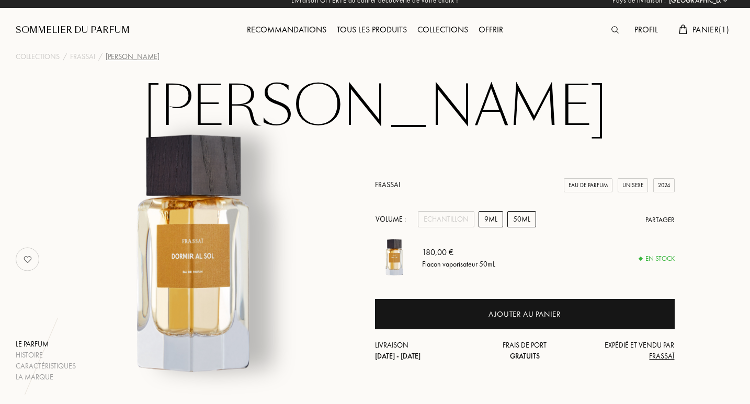
click at [496, 221] on div "9mL" at bounding box center [490, 219] width 25 height 16
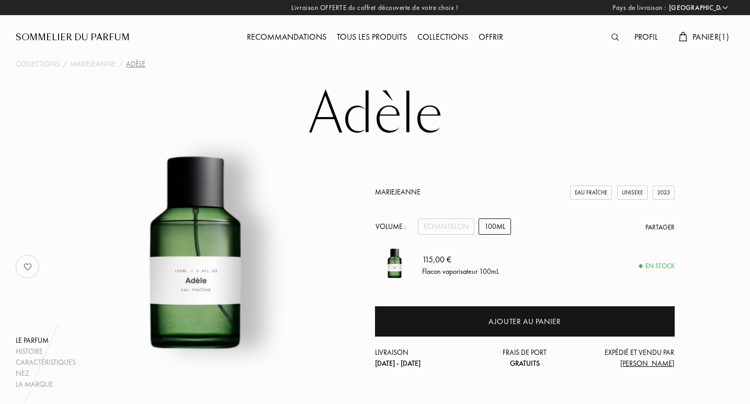
select select "FR"
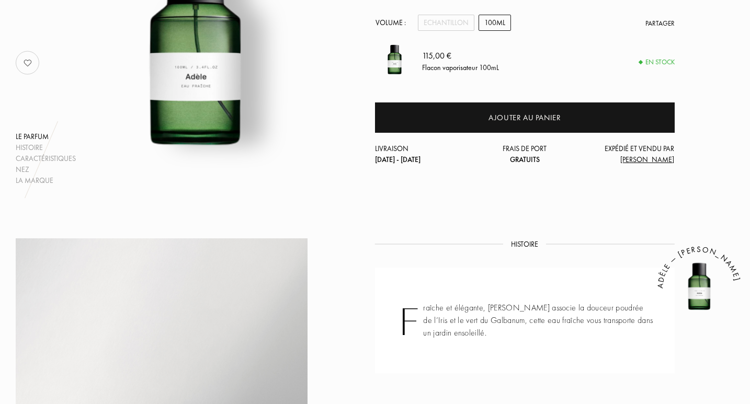
scroll to position [192, 0]
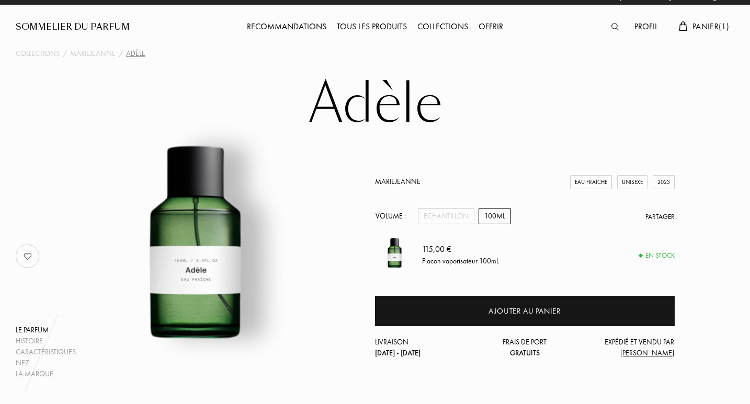
scroll to position [71, 0]
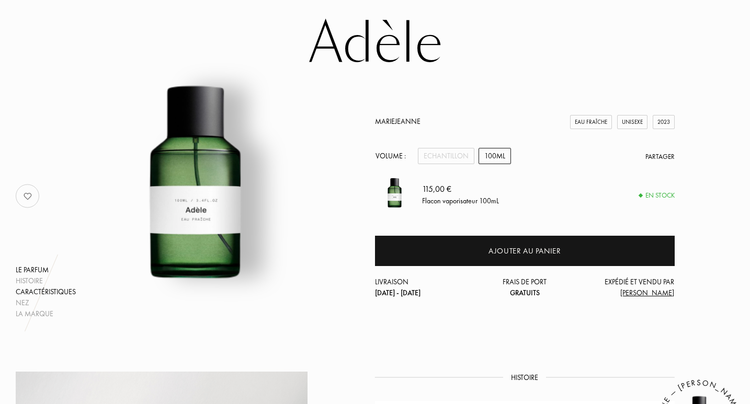
click at [41, 291] on div "Caractéristiques" at bounding box center [46, 291] width 60 height 11
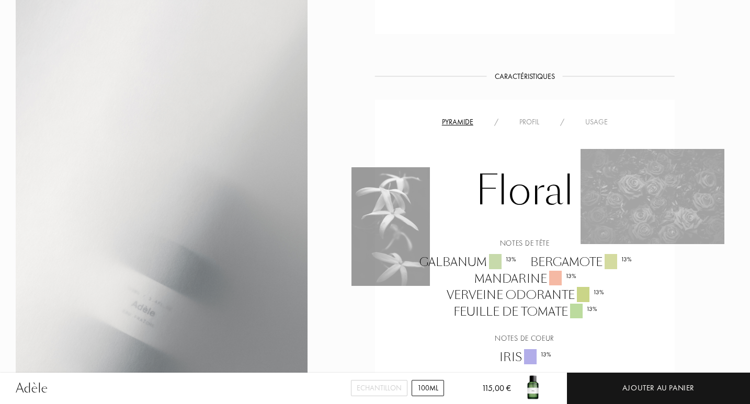
scroll to position [593, 0]
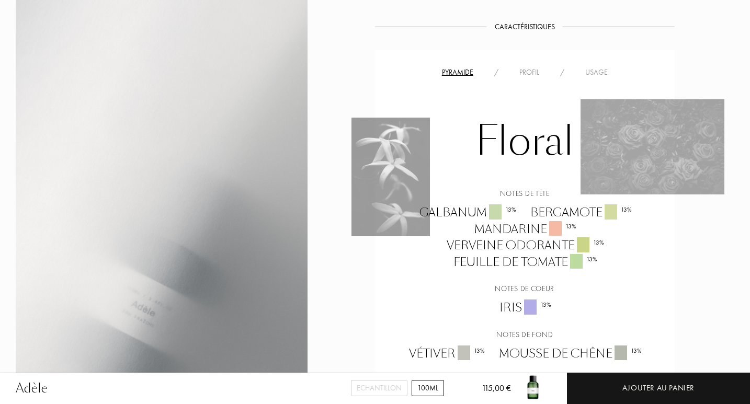
click at [531, 66] on div "Pyramide / Profil / Usage" at bounding box center [525, 72] width 284 height 13
click at [532, 75] on div "Profil" at bounding box center [529, 72] width 41 height 11
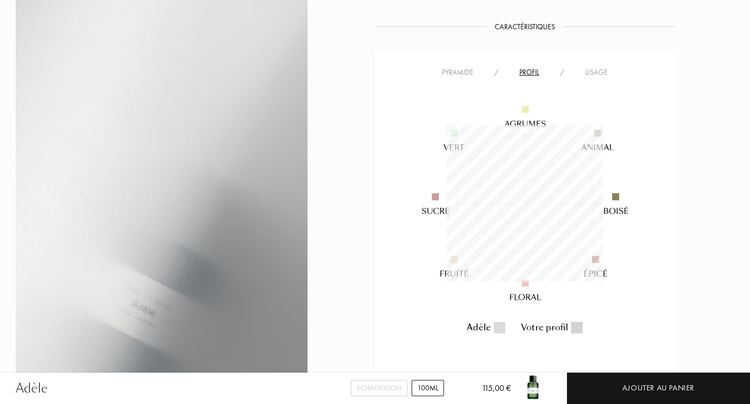
scroll to position [157, 156]
click at [594, 78] on img at bounding box center [524, 203] width 251 height 251
click at [595, 72] on div "Usage" at bounding box center [595, 72] width 43 height 11
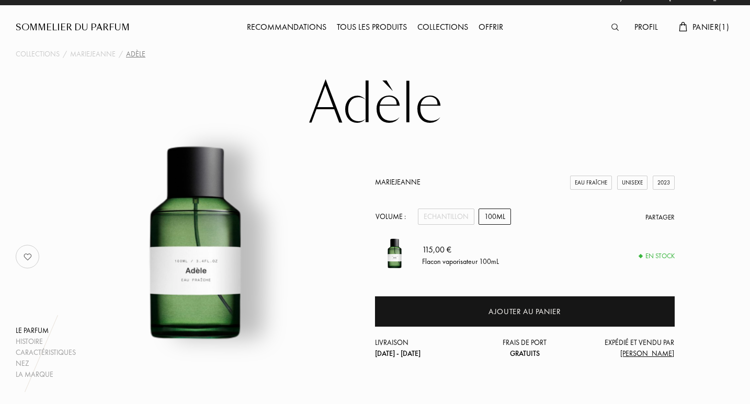
scroll to position [0, 0]
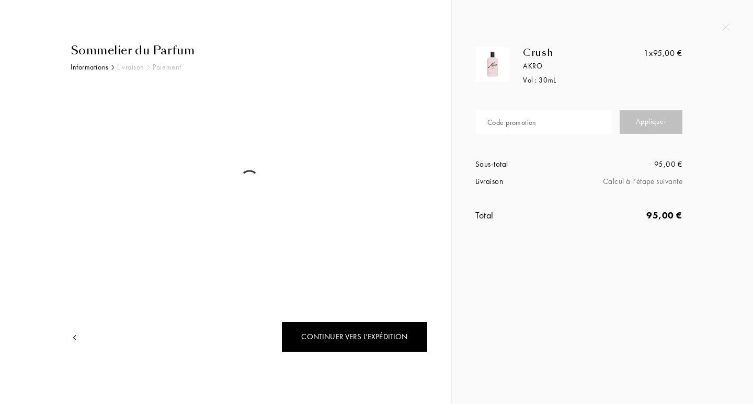
select select "FR"
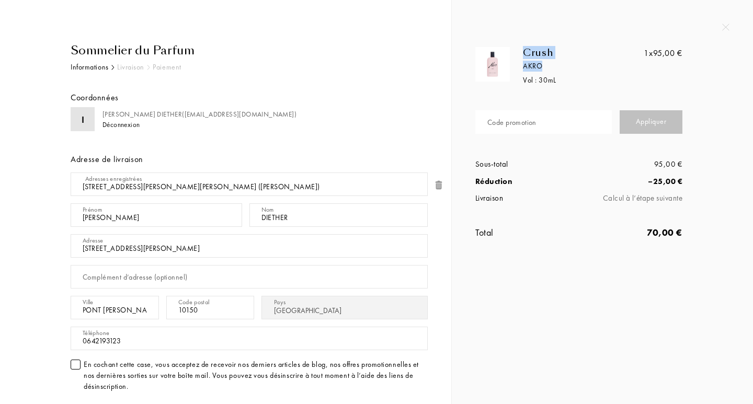
drag, startPoint x: 515, startPoint y: 49, endPoint x: 566, endPoint y: 68, distance: 53.8
click at [566, 68] on div "Crush Akro Vol : 30 mL" at bounding box center [579, 66] width 138 height 39
drag, startPoint x: 538, startPoint y: 61, endPoint x: 536, endPoint y: 52, distance: 8.6
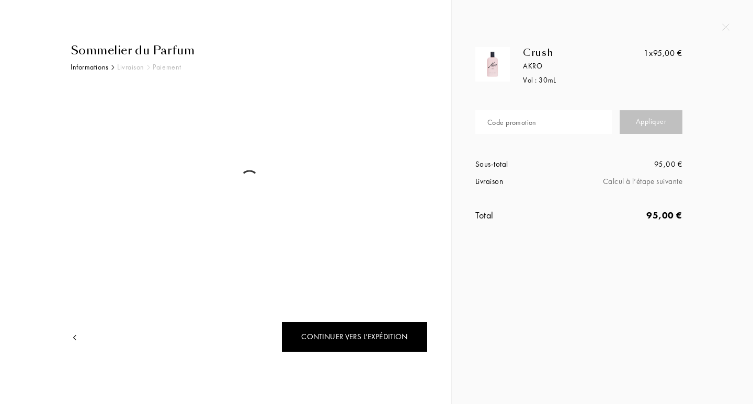
select select "FR"
